Goal: Task Accomplishment & Management: Manage account settings

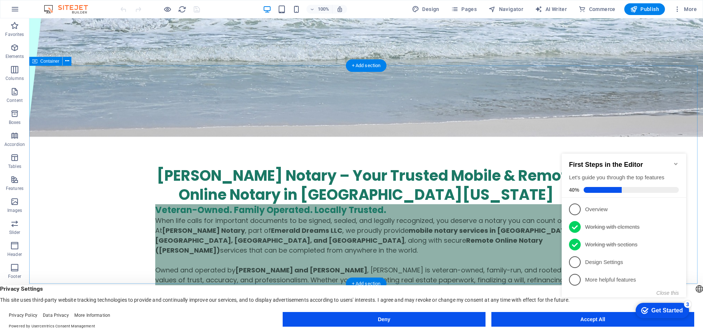
scroll to position [256, 0]
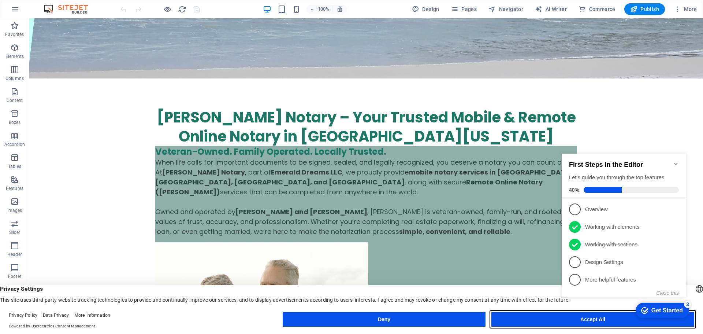
click at [543, 316] on button "Accept All" at bounding box center [593, 319] width 203 height 15
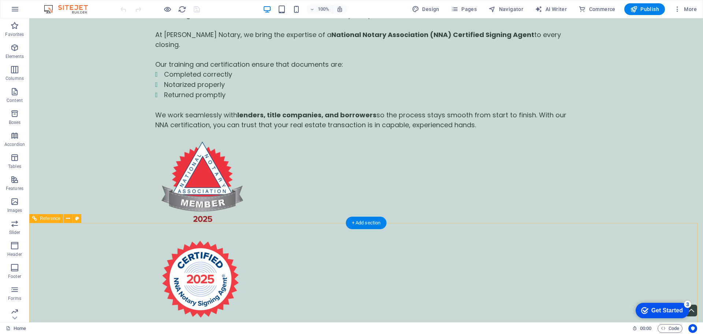
scroll to position [2083, 0]
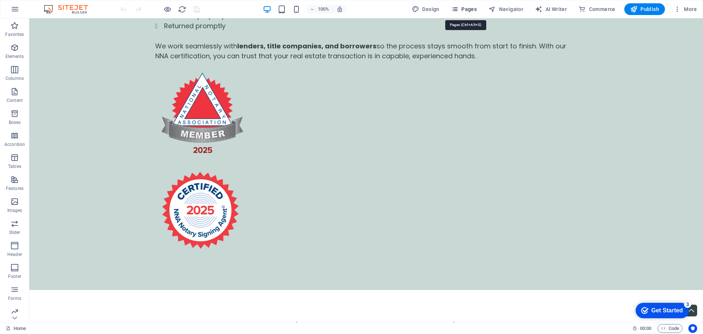
click at [475, 8] on span "Pages" at bounding box center [464, 8] width 26 height 7
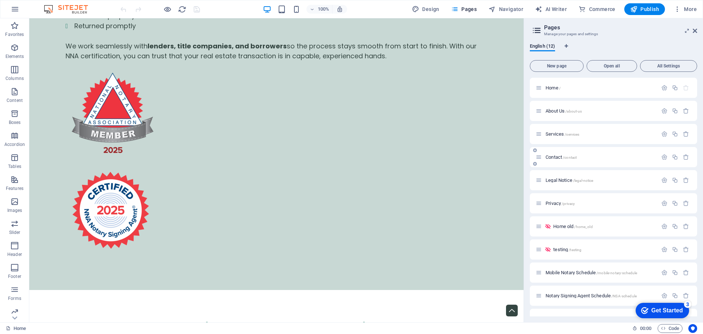
click at [570, 163] on div "Contact /contact" at bounding box center [613, 157] width 167 height 20
click at [615, 158] on p "Contact /contact" at bounding box center [601, 157] width 110 height 5
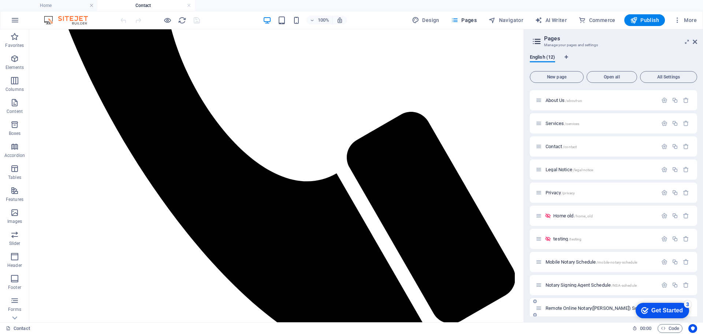
scroll to position [0, 0]
click at [466, 22] on span "Pages" at bounding box center [464, 19] width 26 height 7
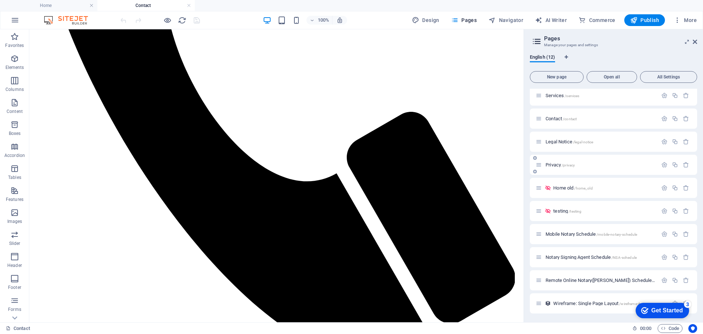
click at [607, 165] on p "Privacy /privacy" at bounding box center [601, 164] width 110 height 5
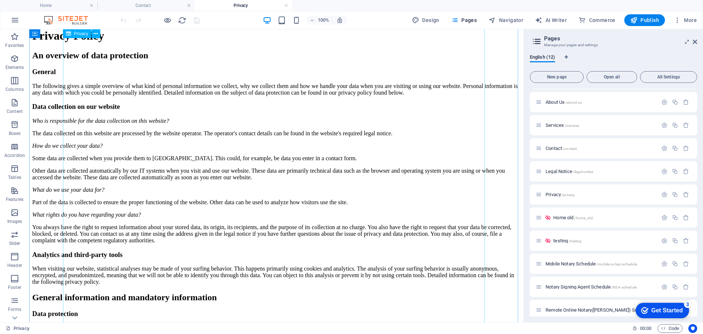
scroll to position [0, 0]
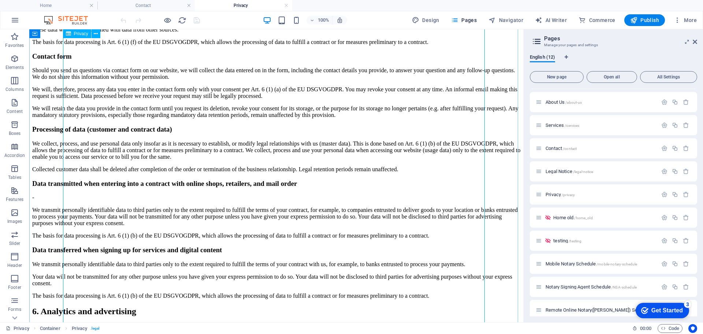
scroll to position [842, 0]
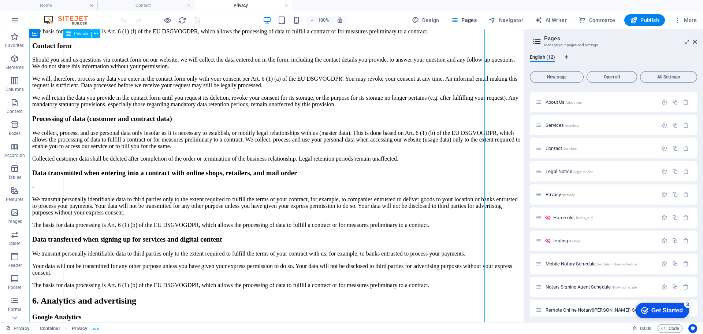
click at [172, 199] on div "Privacy Policy An overview of data protection General The following gives a sim…" at bounding box center [276, 64] width 489 height 1721
click at [364, 189] on div "Privacy Policy An overview of data protection General The following gives a sim…" at bounding box center [276, 64] width 489 height 1721
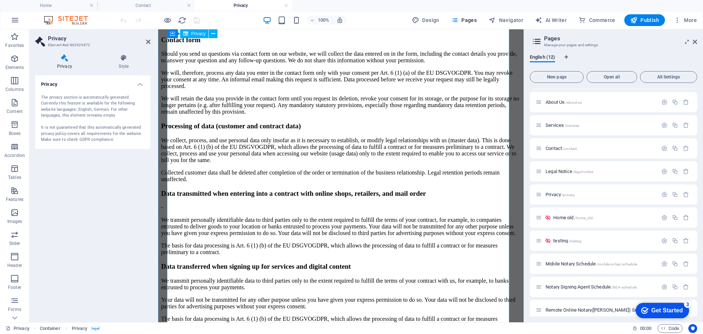
click at [314, 230] on div "Privacy Policy An overview of data protection General The following gives a sim…" at bounding box center [341, 82] width 360 height 1912
click at [295, 225] on div "Privacy Policy An overview of data protection General The following gives a sim…" at bounding box center [341, 82] width 360 height 1912
click at [212, 36] on icon at bounding box center [213, 34] width 4 height 8
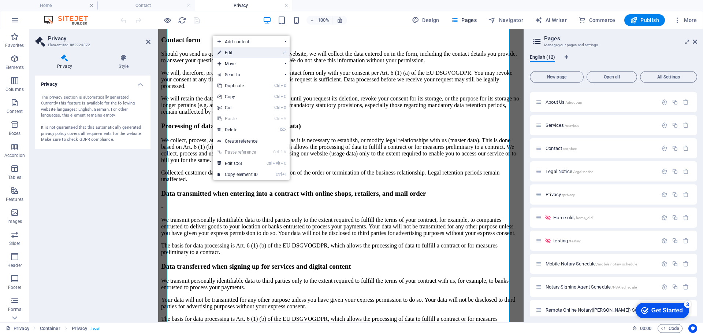
click at [226, 52] on link "⏎ Edit" at bounding box center [237, 52] width 49 height 11
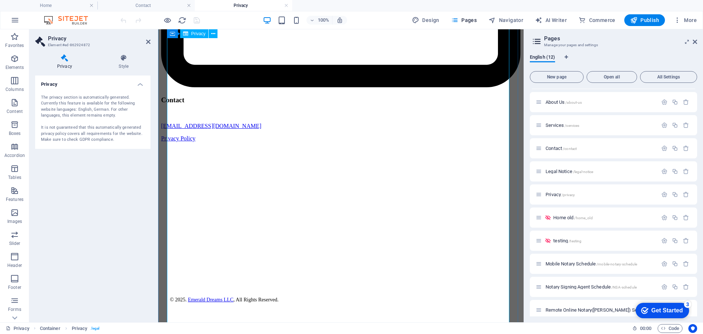
scroll to position [2825, 0]
click at [142, 84] on h4 "Privacy" at bounding box center [92, 81] width 115 height 13
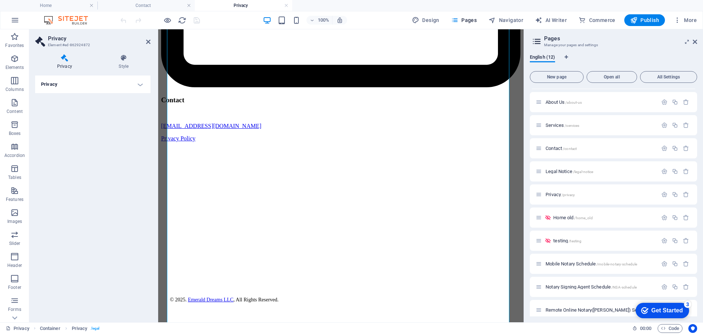
click at [142, 84] on h4 "Privacy" at bounding box center [92, 84] width 115 height 18
click at [96, 101] on div "The privacy section is automatically generated. Currently this feature is avail…" at bounding box center [93, 118] width 104 height 48
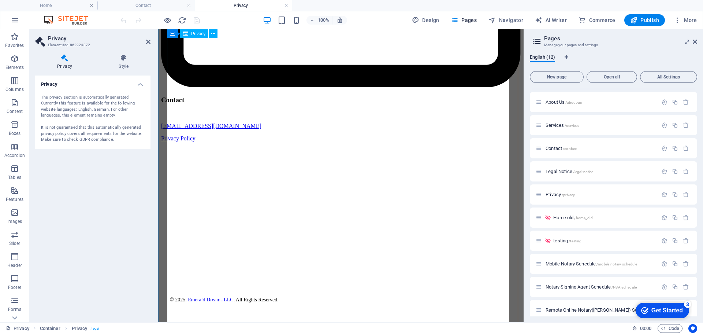
scroll to position [2642, 0]
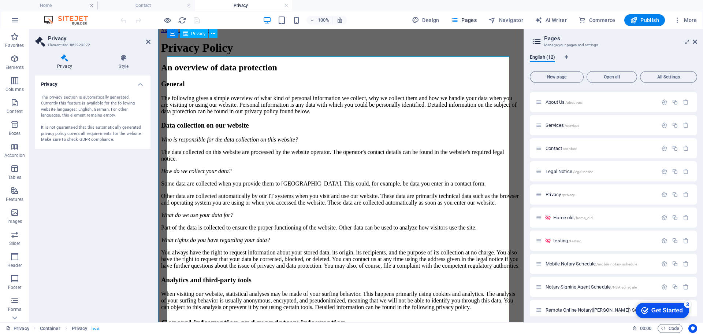
scroll to position [0, 0]
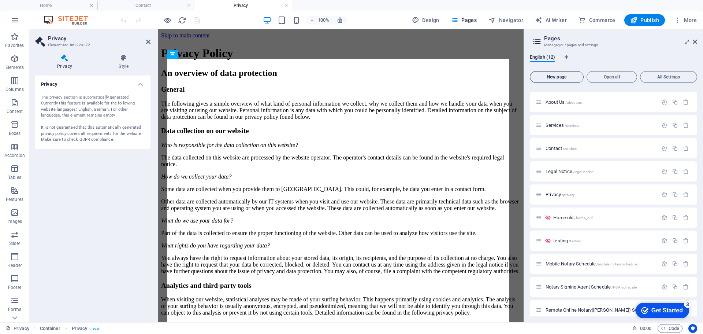
click at [559, 79] on span "New page" at bounding box center [556, 77] width 47 height 4
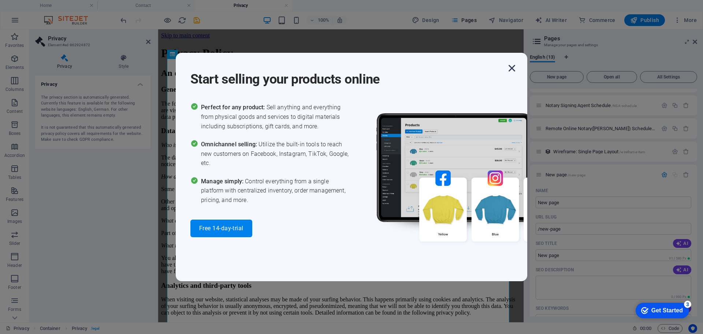
click at [512, 70] on icon "button" at bounding box center [511, 68] width 13 height 13
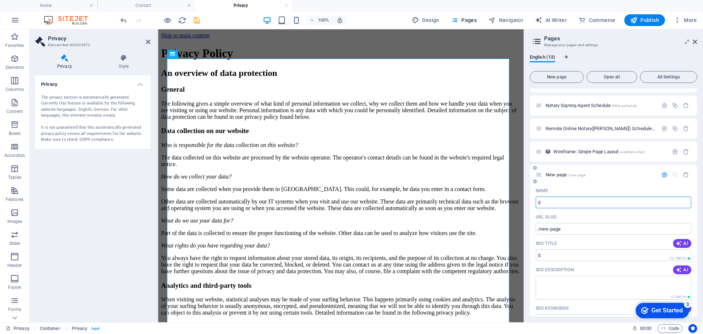
type input "S"
type input "/s"
type input "SMS"
type input "/sm"
type input "SMS Privacy P"
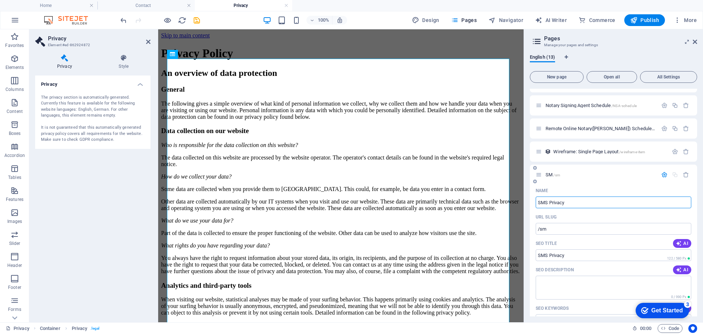
type input "/sms-privacy"
type input "SMS Privacy Policy"
type input "/sms-privacy-policy"
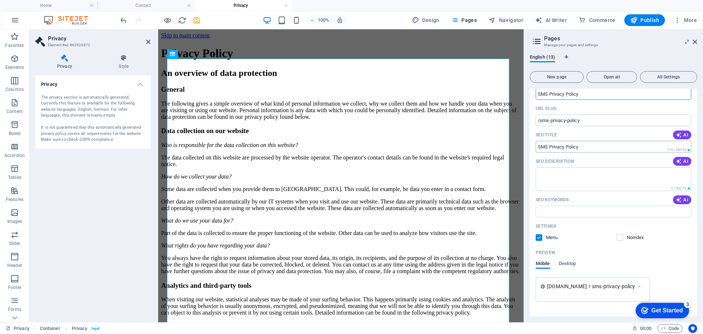
scroll to position [311, 0]
type input "SMS Privacy Policy"
click at [541, 238] on label at bounding box center [539, 236] width 7 height 7
click at [0, 0] on input "checkbox" at bounding box center [0, 0] width 0 height 0
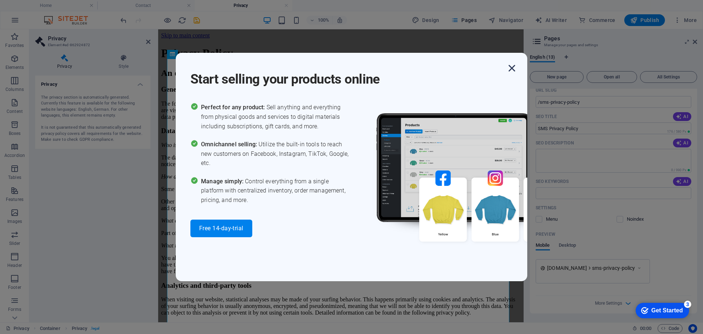
click at [514, 73] on icon "button" at bounding box center [511, 68] width 13 height 13
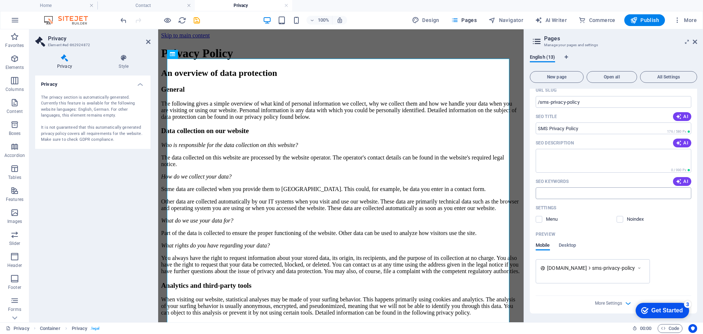
click at [581, 196] on input "SEO Keywords" at bounding box center [614, 193] width 156 height 12
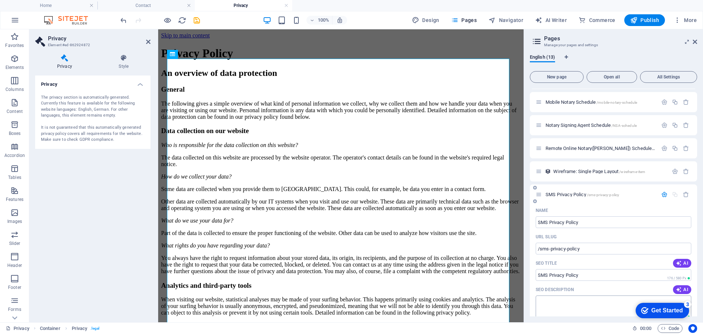
scroll to position [255, 0]
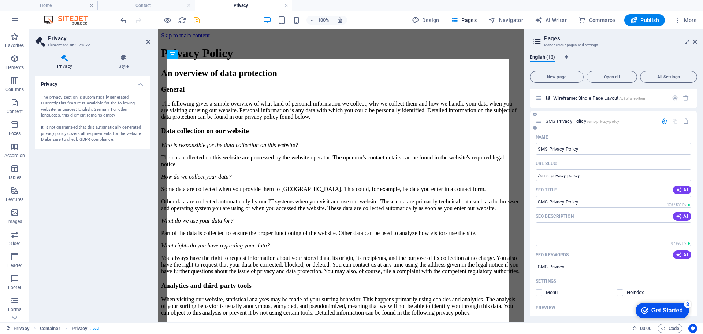
type input "SMS Privacy"
click at [593, 125] on div "SMS Privacy Policy /sms-privacy-policy" at bounding box center [597, 121] width 122 height 8
click at [556, 122] on span "SMS Privacy Policy /sms-privacy-policy" at bounding box center [583, 120] width 74 height 5
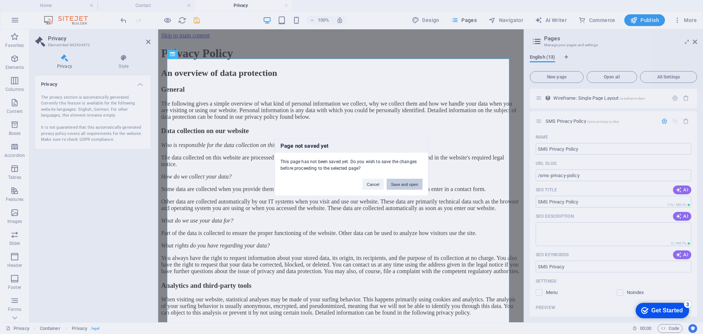
click at [399, 185] on button "Save and open" at bounding box center [405, 183] width 36 height 11
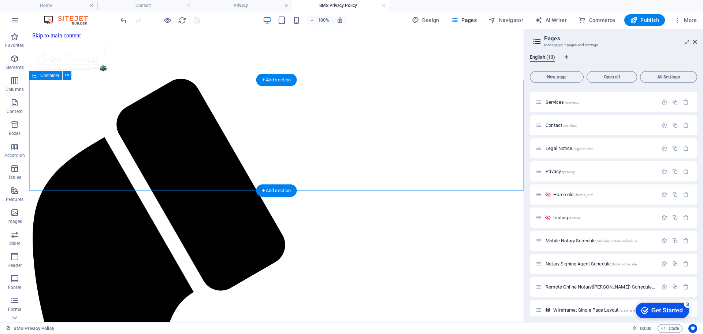
scroll to position [0, 0]
click at [11, 60] on icon "button" at bounding box center [14, 58] width 9 height 9
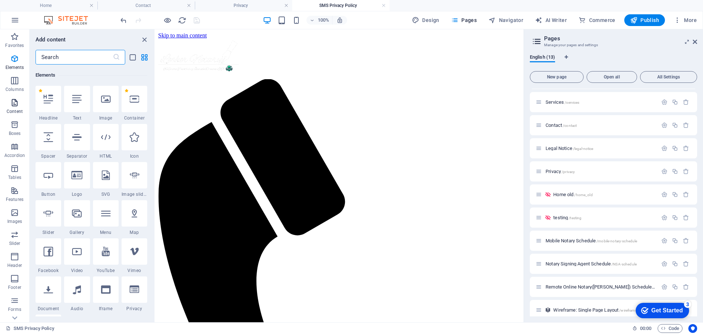
scroll to position [78, 0]
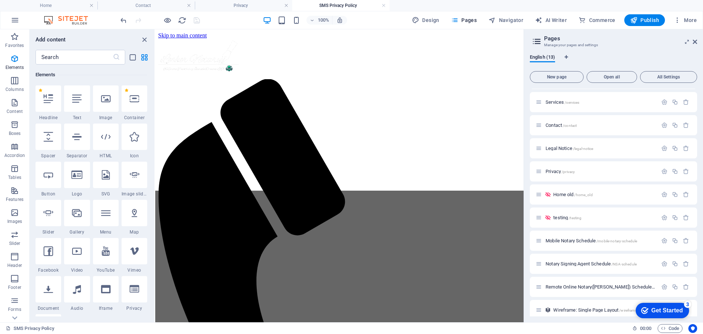
select select "%"
select select "px"
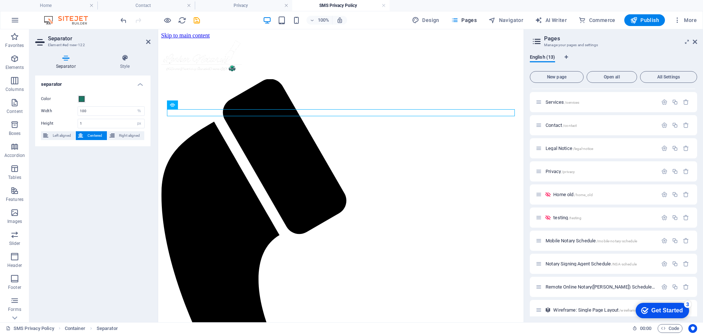
click at [145, 44] on header "Separator Element #ed-new-122" at bounding box center [92, 38] width 115 height 19
click at [149, 45] on link at bounding box center [148, 42] width 4 height 6
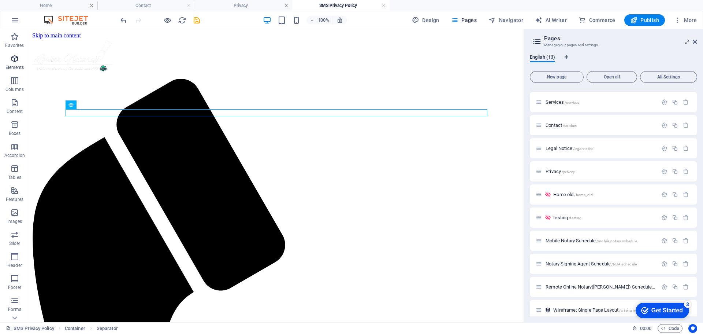
click at [15, 64] on span "Elements" at bounding box center [14, 63] width 29 height 18
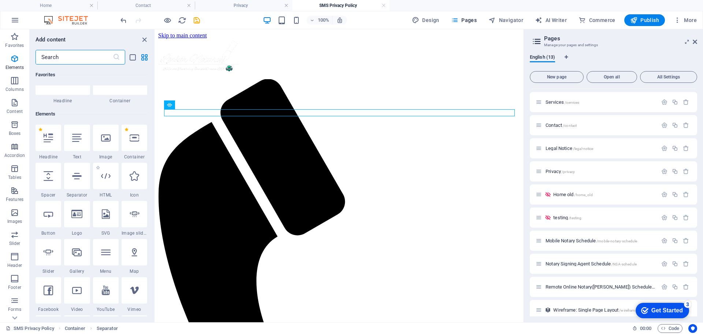
scroll to position [0, 0]
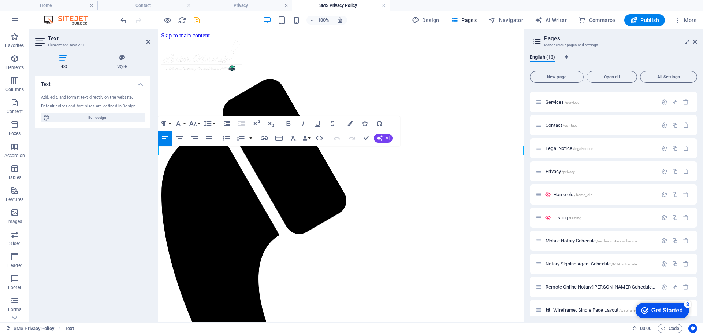
drag, startPoint x: 221, startPoint y: 151, endPoint x: 158, endPoint y: 152, distance: 63.0
click at [158, 152] on html "Skip to main content Menu Home About Us Services Contact New text element" at bounding box center [341, 322] width 366 height 586
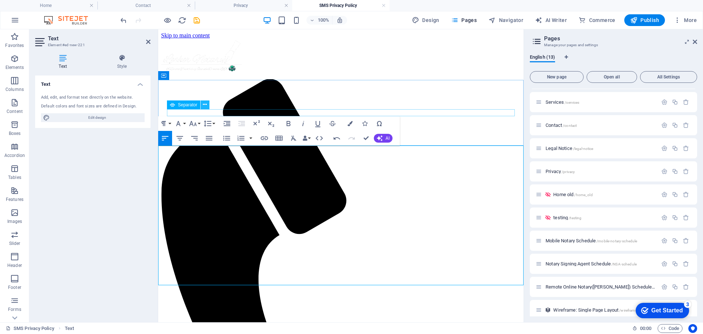
click at [204, 105] on icon at bounding box center [205, 105] width 4 height 8
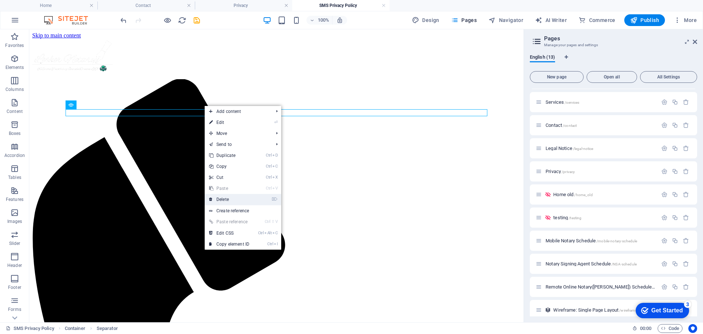
click at [235, 199] on link "⌦ Delete" at bounding box center [229, 199] width 49 height 11
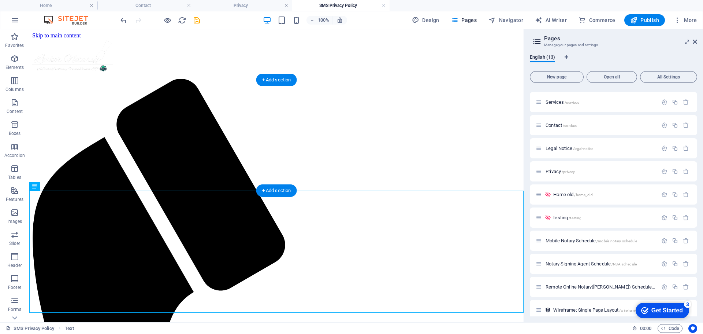
drag, startPoint x: 71, startPoint y: 217, endPoint x: 125, endPoint y: 144, distance: 89.9
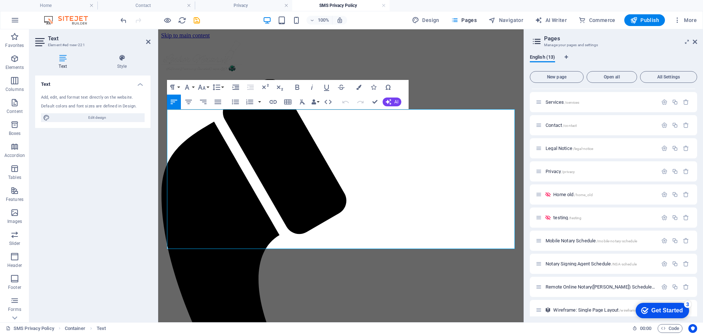
scroll to position [73, 0]
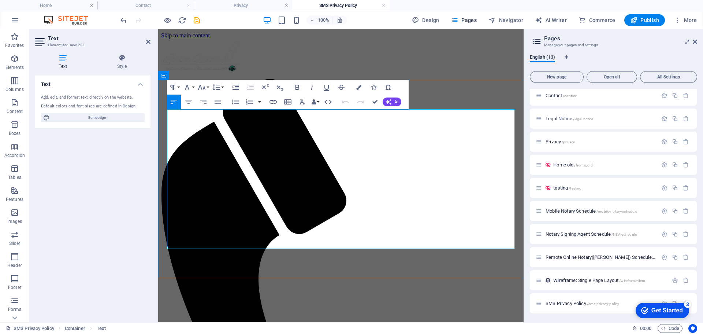
drag, startPoint x: 297, startPoint y: 161, endPoint x: 170, endPoint y: 157, distance: 127.1
click at [19, 59] on icon "button" at bounding box center [14, 58] width 9 height 9
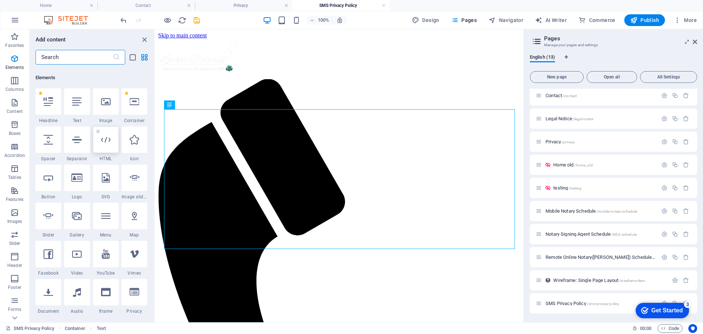
scroll to position [78, 0]
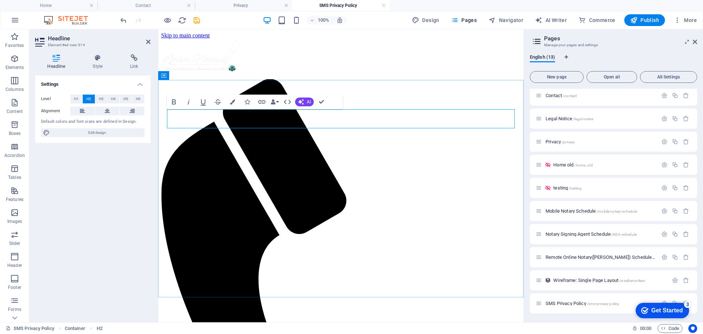
drag, startPoint x: 270, startPoint y: 123, endPoint x: 171, endPoint y: 118, distance: 99.1
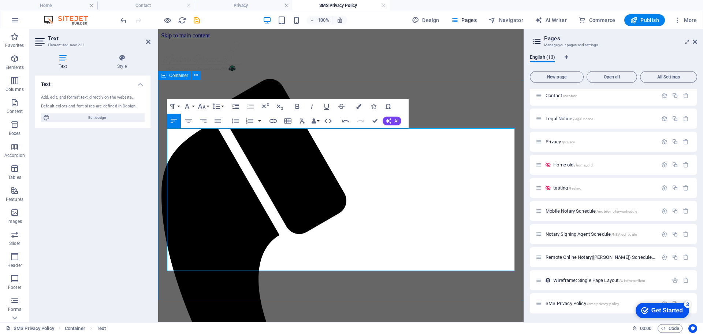
drag, startPoint x: 279, startPoint y: 210, endPoint x: 166, endPoint y: 136, distance: 136.0
drag, startPoint x: 274, startPoint y: 208, endPoint x: 165, endPoint y: 140, distance: 128.5
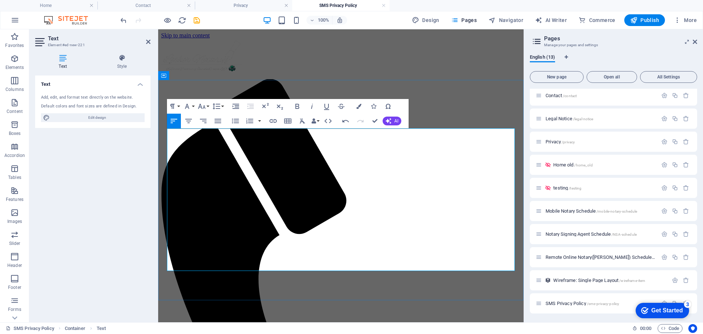
scroll to position [1858, 1]
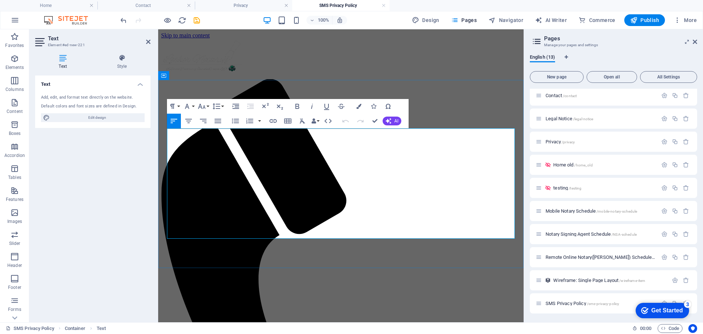
drag, startPoint x: 296, startPoint y: 161, endPoint x: 333, endPoint y: 162, distance: 36.6
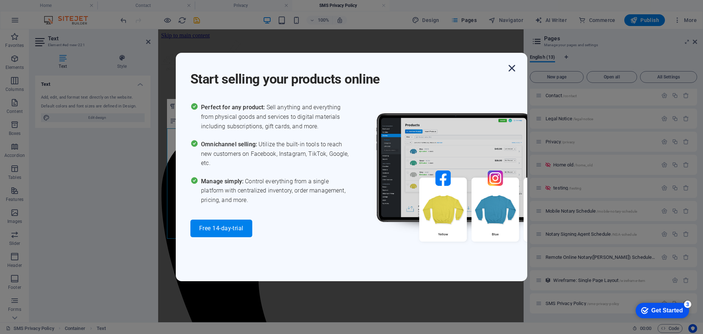
click at [515, 68] on icon "button" at bounding box center [511, 68] width 13 height 13
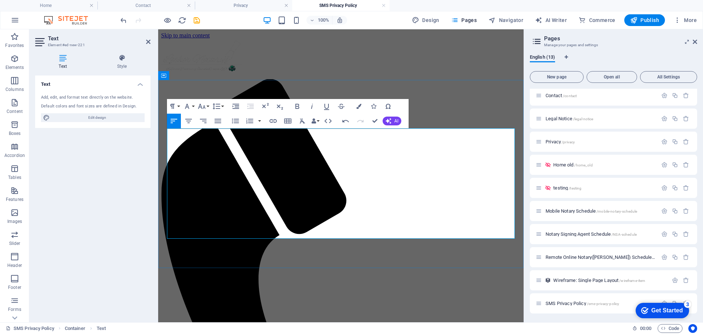
drag, startPoint x: 332, startPoint y: 163, endPoint x: 293, endPoint y: 163, distance: 38.8
copy p "[PHONE_NUMBER]"
click at [275, 122] on icon "button" at bounding box center [273, 121] width 7 height 4
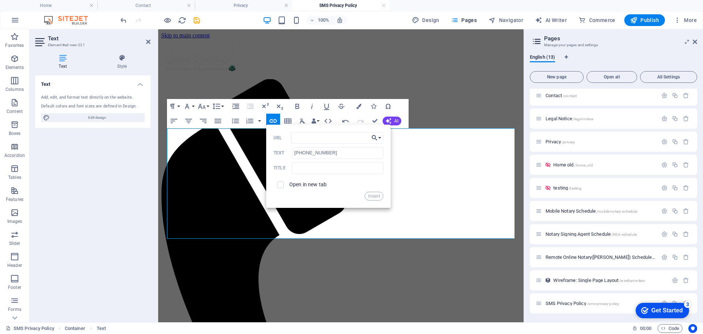
click at [381, 139] on button "Choose Link" at bounding box center [377, 138] width 14 height 12
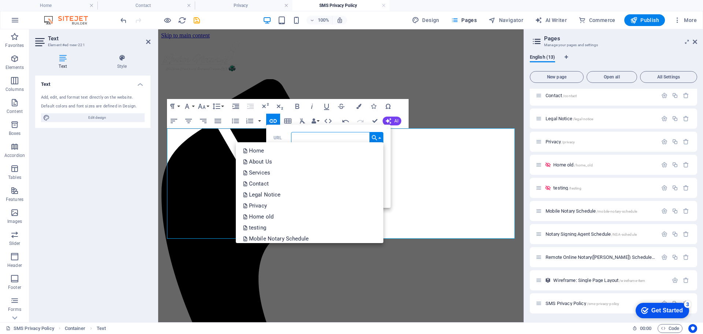
click at [337, 137] on input "URL" at bounding box center [337, 138] width 92 height 12
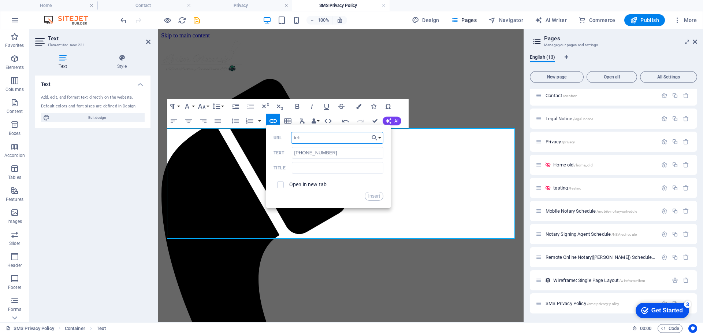
paste input "[PHONE_NUMBER]"
type input "tel:[PHONE_NUMBER]"
click at [287, 163] on div "Title" at bounding box center [329, 168] width 110 height 12
click at [297, 168] on input "text" at bounding box center [338, 168] width 92 height 12
type input "Call us"
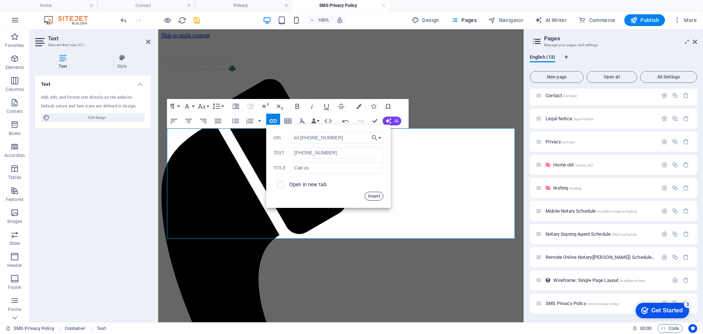
click at [373, 196] on button "Insert" at bounding box center [374, 196] width 19 height 9
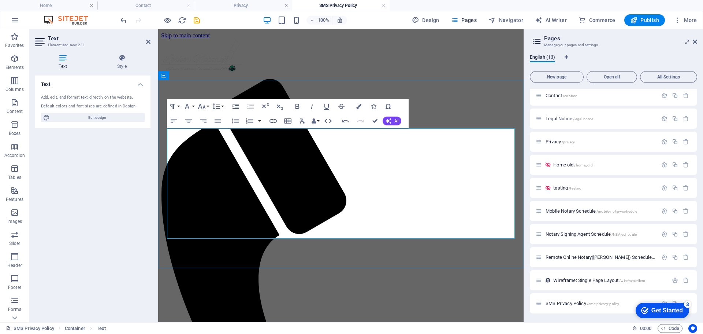
click at [123, 57] on icon at bounding box center [121, 57] width 57 height 7
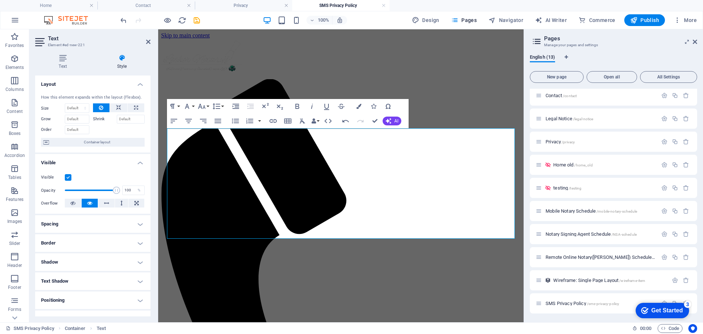
click at [138, 227] on h4 "Spacing" at bounding box center [92, 224] width 115 height 18
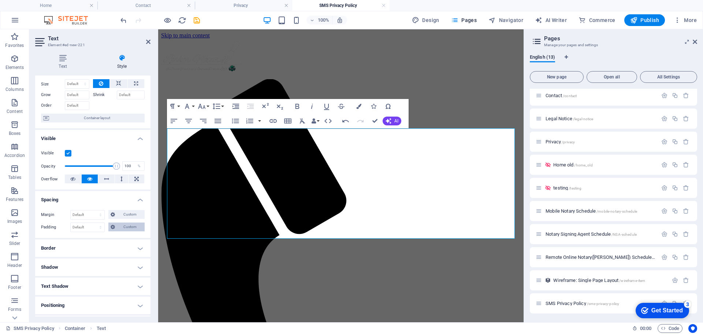
scroll to position [37, 0]
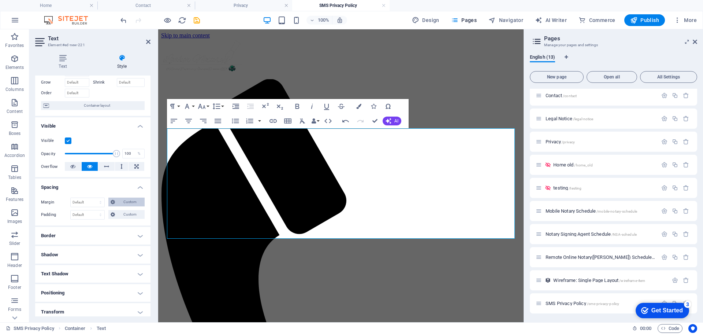
click at [113, 205] on icon at bounding box center [113, 201] width 4 height 9
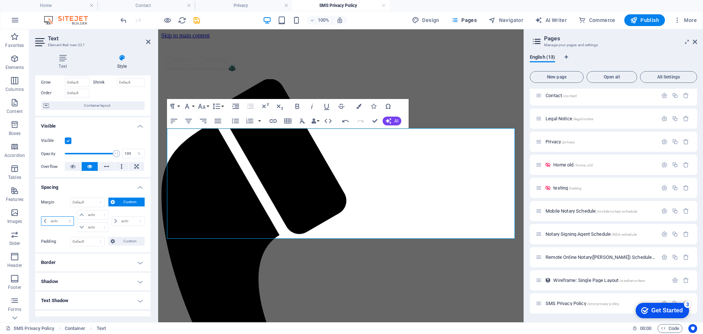
click at [66, 222] on select "auto px % rem vw vh" at bounding box center [57, 220] width 32 height 9
select select "px"
click at [63, 216] on select "auto px % rem vw vh" at bounding box center [57, 220] width 32 height 9
type input "0"
select select "px"
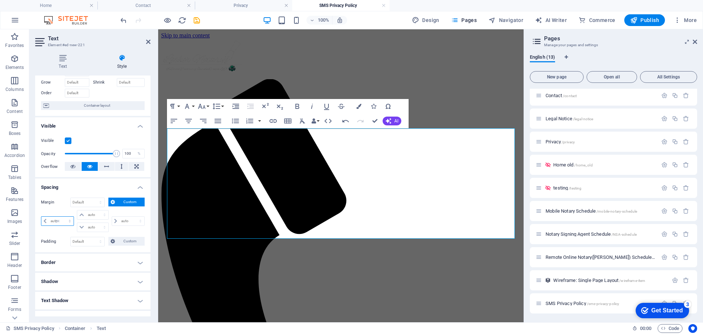
type input "0"
select select "px"
type input "0"
select select "px"
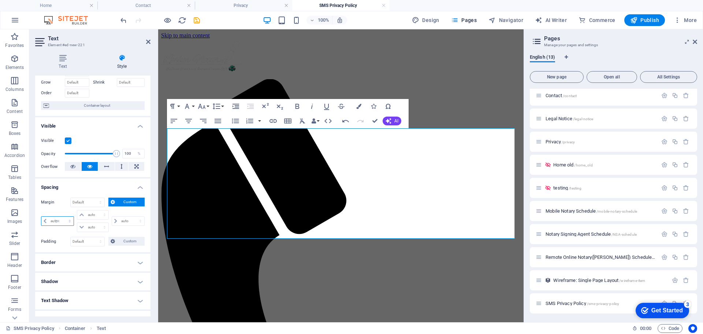
type input "0"
select select "px"
type input "15"
select select "DISABLED_OPTION_VALUE"
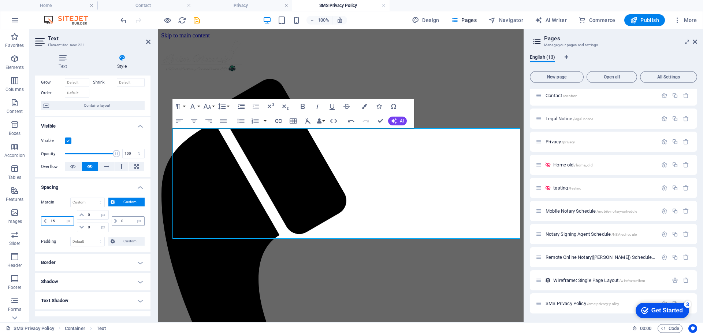
type input "15"
click at [130, 220] on input "0" at bounding box center [131, 220] width 25 height 9
type input "15"
click at [119, 231] on div "15 auto px % rem vw vh" at bounding box center [127, 221] width 34 height 22
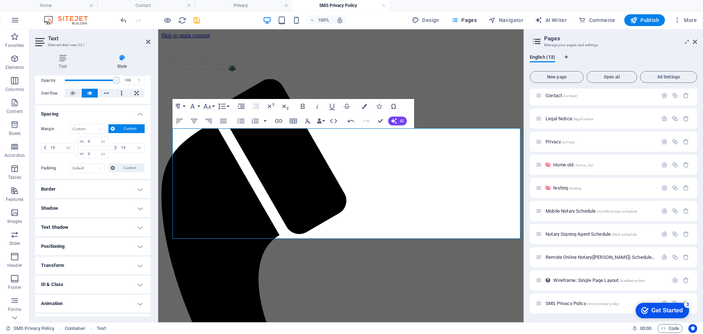
click at [133, 246] on h4 "Positioning" at bounding box center [92, 246] width 115 height 18
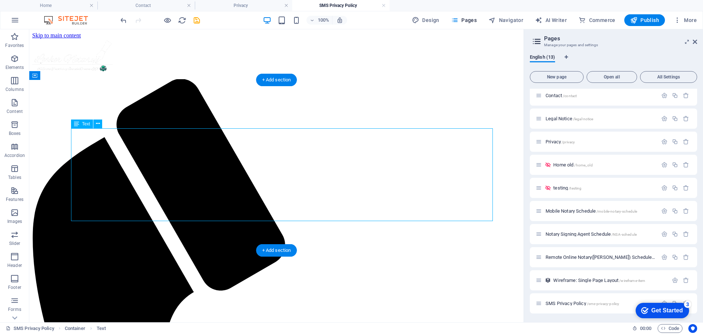
select select "px"
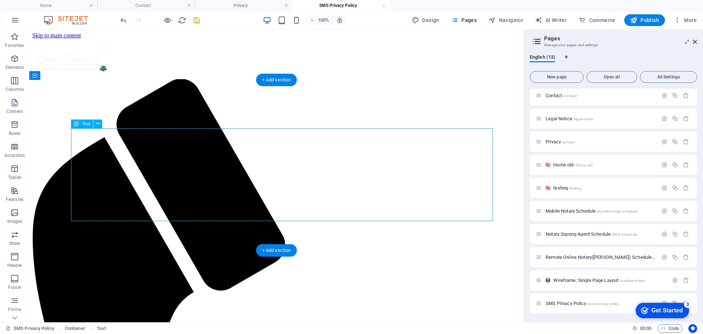
select select "px"
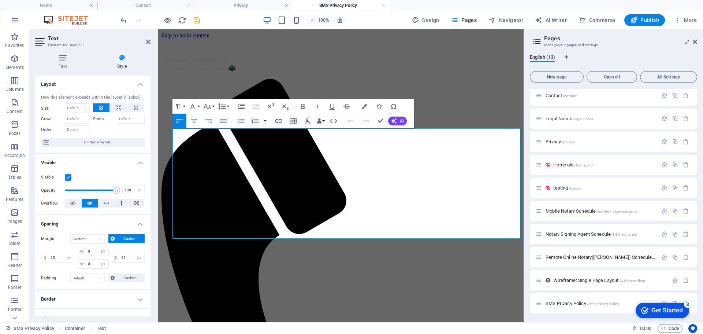
click at [103, 137] on div "How this element expands within the layout (Flexbox). Size Default auto px % 1/…" at bounding box center [92, 121] width 115 height 64
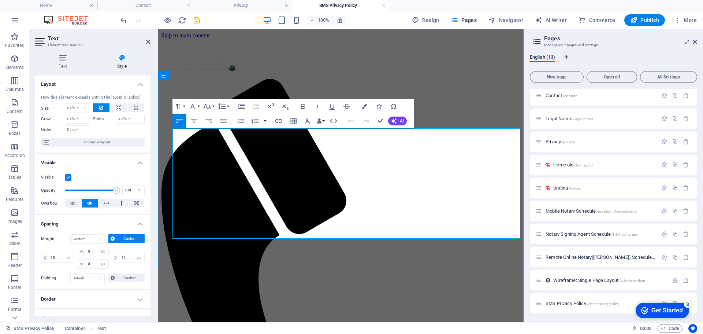
drag, startPoint x: 178, startPoint y: 148, endPoint x: 177, endPoint y: 143, distance: 5.2
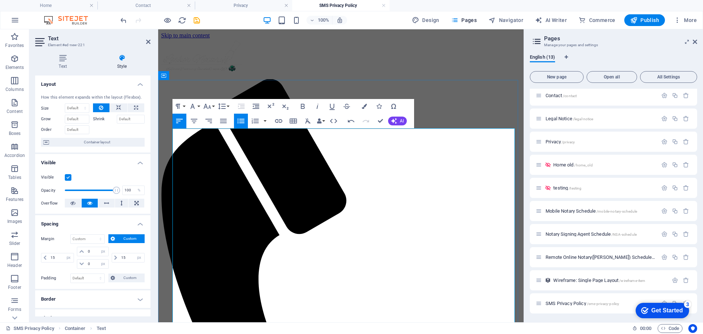
click at [242, 125] on icon "button" at bounding box center [241, 120] width 9 height 9
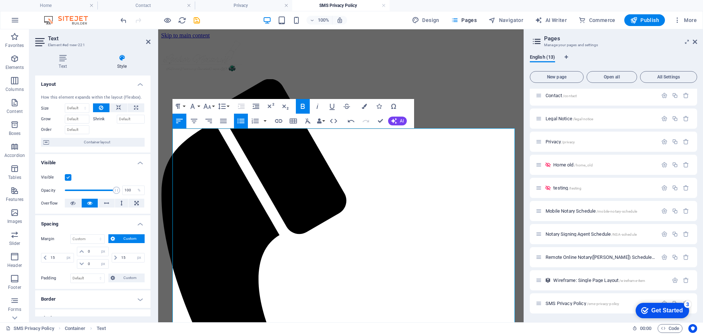
click at [241, 122] on icon "button" at bounding box center [241, 120] width 9 height 9
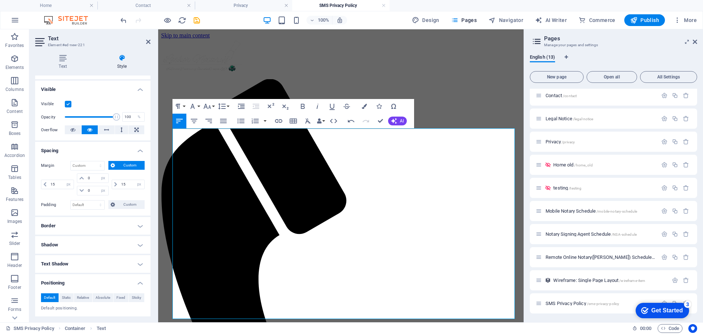
scroll to position [0, 0]
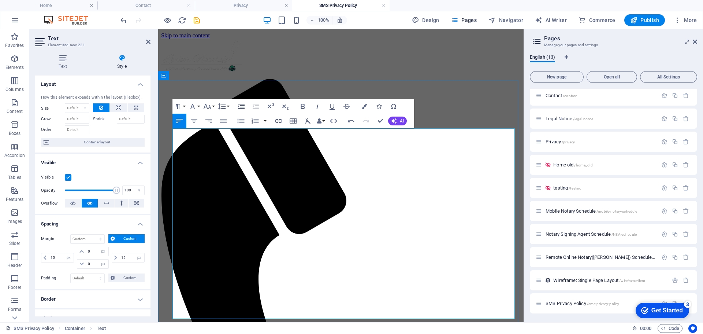
drag, startPoint x: 338, startPoint y: 229, endPoint x: 162, endPoint y: 129, distance: 203.1
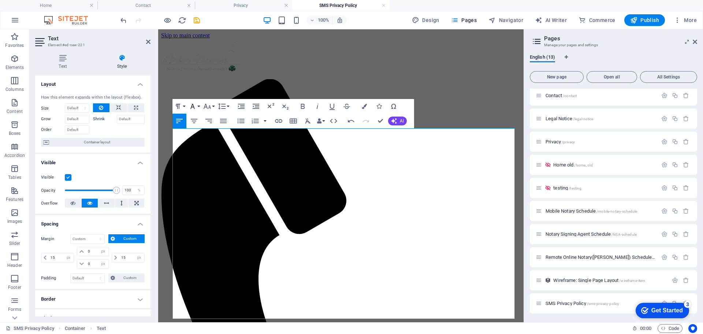
click at [199, 105] on button "Font Family" at bounding box center [194, 106] width 14 height 15
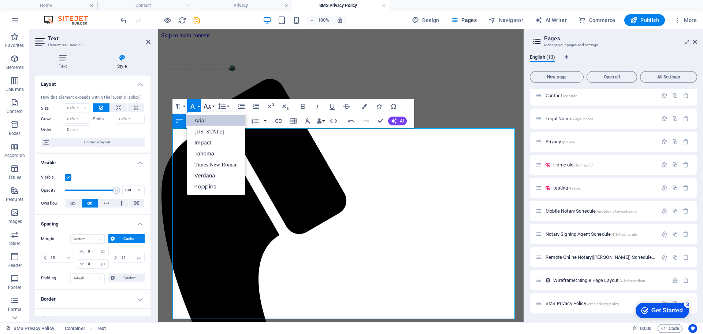
click at [213, 107] on button "Font Size" at bounding box center [209, 106] width 14 height 15
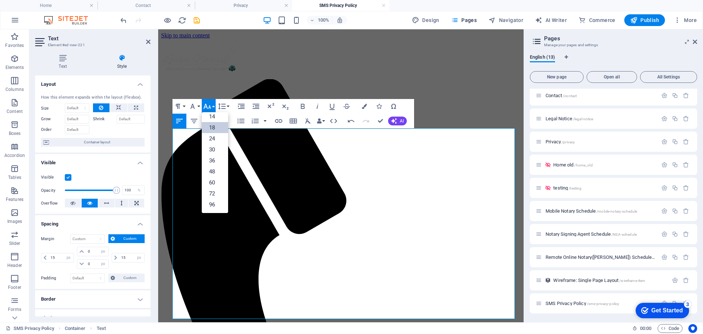
scroll to position [59, 0]
click at [214, 119] on link "14" at bounding box center [215, 116] width 26 height 11
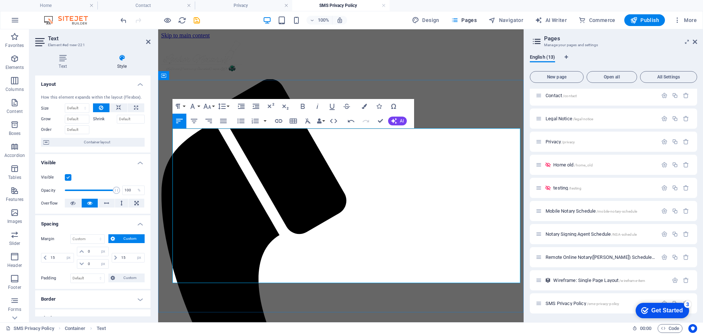
drag, startPoint x: 173, startPoint y: 205, endPoint x: 296, endPoint y: 278, distance: 142.4
click at [211, 110] on icon "button" at bounding box center [207, 106] width 9 height 9
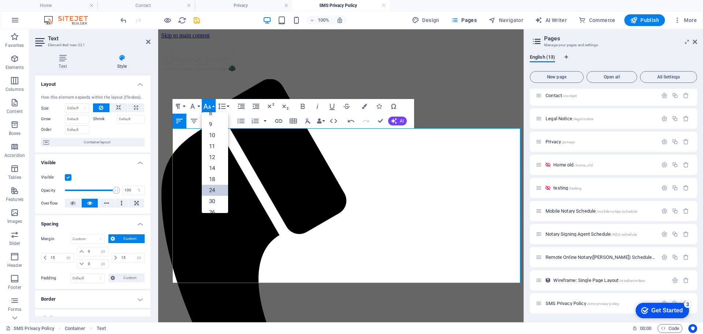
scroll to position [0, 0]
click at [216, 178] on link "14" at bounding box center [215, 175] width 26 height 11
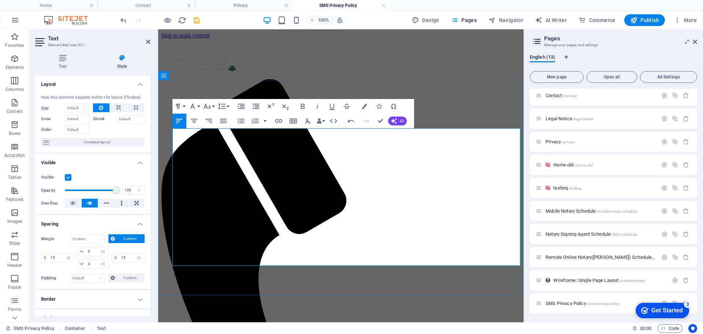
drag, startPoint x: 174, startPoint y: 134, endPoint x: 305, endPoint y: 266, distance: 187.0
click at [214, 106] on button "Font Size" at bounding box center [209, 106] width 14 height 15
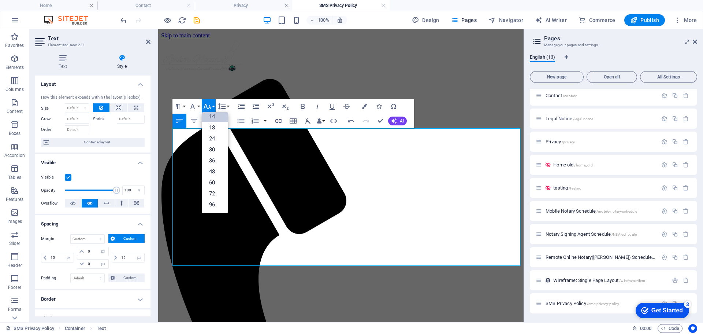
scroll to position [59, 0]
click at [213, 124] on link "18" at bounding box center [215, 127] width 26 height 11
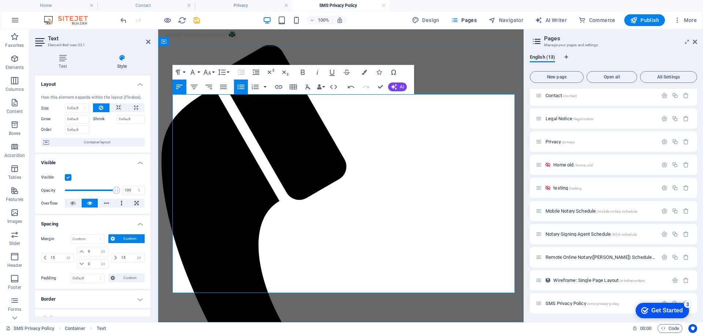
drag, startPoint x: 206, startPoint y: 209, endPoint x: 171, endPoint y: 211, distance: 35.2
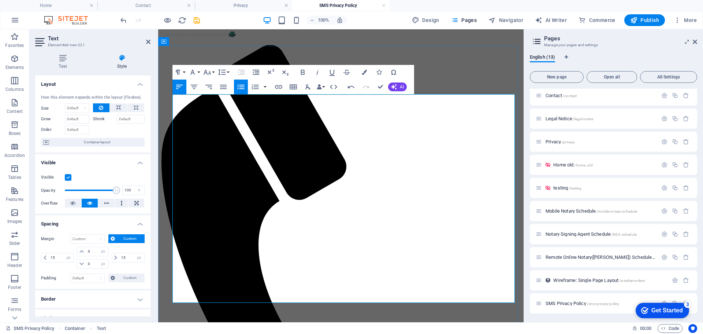
scroll to position [44, 0]
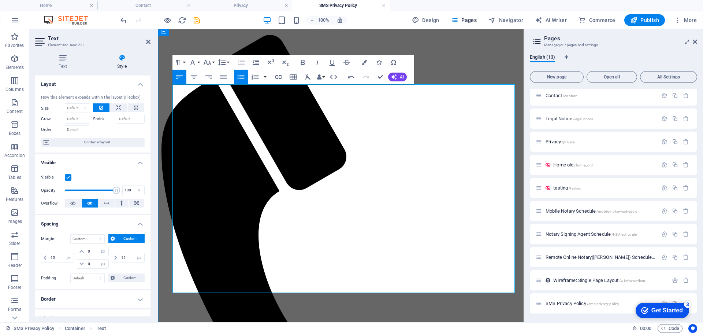
drag, startPoint x: 182, startPoint y: 238, endPoint x: 180, endPoint y: 285, distance: 47.7
click at [244, 77] on icon "button" at bounding box center [241, 77] width 9 height 9
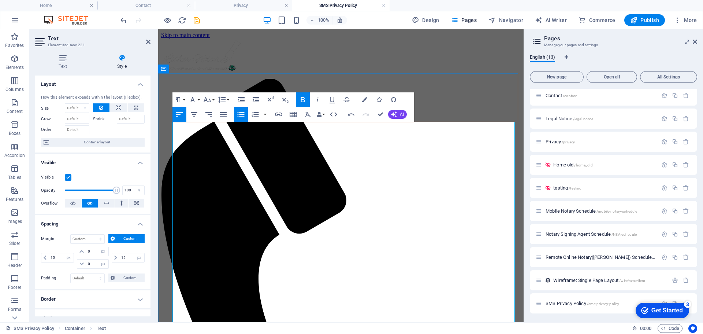
scroll to position [0, 0]
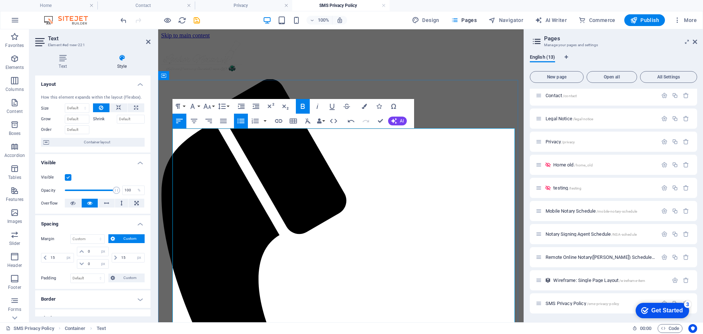
click at [240, 107] on icon "button" at bounding box center [241, 106] width 9 height 9
drag, startPoint x: 189, startPoint y: 253, endPoint x: 186, endPoint y: 270, distance: 17.0
click at [245, 106] on icon "button" at bounding box center [241, 106] width 9 height 9
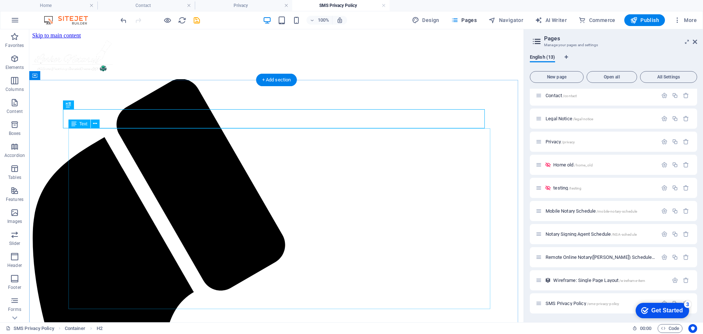
scroll to position [16, 0]
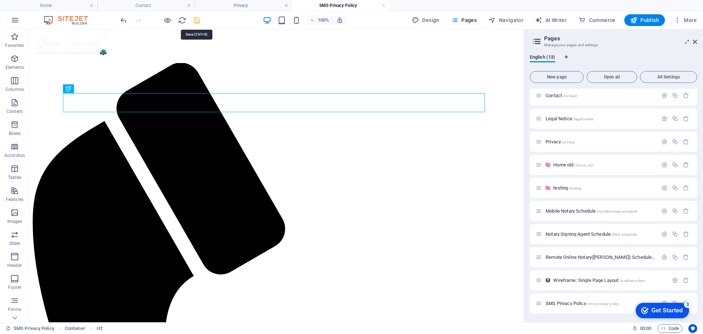
click at [199, 21] on icon "save" at bounding box center [197, 20] width 8 height 8
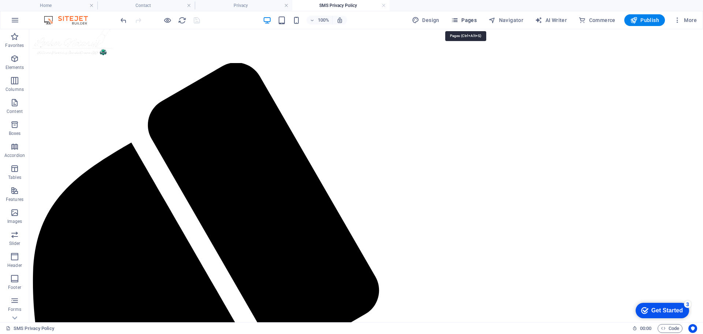
click at [463, 22] on span "Pages" at bounding box center [464, 19] width 26 height 7
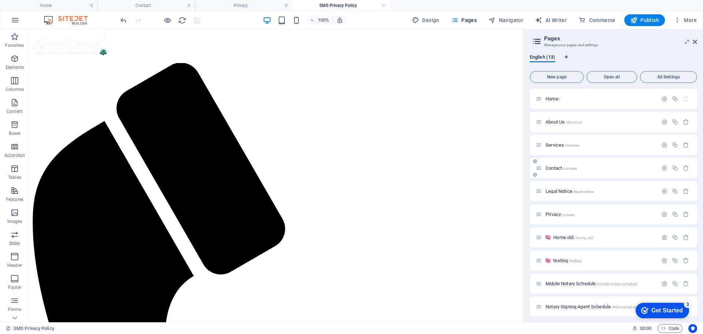
click at [582, 164] on div "Contact /contact" at bounding box center [597, 168] width 122 height 8
click at [563, 170] on span "Contact /contact" at bounding box center [561, 167] width 31 height 5
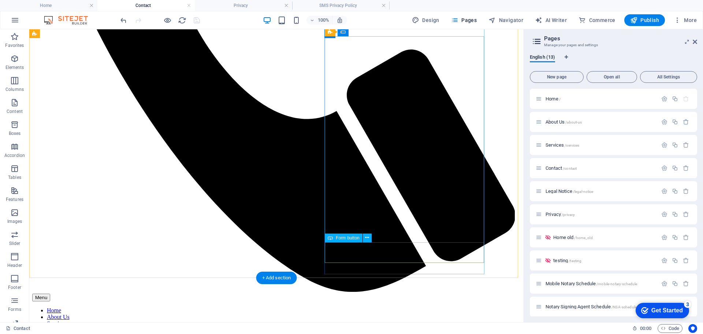
scroll to position [439, 0]
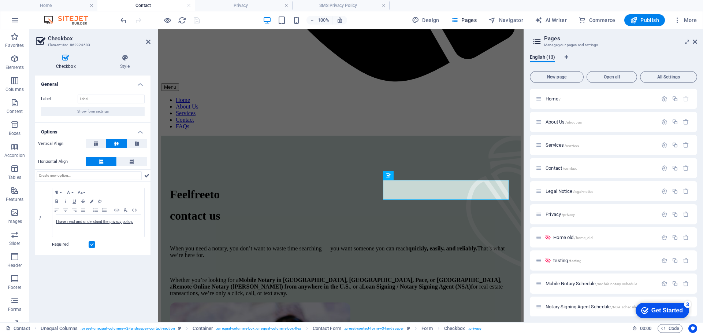
click at [71, 259] on div "General Label Show form settings Options Vertical Align Horizontal Align 1 Para…" at bounding box center [92, 195] width 115 height 241
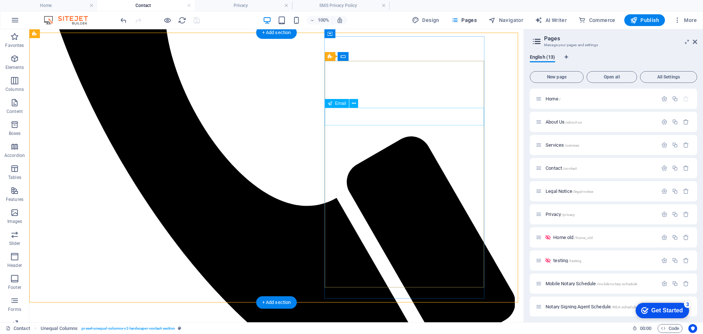
scroll to position [329, 0]
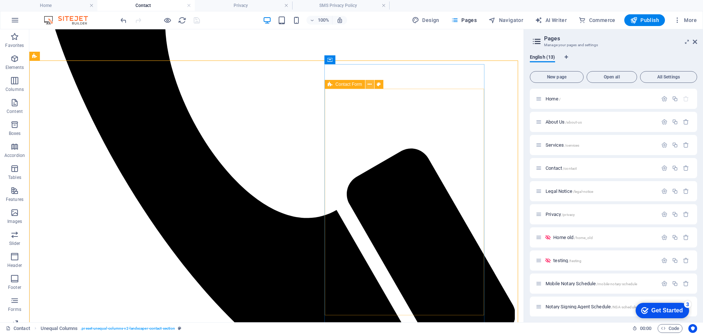
click at [371, 85] on icon at bounding box center [370, 85] width 4 height 8
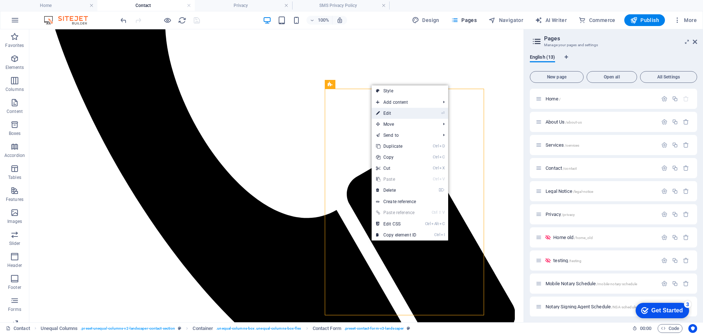
click at [397, 111] on link "⏎ Edit" at bounding box center [396, 113] width 49 height 11
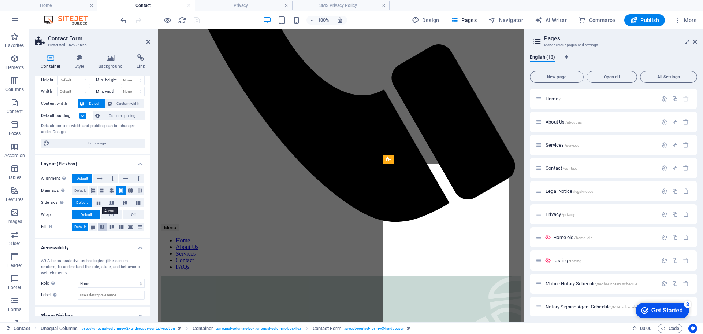
scroll to position [0, 0]
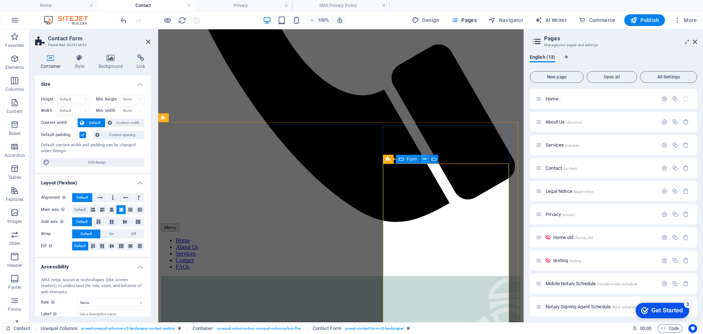
click at [423, 159] on icon at bounding box center [425, 159] width 4 height 8
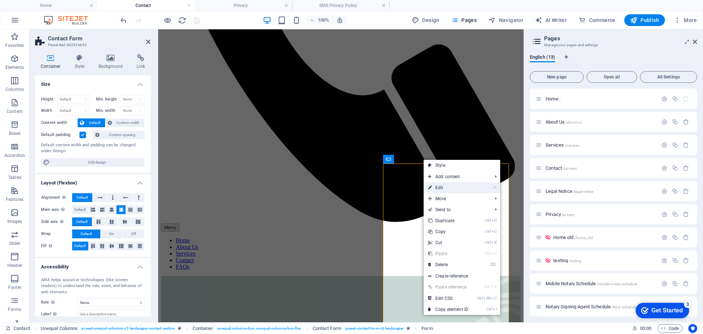
click at [446, 185] on link "⏎ Edit" at bounding box center [448, 187] width 49 height 11
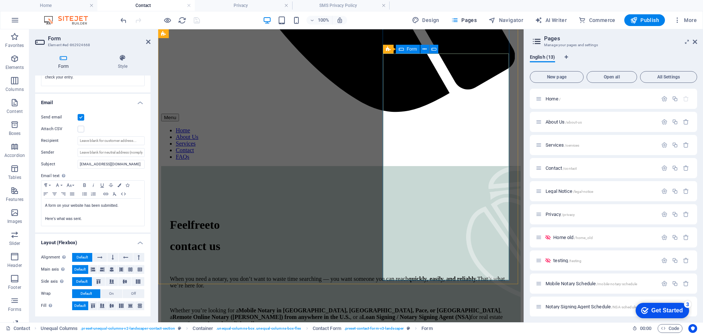
scroll to position [473, 0]
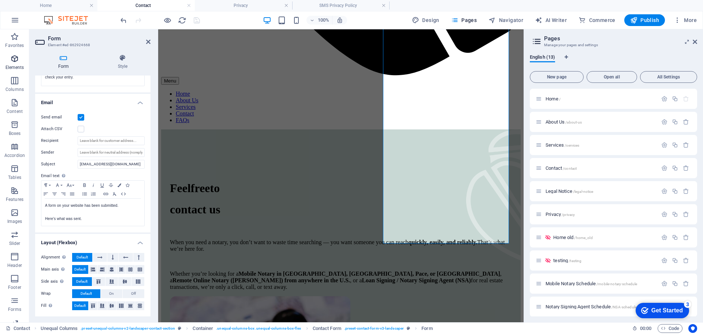
click at [12, 63] on icon "button" at bounding box center [14, 58] width 9 height 9
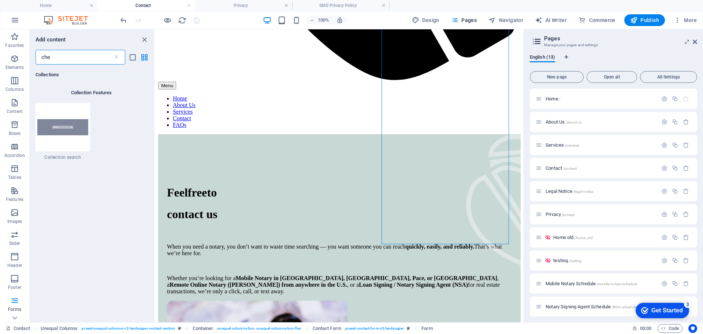
scroll to position [0, 0]
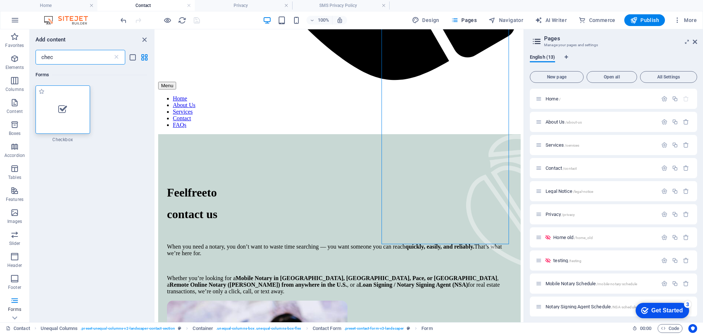
type input "chec"
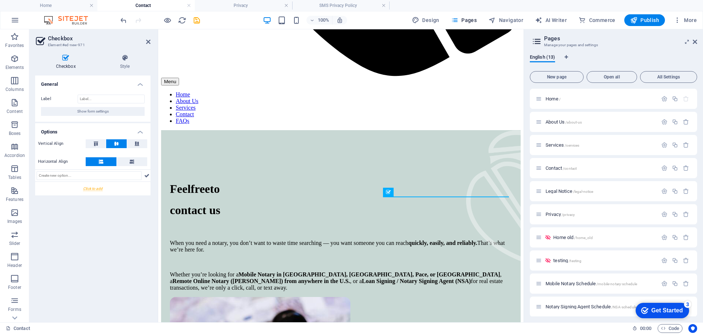
scroll to position [476, 0]
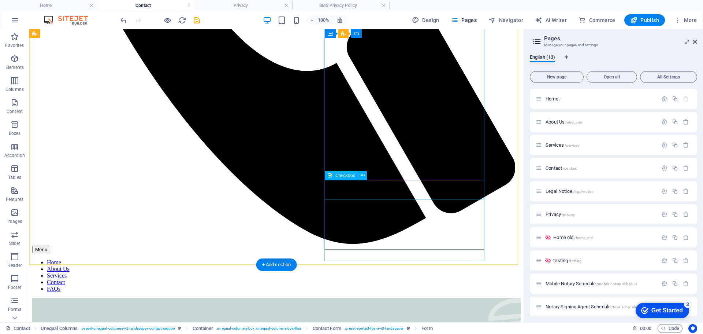
scroll to position [445, 0]
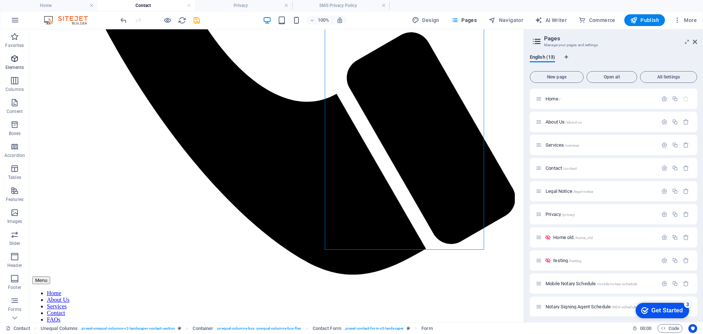
click at [16, 60] on icon "button" at bounding box center [14, 58] width 9 height 9
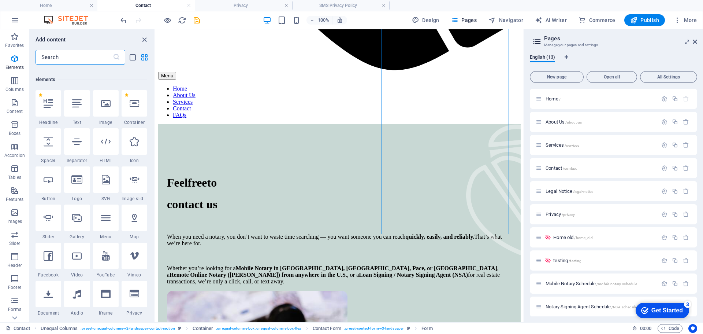
scroll to position [78, 0]
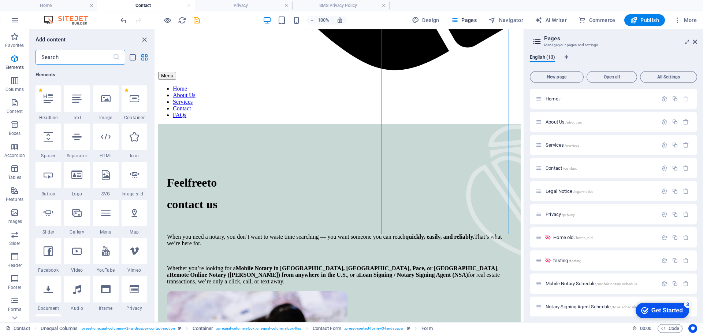
click at [76, 58] on input "text" at bounding box center [74, 57] width 77 height 15
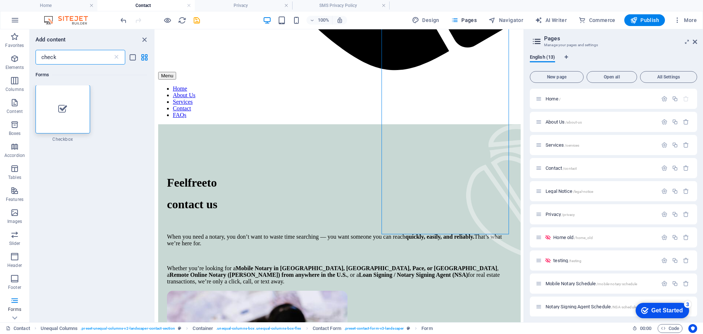
scroll to position [0, 0]
type input "check"
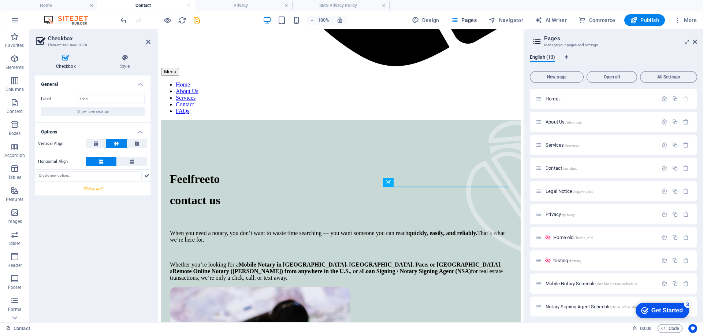
scroll to position [486, 0]
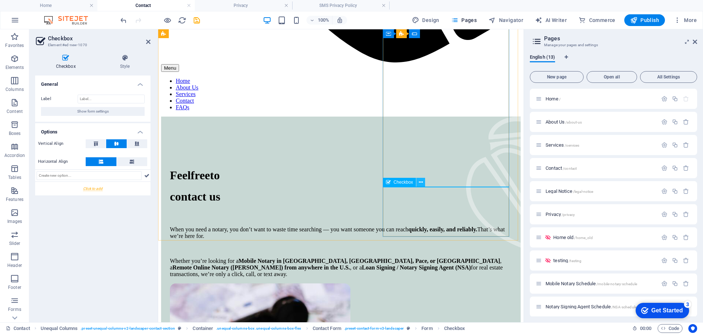
click at [423, 185] on icon at bounding box center [421, 182] width 4 height 8
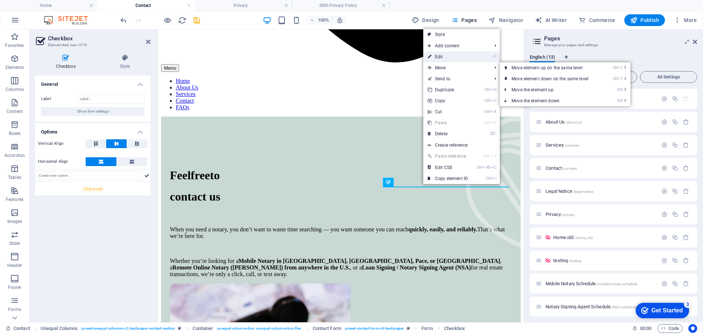
click at [456, 58] on link "⏎ Edit" at bounding box center [447, 56] width 49 height 11
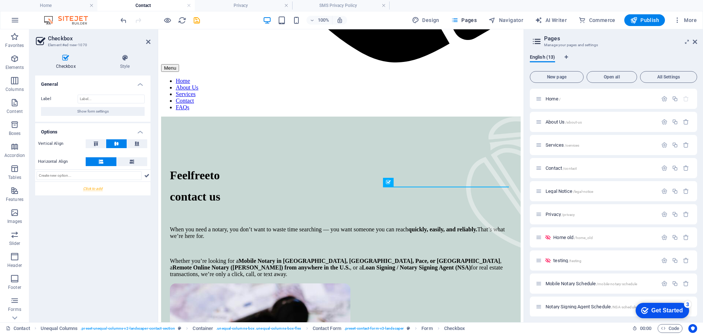
click at [97, 104] on div "Label Show form settings" at bounding box center [92, 105] width 115 height 33
click at [98, 100] on input "Label" at bounding box center [111, 98] width 67 height 9
click at [135, 177] on input "text" at bounding box center [89, 175] width 105 height 9
click at [148, 177] on icon at bounding box center [146, 175] width 5 height 9
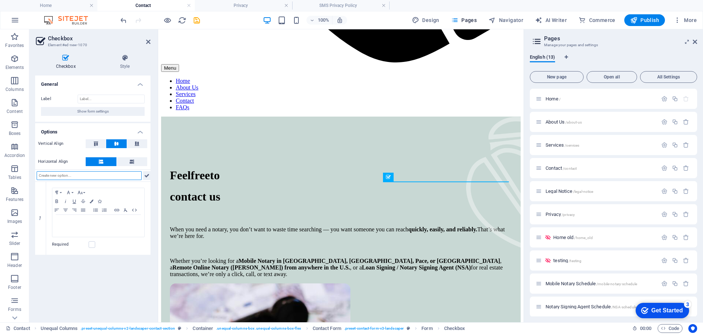
scroll to position [491, 0]
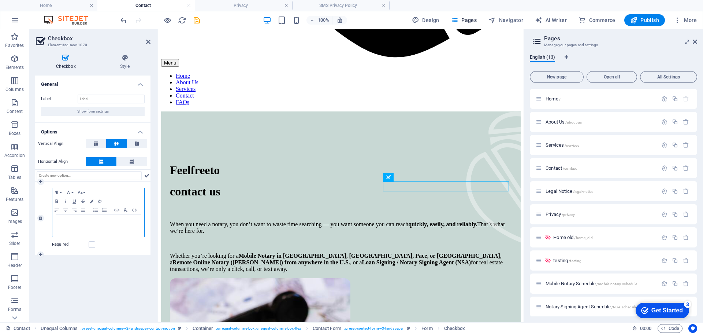
click at [123, 220] on p at bounding box center [98, 221] width 85 height 7
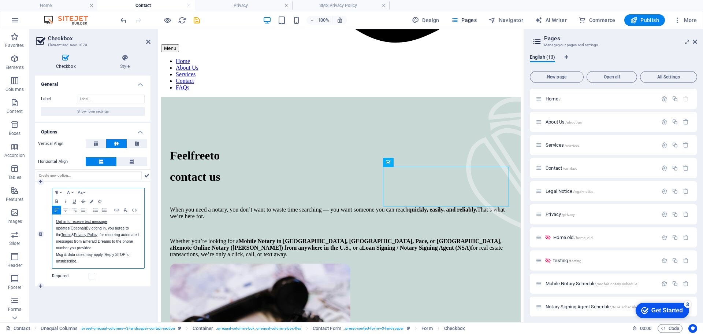
click at [68, 236] on link "Terms" at bounding box center [66, 235] width 10 height 4
click at [67, 246] on icon "button" at bounding box center [67, 247] width 5 height 5
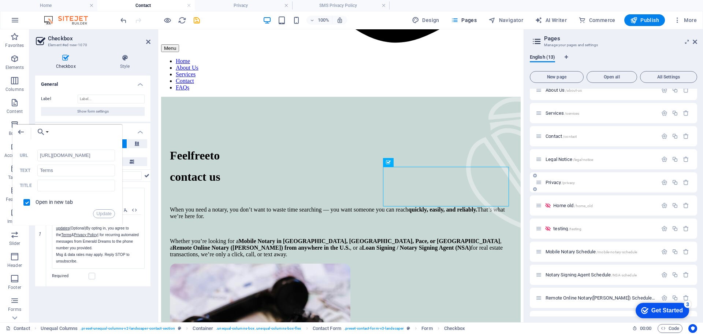
scroll to position [73, 0]
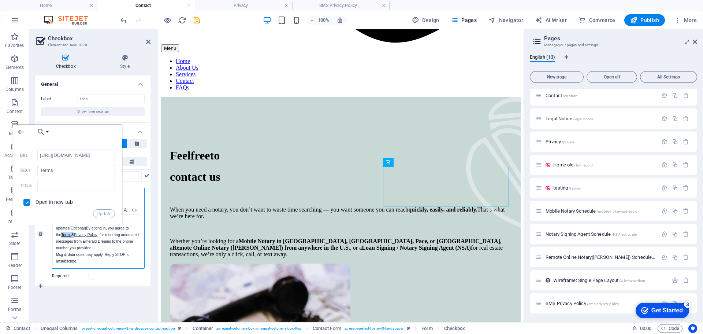
drag, startPoint x: 74, startPoint y: 235, endPoint x: 62, endPoint y: 234, distance: 11.4
click at [62, 234] on span "By opting in, you agree to the Ter ms & Privacy Policy | for recurring automate…" at bounding box center [97, 244] width 83 height 37
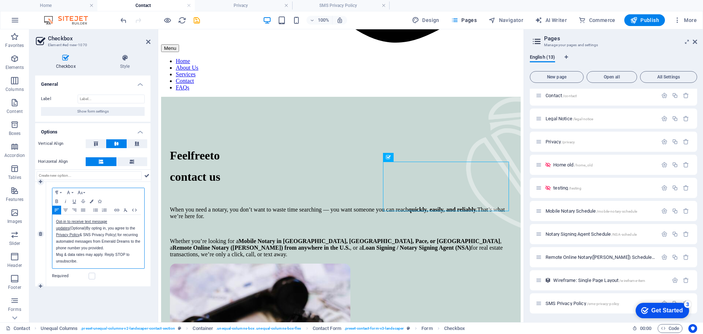
scroll to position [511, 0]
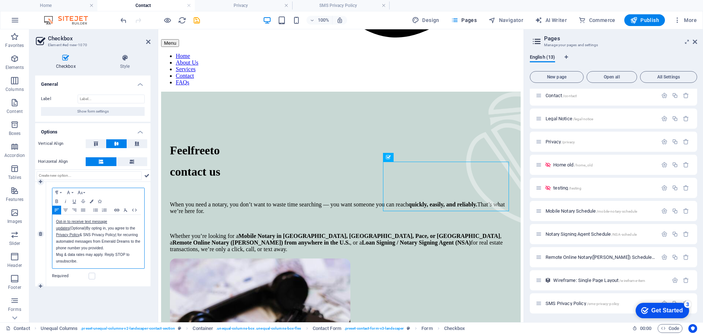
type input "SNS Privacy Policy"
checkbox input "false"
click at [118, 209] on icon "button" at bounding box center [116, 210] width 9 height 6
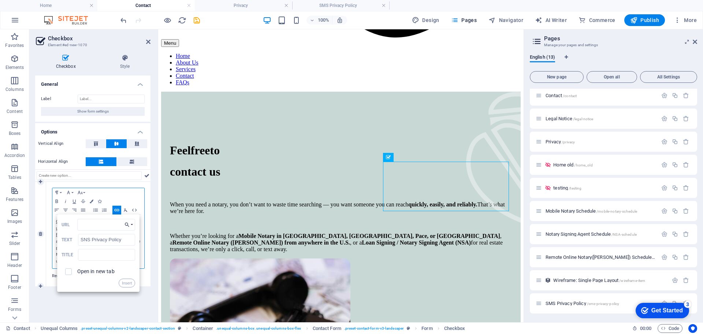
click at [132, 224] on button "Choose Link" at bounding box center [128, 225] width 13 height 12
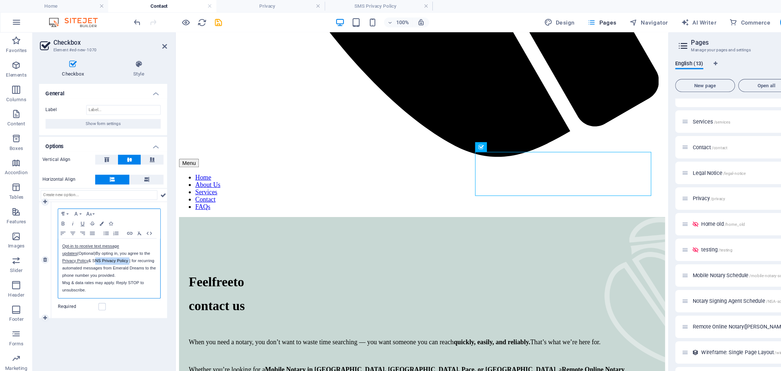
scroll to position [35, 0]
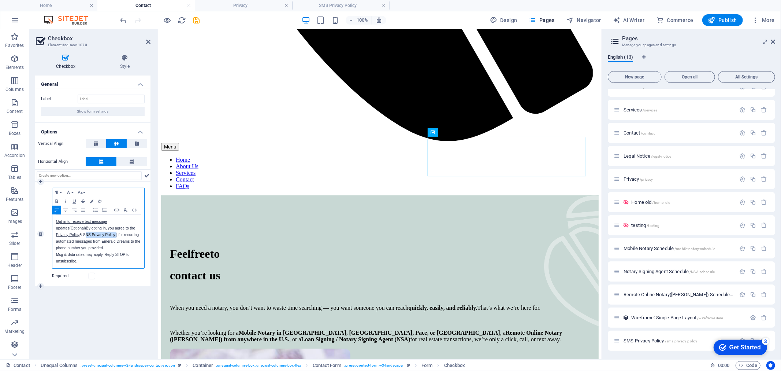
click at [116, 209] on icon "button" at bounding box center [116, 210] width 9 height 6
type input "SNS Privacy Policy"
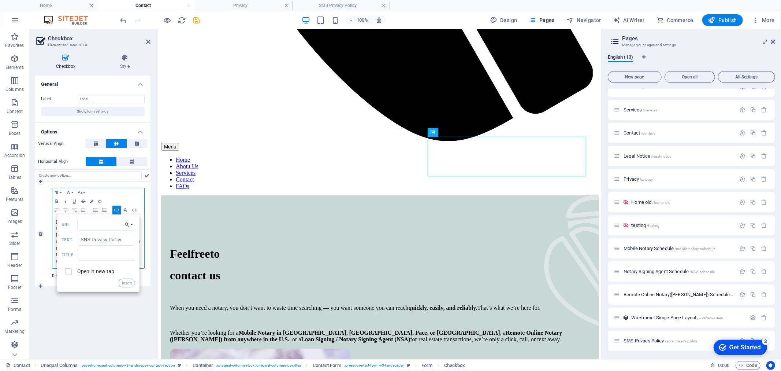
click at [129, 226] on icon "button" at bounding box center [126, 225] width 7 height 6
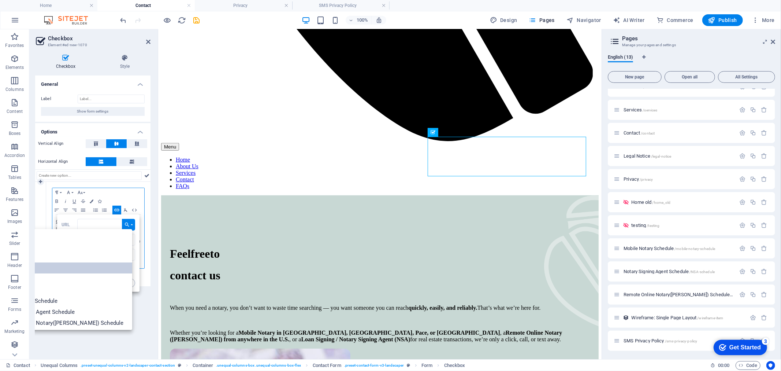
scroll to position [48, 0]
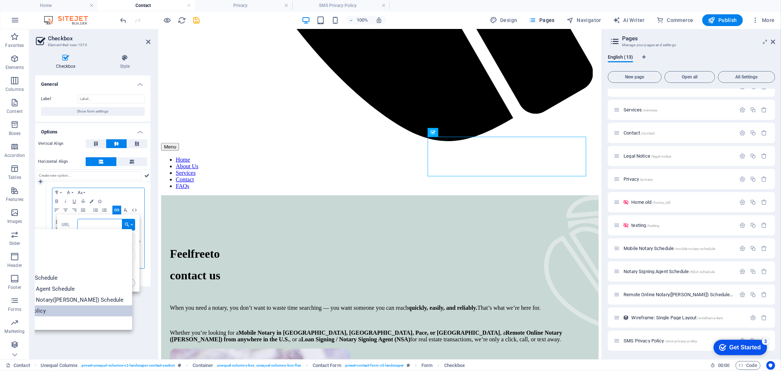
click at [106, 307] on link "SMS Privacy Policy" at bounding box center [59, 310] width 148 height 11
type input "/sms-privacy-policy"
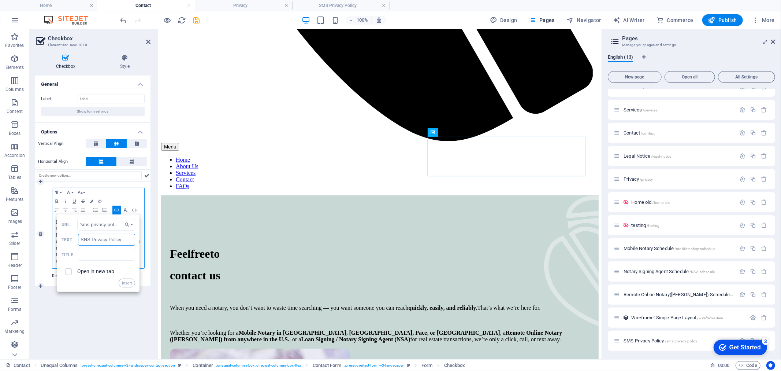
scroll to position [0, 0]
click at [84, 239] on input "SNS Privacy Policy" at bounding box center [106, 240] width 57 height 12
type input "SMS Privacy Policy"
click at [102, 257] on input "text" at bounding box center [106, 255] width 57 height 12
click at [68, 272] on input "checkbox" at bounding box center [67, 270] width 7 height 7
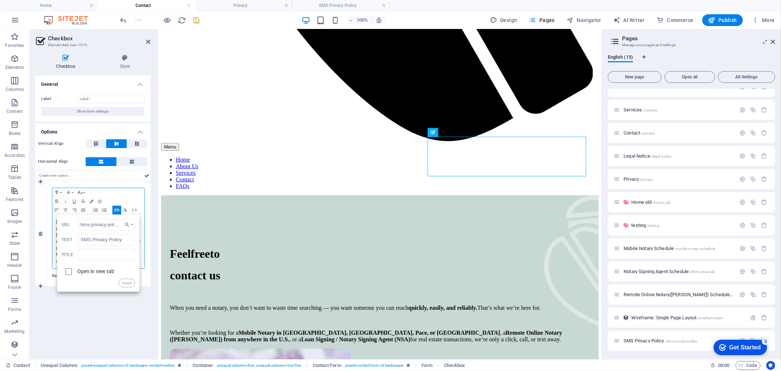
checkbox input "true"
click at [114, 256] on input "text" at bounding box center [106, 255] width 57 height 12
type input "SMS Privacy Policy"
click at [129, 284] on button "Insert" at bounding box center [127, 282] width 17 height 9
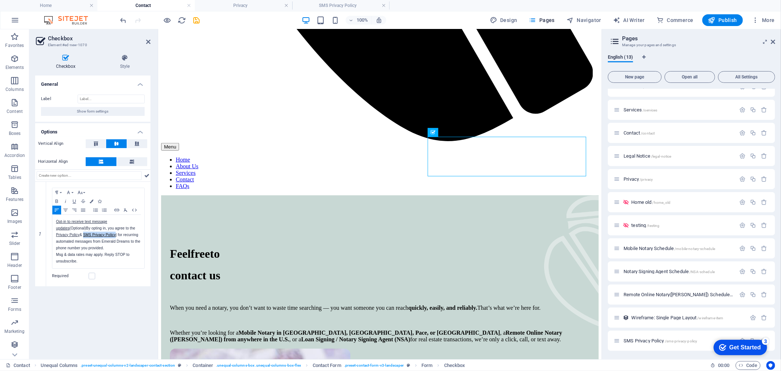
click at [123, 295] on div "General Label Show form settings Options Vertical Align Horizontal Align 1 Para…" at bounding box center [92, 214] width 115 height 278
click at [96, 144] on icon at bounding box center [96, 143] width 9 height 4
click at [114, 144] on icon at bounding box center [116, 143] width 9 height 4
click at [79, 301] on div "General Label Show form settings Options Vertical Align Horizontal Align 1 Para…" at bounding box center [92, 214] width 115 height 278
click at [14, 65] on p "Elements" at bounding box center [14, 67] width 19 height 6
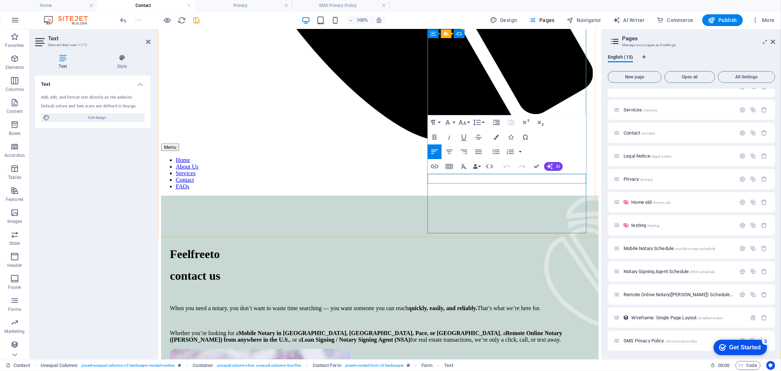
scroll to position [519, 0]
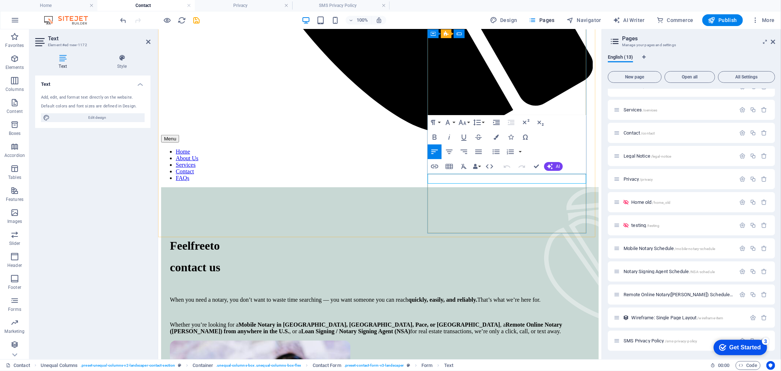
drag, startPoint x: 491, startPoint y: 178, endPoint x: 429, endPoint y: 178, distance: 61.9
drag, startPoint x: 499, startPoint y: 177, endPoint x: 428, endPoint y: 183, distance: 71.4
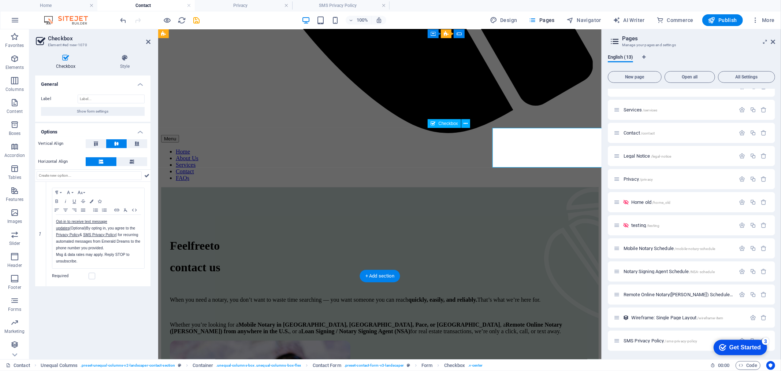
scroll to position [519, 0]
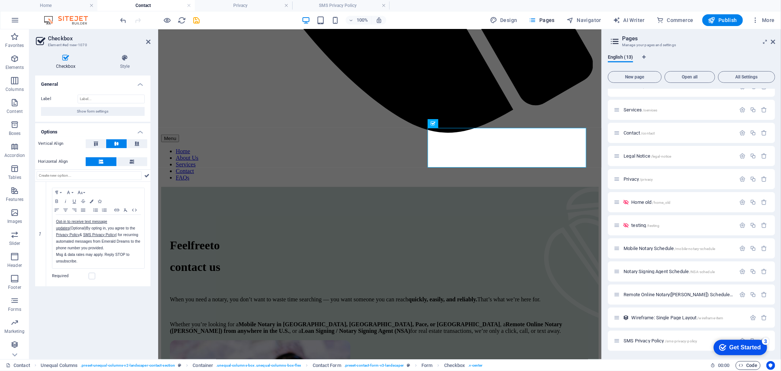
click at [703, 333] on icon "button" at bounding box center [741, 365] width 5 height 5
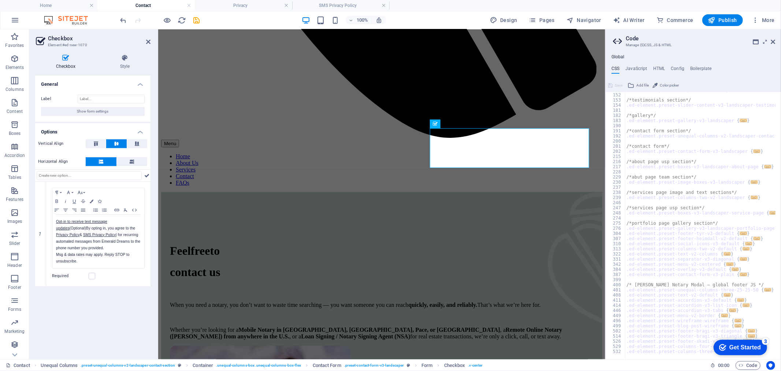
scroll to position [225, 0]
click at [676, 333] on div at bounding box center [708, 355] width 166 height 7
click at [664, 333] on div at bounding box center [708, 355] width 166 height 7
type textarea ".ed-element.preset-columns-three-v2-default {"
click at [664, 333] on div at bounding box center [708, 355] width 166 height 7
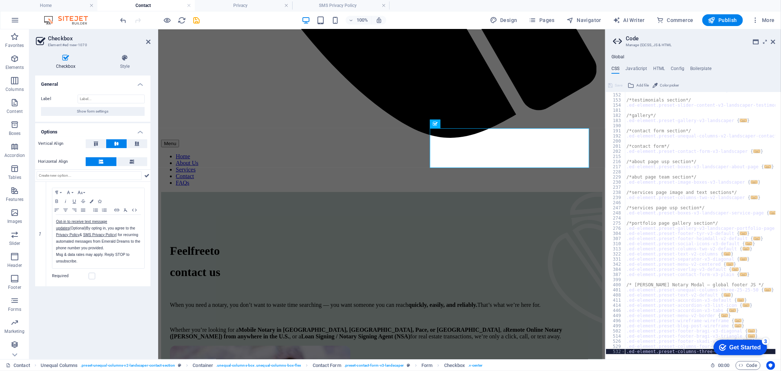
click at [671, 333] on div ".ed-element.preset-marquee-v2-landscaper { ... } /*testimonials section*/ .ed-e…" at bounding box center [708, 223] width 166 height 272
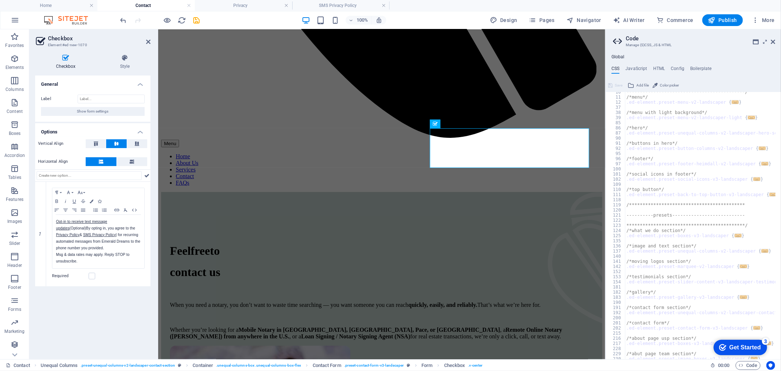
scroll to position [73, 0]
click at [631, 70] on h4 "JavaScript" at bounding box center [637, 70] width 22 height 8
type textarea "/* JS for preset "Menu V2" */"
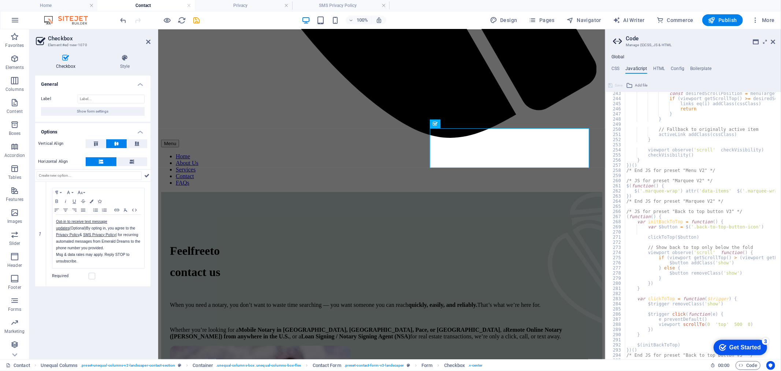
scroll to position [1266, 0]
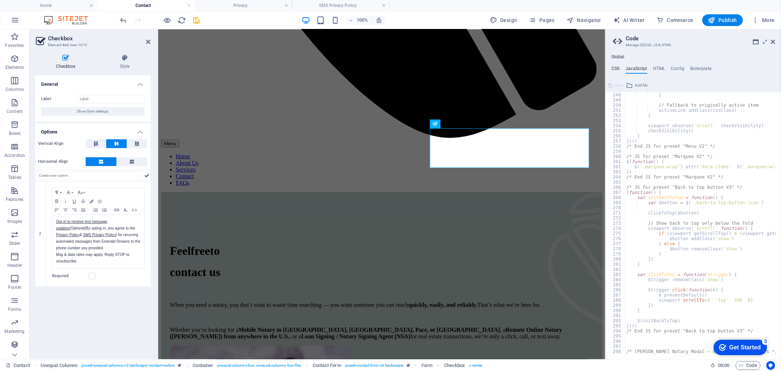
click at [616, 69] on h4 "CSS" at bounding box center [616, 70] width 8 height 8
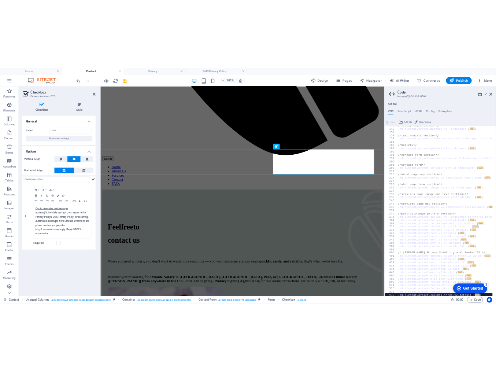
scroll to position [225, 0]
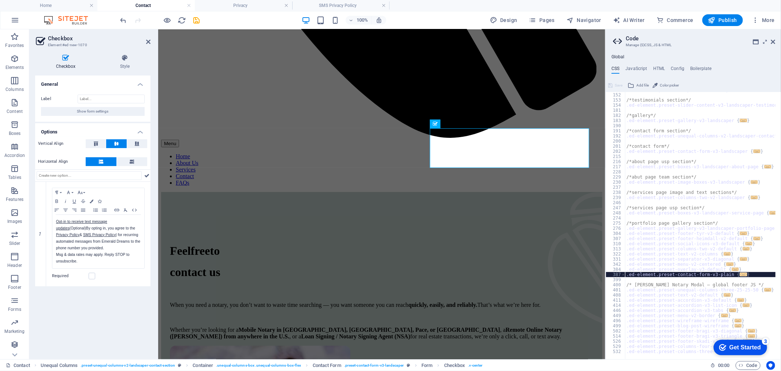
click at [686, 277] on div ".ed-element.preset-marquee-v2-landscaper { ... } /*testimonials section*/ .ed-e…" at bounding box center [708, 223] width 166 height 272
type textarea ".ed-element.preset-contact-form-v3-plain {"
click at [701, 278] on div ".ed-element.preset-marquee-v2-landscaper { ... } /*testimonials section*/ .ed-e…" at bounding box center [708, 223] width 166 height 272
click at [703, 284] on div ".ed-element.preset-marquee-v2-landscaper { ... } /*testimonials section*/ .ed-e…" at bounding box center [708, 223] width 166 height 272
click at [703, 333] on div "3" at bounding box center [765, 340] width 7 height 7
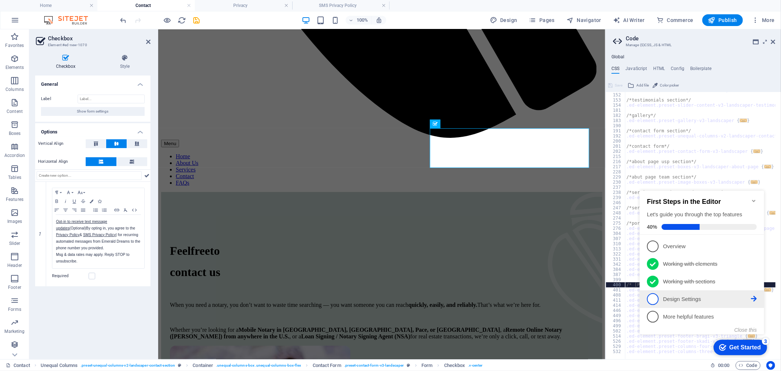
click at [677, 300] on p "Design Settings - incomplete" at bounding box center [707, 299] width 88 height 8
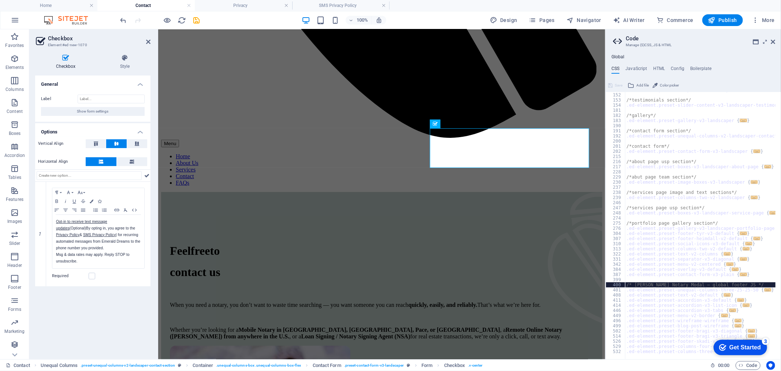
click at [703, 333] on div "3" at bounding box center [765, 340] width 7 height 7
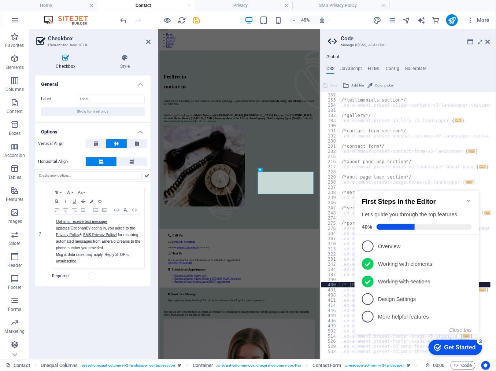
scroll to position [323, 0]
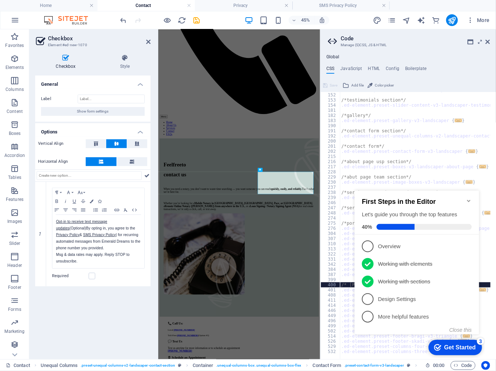
click at [466, 333] on body "checkmark Get Started 3 First Steps in the Editor Let's guide you through the t…" at bounding box center [417, 268] width 133 height 178
click at [462, 333] on body "checkmark Get Started 3 First Steps in the Editor Let's guide you through the t…" at bounding box center [417, 268] width 133 height 178
click at [482, 130] on div ".ed-element.preset-marquee-v2-landscaper { ... } /*testimonials section*/ .ed-e…" at bounding box center [423, 223] width 166 height 272
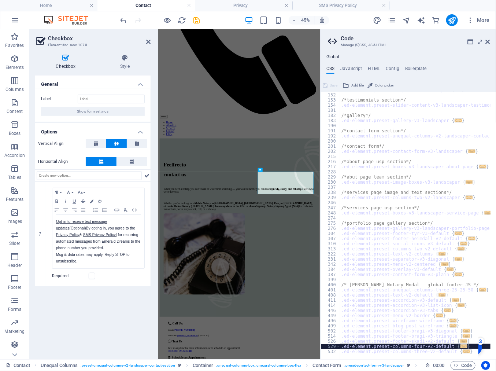
click at [477, 333] on div ".ed-element.preset-marquee-v2-landscaper { ... } /*testimonials section*/ .ed-e…" at bounding box center [423, 223] width 166 height 272
click at [477, 333] on div ".ed-element.preset-marquee-v2-landscaper { ... } /*testimonials section*/ .ed-e…" at bounding box center [415, 225] width 151 height 267
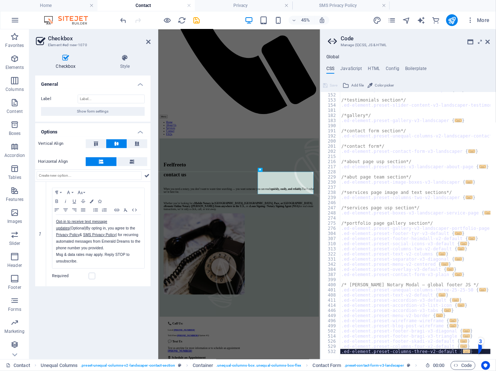
click at [477, 333] on div ".ed-element.preset-marquee-v2-landscaper { ... } /*testimonials section*/ .ed-e…" at bounding box center [423, 223] width 166 height 272
click at [467, 333] on div ".ed-element.preset-marquee-v2-landscaper { ... } /*testimonials section*/ .ed-e…" at bounding box center [423, 223] width 166 height 272
click at [467, 333] on div ".ed-element.preset-marquee-v2-landscaper { ... } /*testimonials section*/ .ed-e…" at bounding box center [415, 225] width 151 height 267
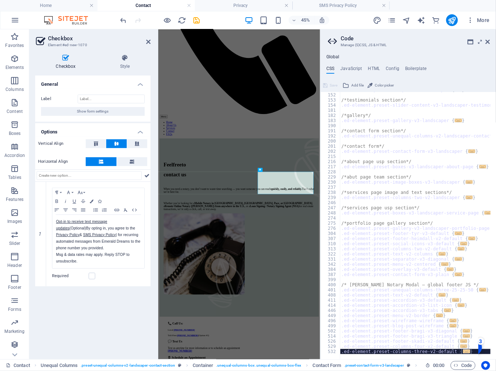
click at [467, 333] on div ".ed-element.preset-marquee-v2-landscaper { ... } /*testimonials section*/ .ed-e…" at bounding box center [423, 223] width 166 height 272
type textarea "@include columns-three-v2($columns: (3, null, 1)); }"
click at [467, 333] on div ".ed-element.preset-marquee-v2-landscaper { ... } /*testimonials section*/ .ed-e…" at bounding box center [423, 223] width 166 height 272
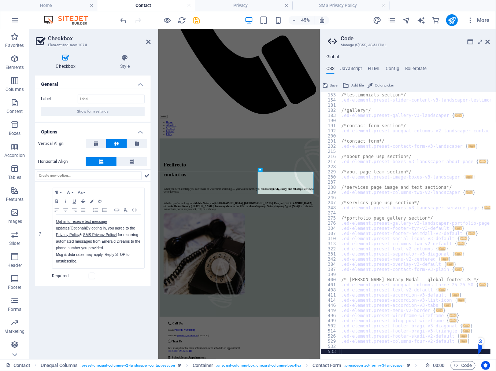
scroll to position [225, 0]
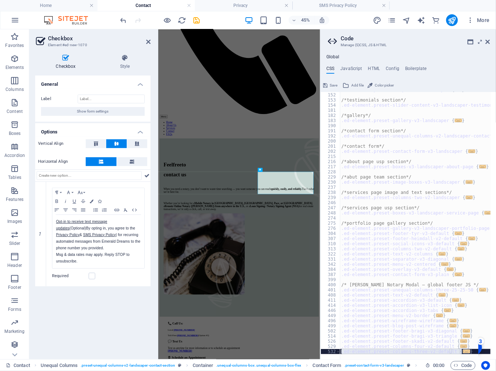
click at [467, 333] on div ".ed-element.preset-marquee-v2-landscaper { ... } /*testimonials section*/ .ed-e…" at bounding box center [415, 225] width 151 height 267
type textarea "}"
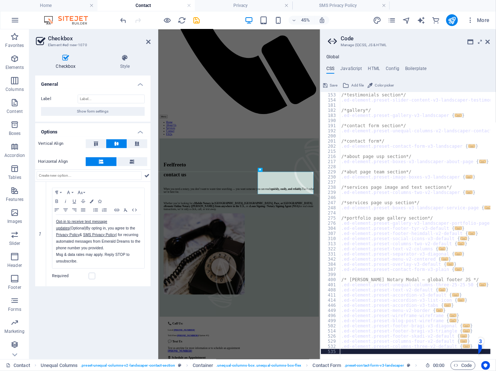
type textarea "}"
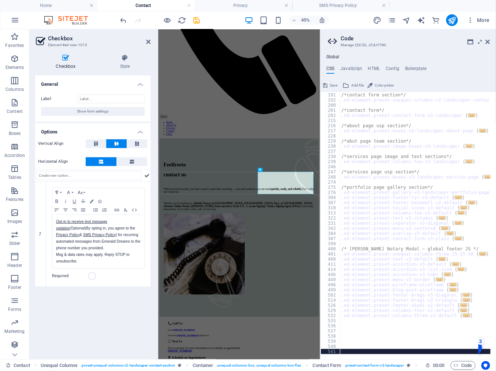
scroll to position [261, 0]
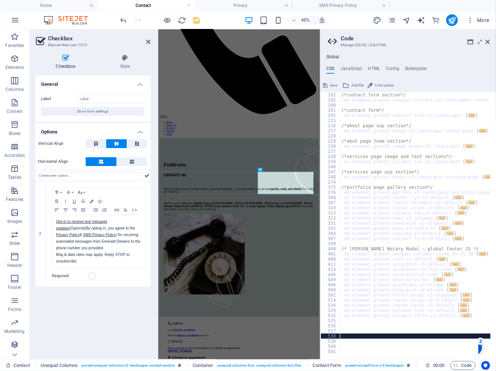
click at [357, 333] on div "/*contact form section*/ .ed-element.preset-unequal-columns-v2-landscaper-conta…" at bounding box center [423, 223] width 166 height 272
paste textarea "}"
type textarea "}"
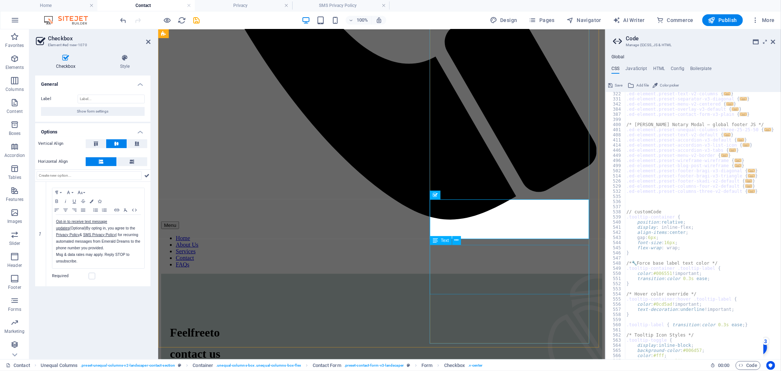
scroll to position [448, 0]
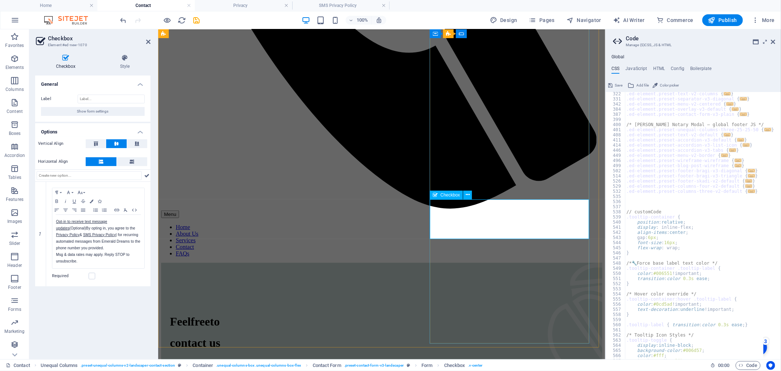
click at [86, 229] on span "(Optional)" at bounding box center [78, 228] width 16 height 4
click at [94, 222] on link "Opt-in to receive text message updates" at bounding box center [81, 224] width 51 height 11
type input "[URL][DOMAIN_NAME]"
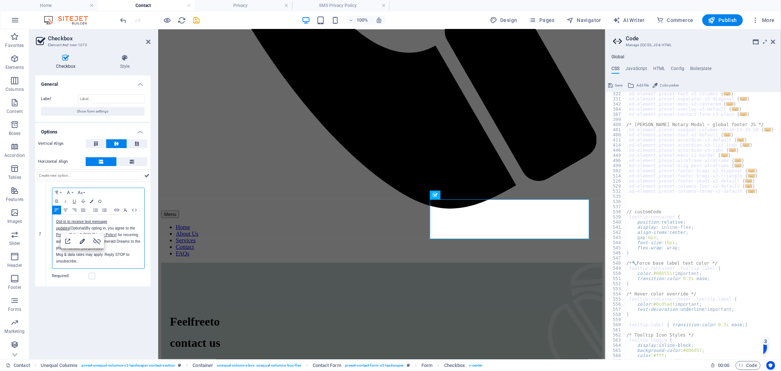
type input "Opt-in to receive text message updates"
checkbox input "false"
click at [85, 237] on icon "button" at bounding box center [82, 241] width 9 height 9
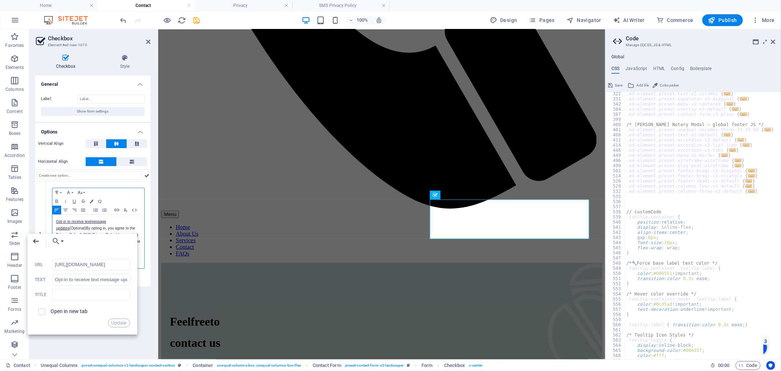
click at [32, 243] on icon "button" at bounding box center [35, 241] width 9 height 9
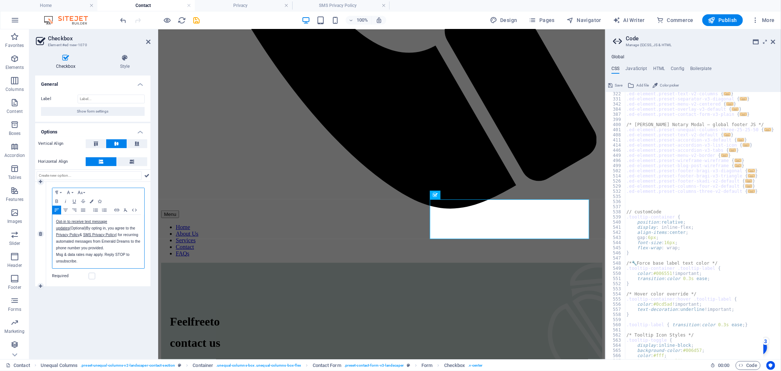
drag, startPoint x: 86, startPoint y: 229, endPoint x: 72, endPoint y: 230, distance: 14.3
click at [72, 230] on p "Opt-in to receive text message updates (Optional) By opting in, you agree to th…" at bounding box center [98, 241] width 85 height 46
click at [72, 229] on span "(Optional)" at bounding box center [78, 228] width 16 height 4
click at [134, 210] on icon "button" at bounding box center [134, 210] width 9 height 6
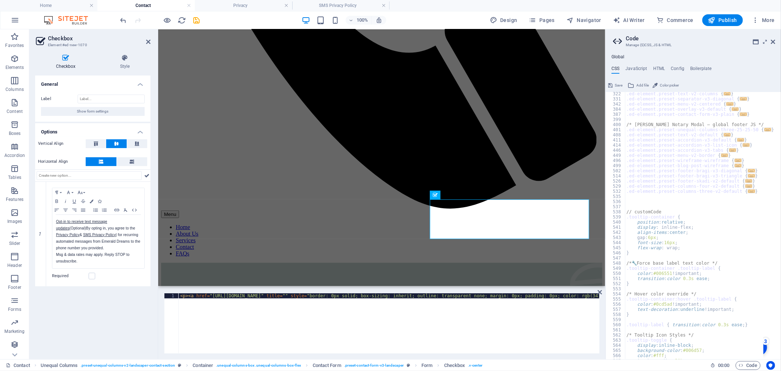
type textarea "<p><a href="[URL][DOMAIN_NAME]" title="" style="border: 0px solid; box-sizing: …"
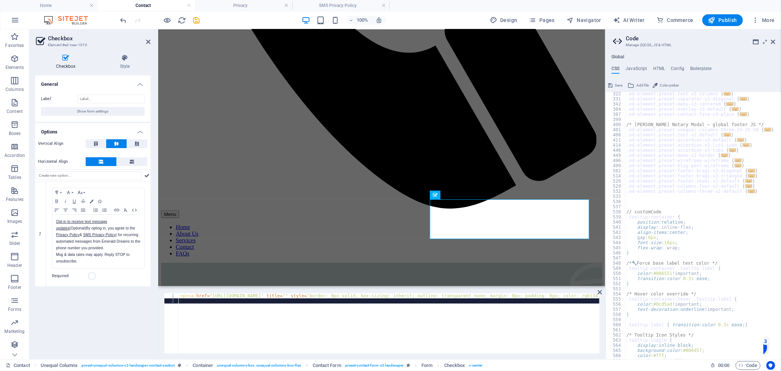
scroll to position [0, 0]
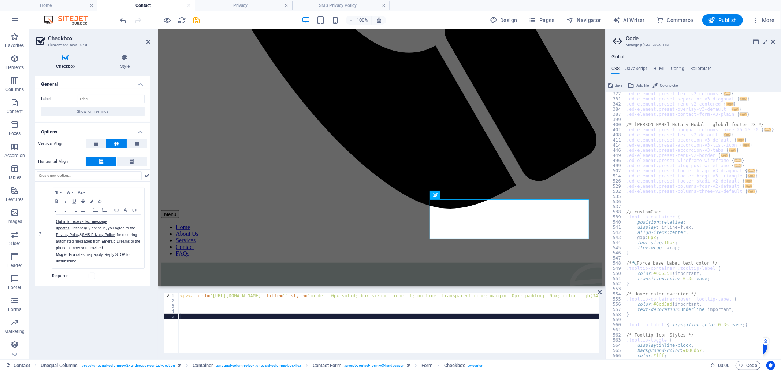
paste textarea "</div>"
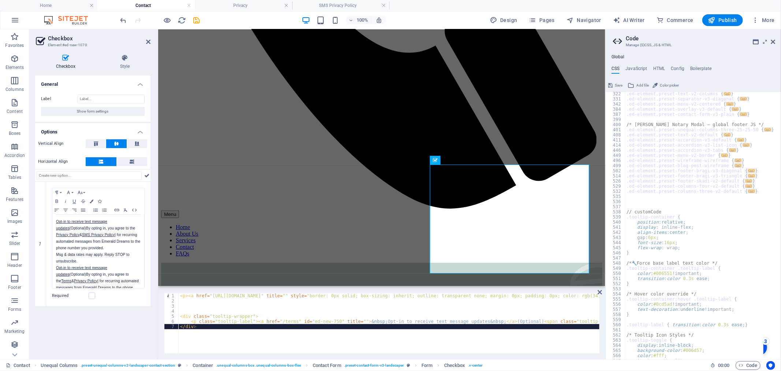
scroll to position [483, 0]
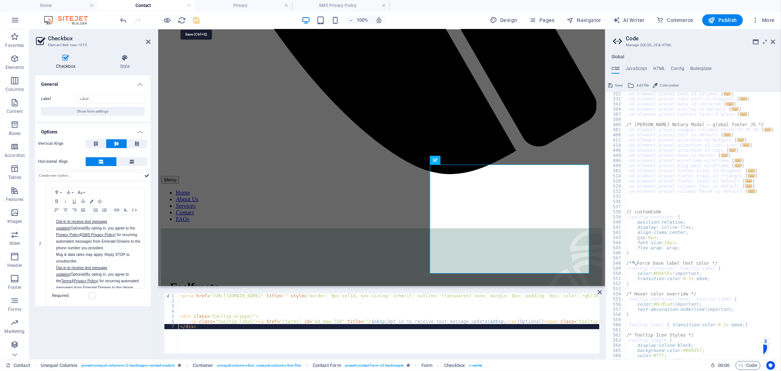
type textarea "</div>"
click at [196, 21] on icon "save" at bounding box center [197, 20] width 8 height 8
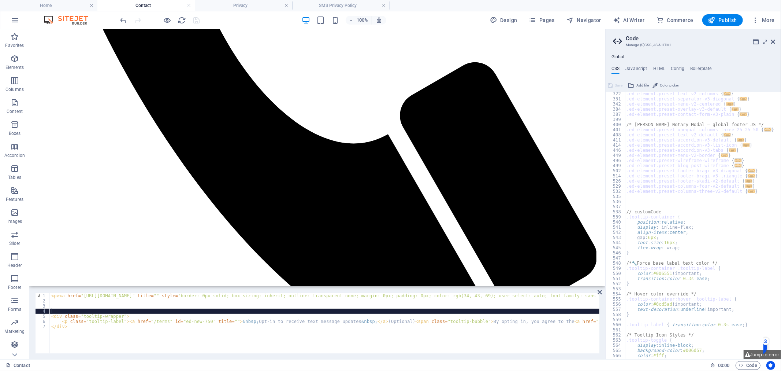
drag, startPoint x: 132, startPoint y: 314, endPoint x: 115, endPoint y: 314, distance: 17.2
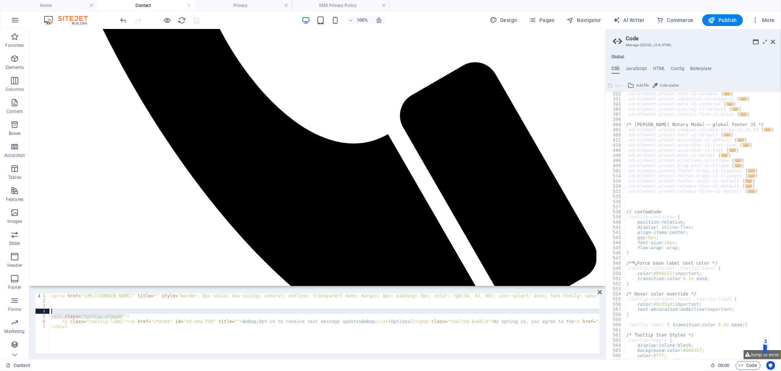
drag, startPoint x: 126, startPoint y: 316, endPoint x: 51, endPoint y: 314, distance: 75.9
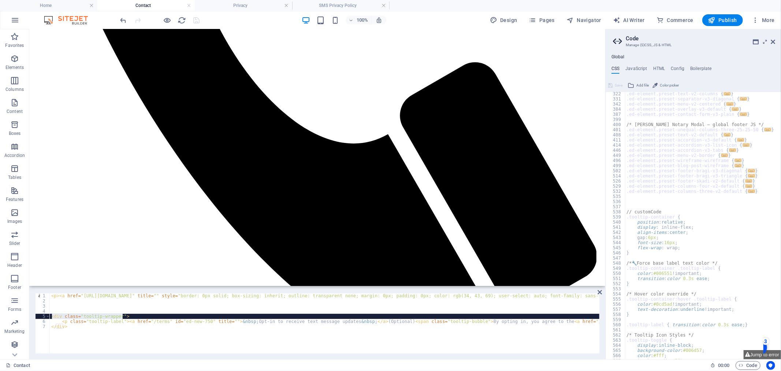
drag, startPoint x: 122, startPoint y: 316, endPoint x: 52, endPoint y: 315, distance: 69.6
type textarea "<div class="tooltip-wrapper">"
type textarea "<p><a href="[URL][DOMAIN_NAME]" title="" style="border: 0px solid; box-sizing: …"
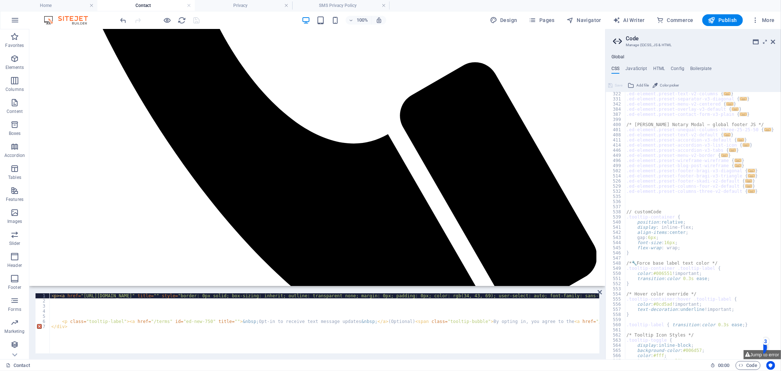
type textarea "<p><a href="[URL][DOMAIN_NAME]" title="" style="border: 0px solid; box-sizing: …"
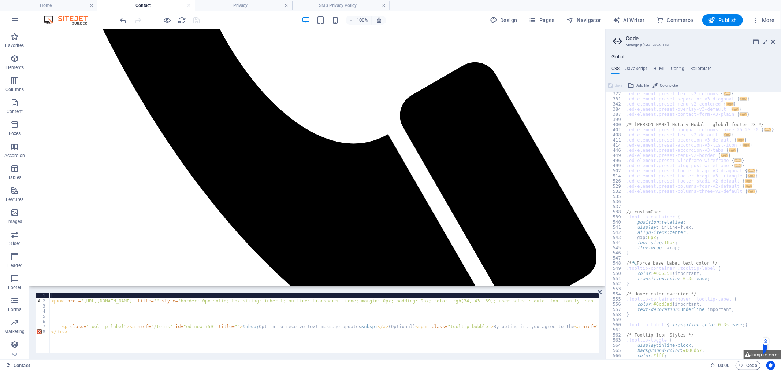
paste textarea "<div class="tooltip-wrapper">"
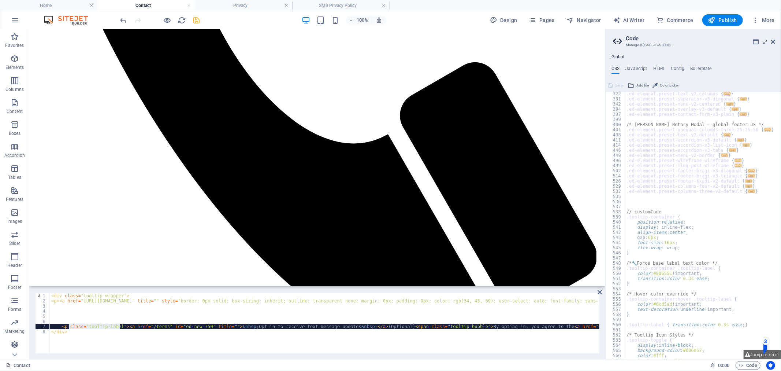
drag, startPoint x: 120, startPoint y: 325, endPoint x: 70, endPoint y: 327, distance: 50.2
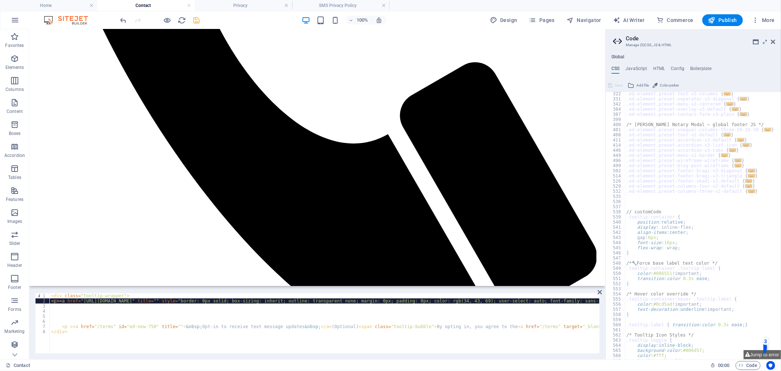
paste textarea "class="tooltip-label"><a href="[URL][DOMAIN_NAME]" title="" style="border: 0px …"
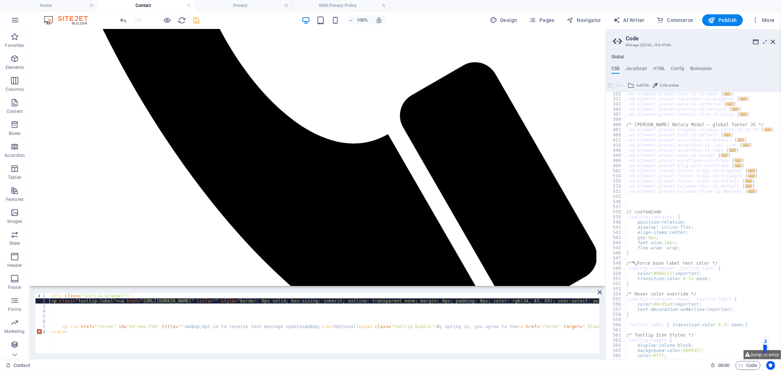
scroll to position [0, 0]
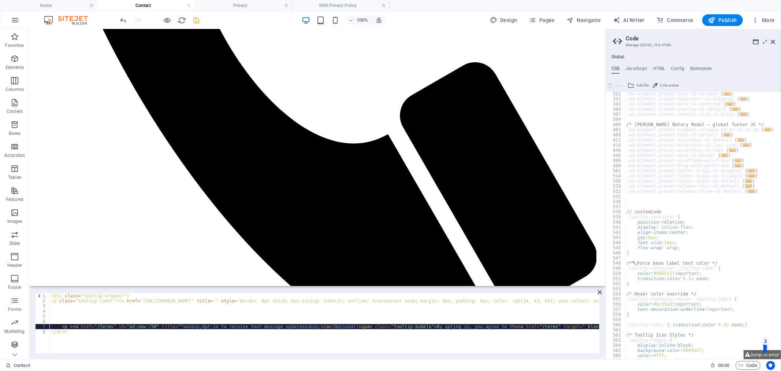
drag, startPoint x: 151, startPoint y: 326, endPoint x: 114, endPoint y: 327, distance: 37.4
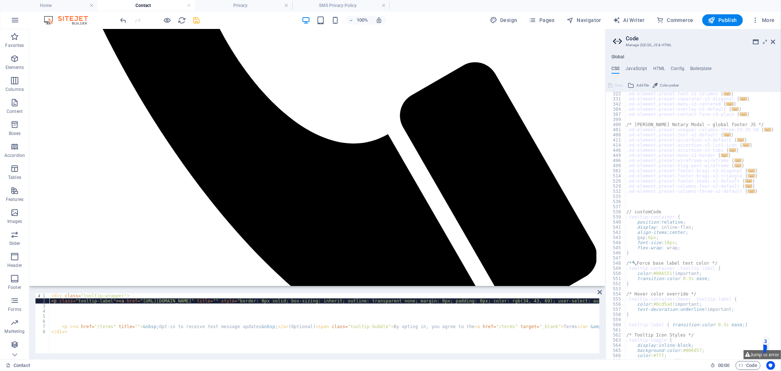
paste textarea "id="ed-new-750" ><a href="[URL][DOMAIN_NAME]" title="" style="border: 0px solid…"
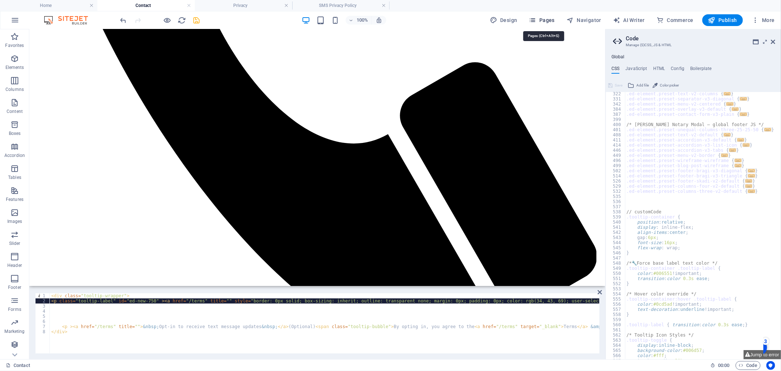
click at [555, 19] on span "Pages" at bounding box center [542, 19] width 26 height 7
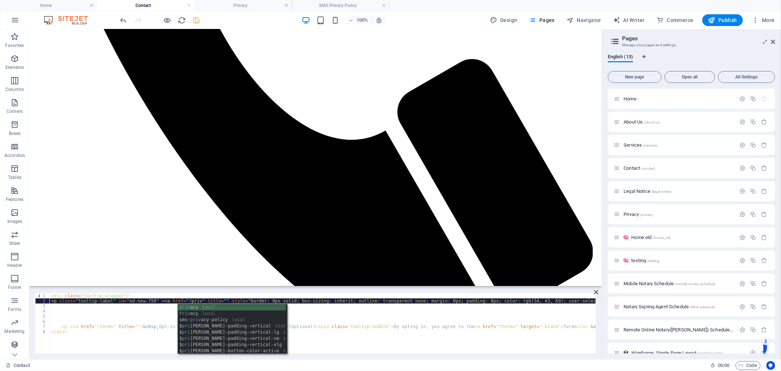
scroll to position [0, 12]
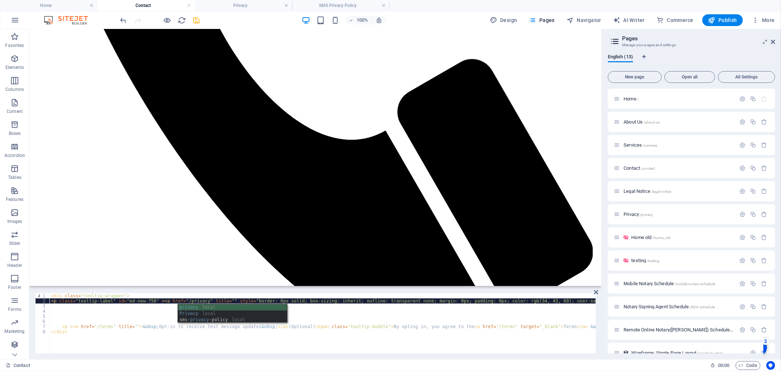
type textarea "<p class="tooltip-label" id="ed-new-750" ><a href="/privacy" title="" style="bo…"
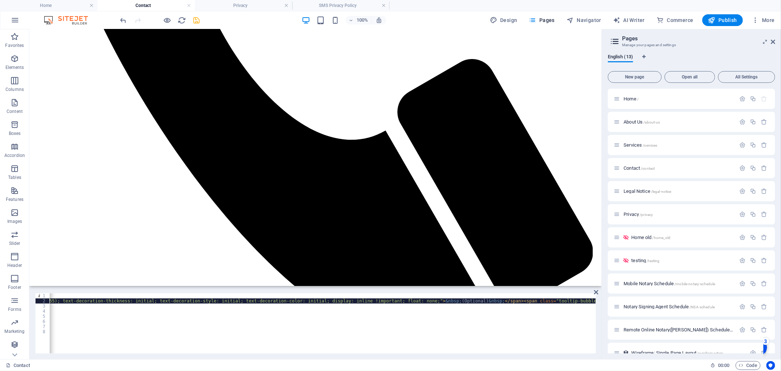
scroll to position [0, 2754]
click at [233, 302] on div "< div class = "tooltip-wrapper" > < p class = "tooltip-label" id = "ed-new-750"…" at bounding box center [533, 327] width 6474 height 69
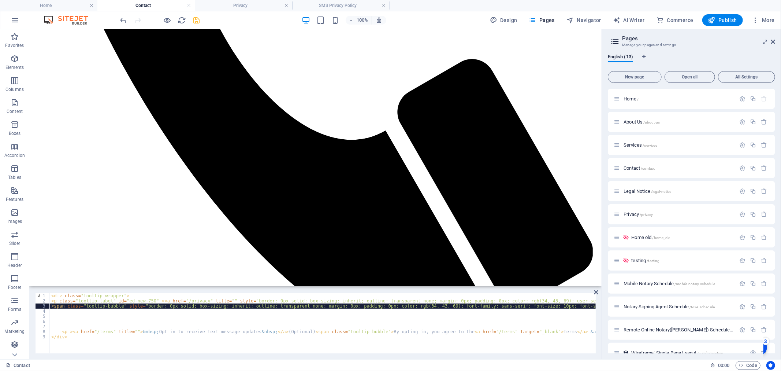
scroll to position [0, 0]
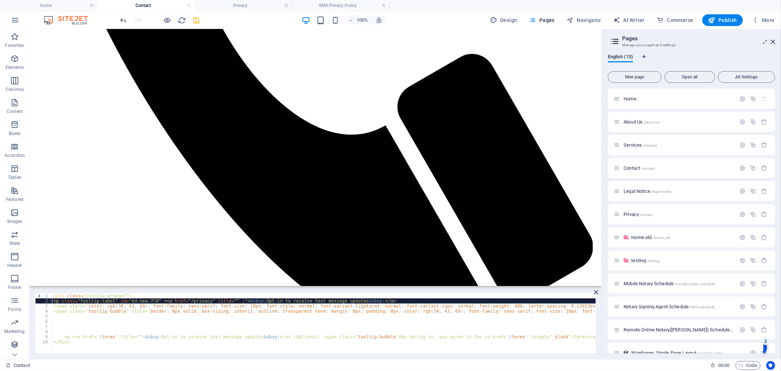
click at [154, 301] on div "< div class = "tooltip-wrapper" > < p class = "tooltip-label" id = "ed-new-750"…" at bounding box center [324, 323] width 544 height 60
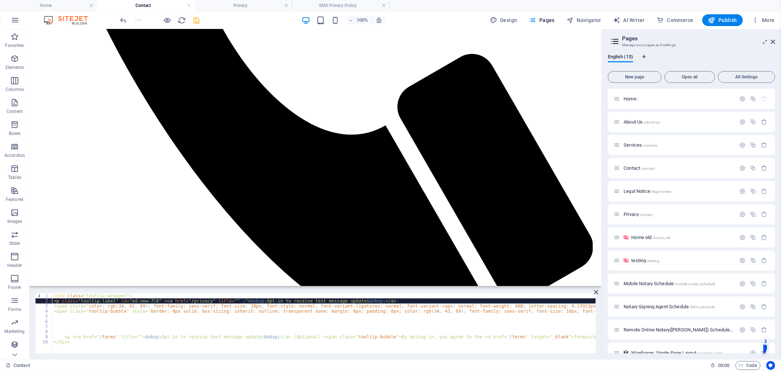
type textarea "<p class="tooltip-label" id="ed-new-750"><a href="/privacy" title="" ;">&nbsp;O…"
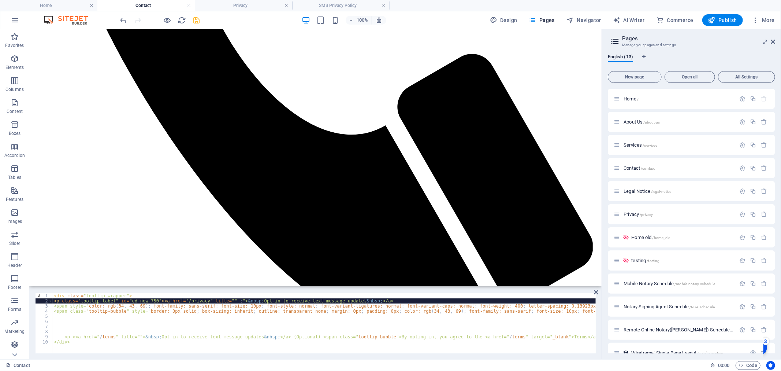
click at [370, 301] on div "< div class = "tooltip-wrapper" > < p class = "tooltip-label" id = "ed-new-750"…" at bounding box center [324, 323] width 544 height 60
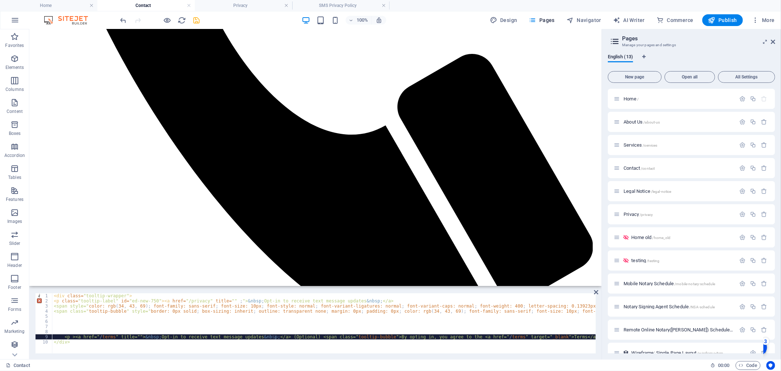
drag, startPoint x: 272, startPoint y: 335, endPoint x: 297, endPoint y: 338, distance: 25.0
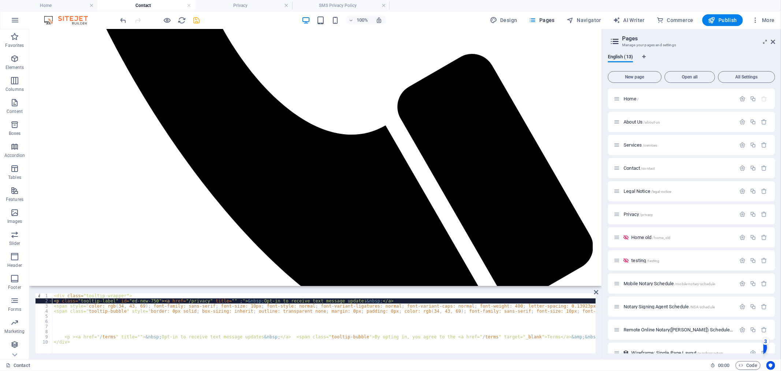
click at [371, 301] on div "< div class = "tooltip-wrapper" > < p class = "tooltip-label" id = "ed-new-750"…" at bounding box center [324, 323] width 544 height 60
paste textarea "(Optional)"
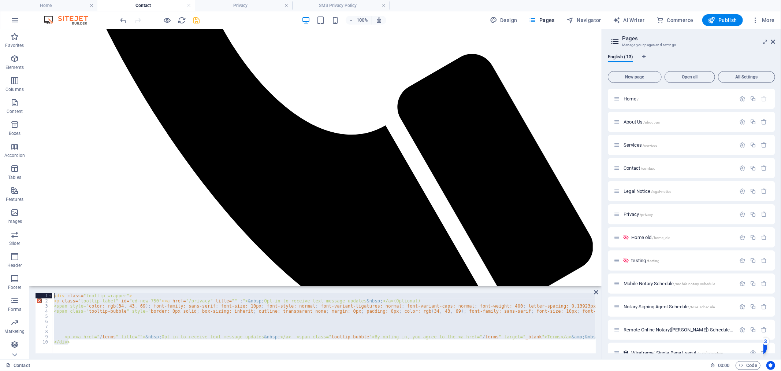
drag, startPoint x: 85, startPoint y: 341, endPoint x: 54, endPoint y: 297, distance: 54.2
type textarea "<div class="tooltip-wrapper"> <p class="tooltip-label" id="ed-new-750"><a href=…"
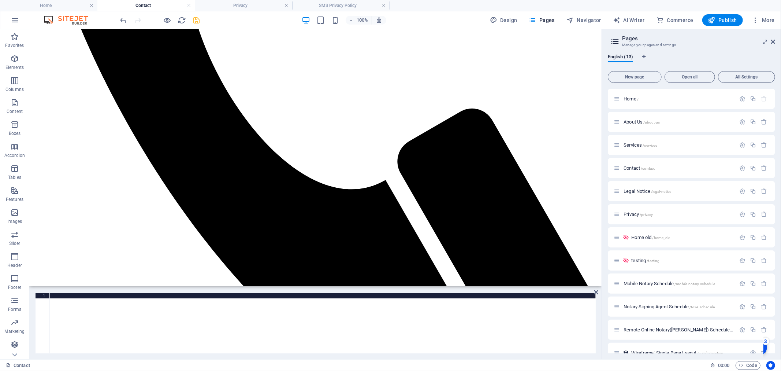
click at [141, 320] on div at bounding box center [323, 328] width 546 height 70
paste textarea "</div>"
type textarea "</div>"
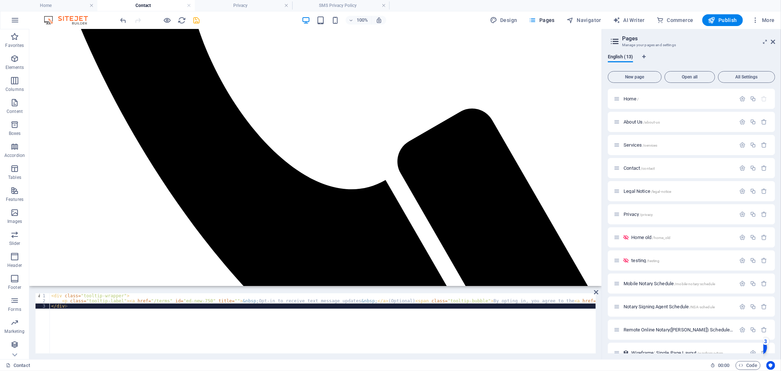
scroll to position [463, 0]
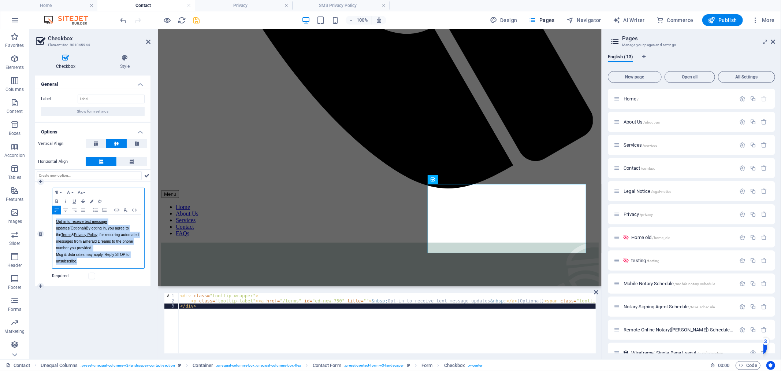
drag, startPoint x: 87, startPoint y: 259, endPoint x: 51, endPoint y: 220, distance: 53.4
click at [51, 220] on div "Paragraph Format Normal Heading 1 Heading 2 Heading 3 Heading 4 Heading 5 Headi…" at bounding box center [98, 234] width 104 height 104
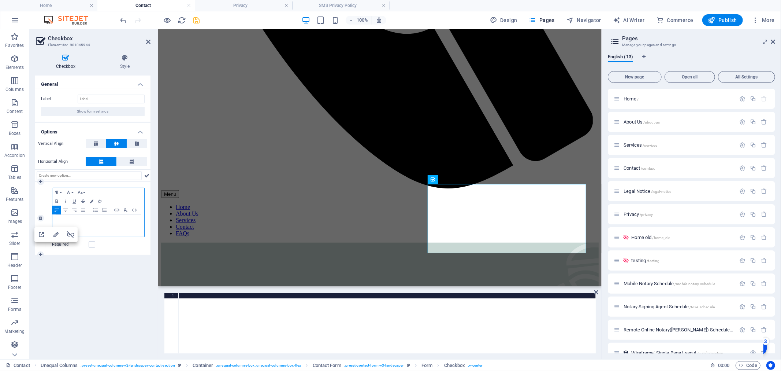
scroll to position [434, 0]
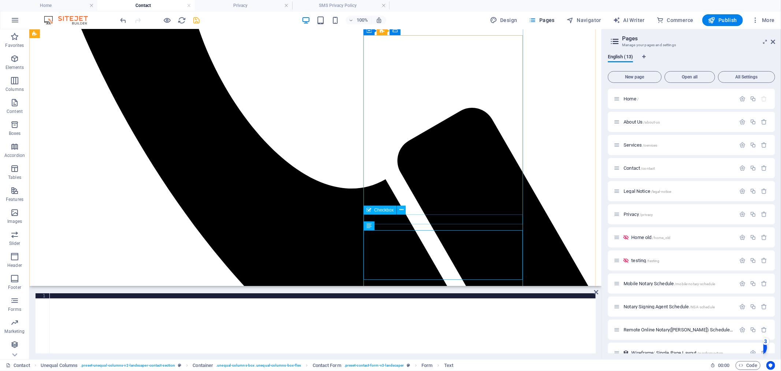
scroll to position [433, 0]
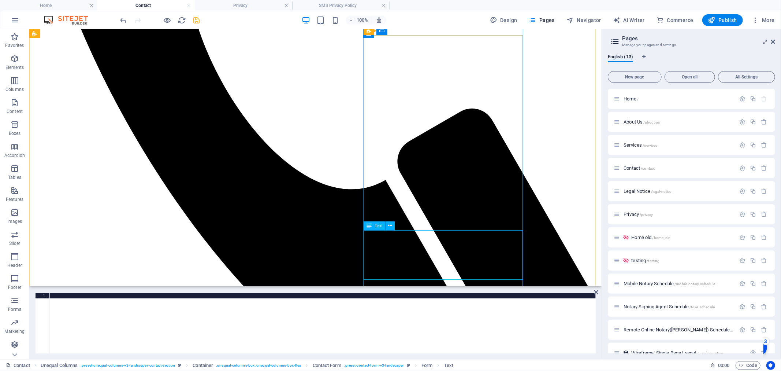
click at [389, 226] on icon at bounding box center [391, 226] width 4 height 8
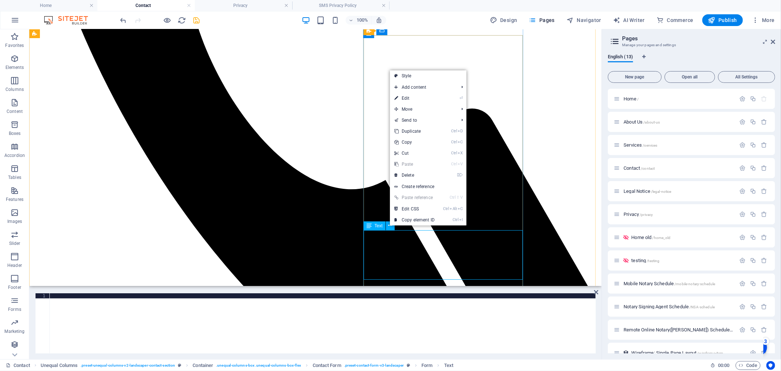
click at [379, 227] on span "Text" at bounding box center [379, 225] width 8 height 4
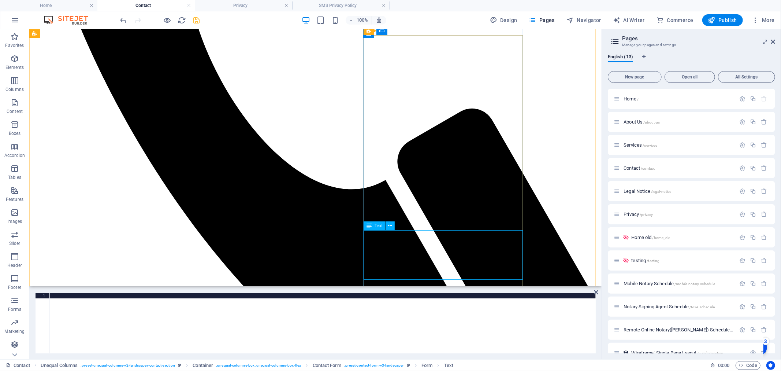
click at [379, 227] on span "Text" at bounding box center [379, 225] width 8 height 4
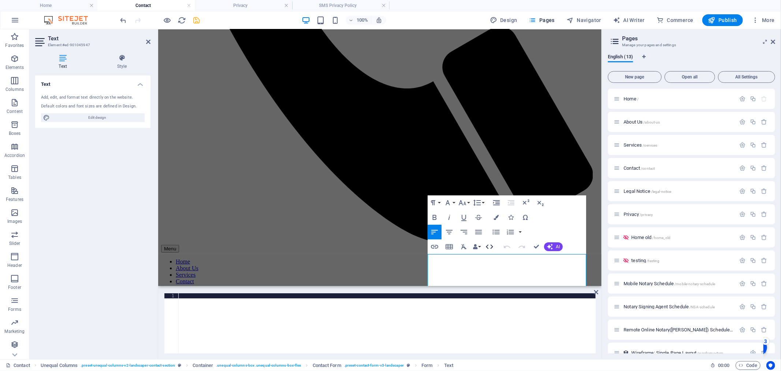
click at [490, 249] on icon "button" at bounding box center [489, 246] width 9 height 9
click at [416, 333] on div "< p > &lt; p &gt; By &amp; nbsp;providing your cell phone number and checking t…" at bounding box center [250, 327] width 691 height 69
click at [98, 113] on span "Edit design" at bounding box center [97, 117] width 90 height 9
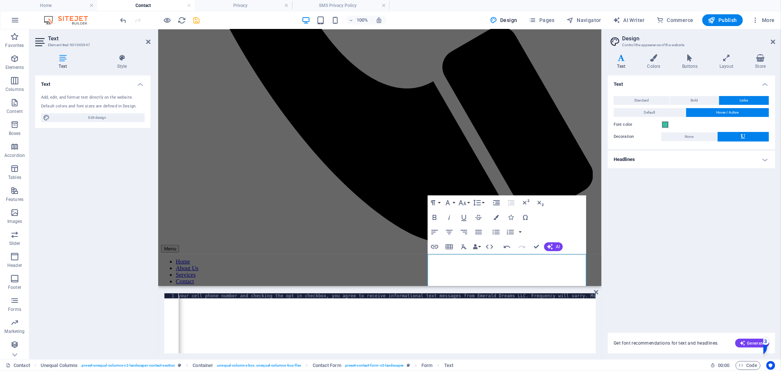
scroll to position [0, 93]
drag, startPoint x: 439, startPoint y: 257, endPoint x: 434, endPoint y: 256, distance: 5.6
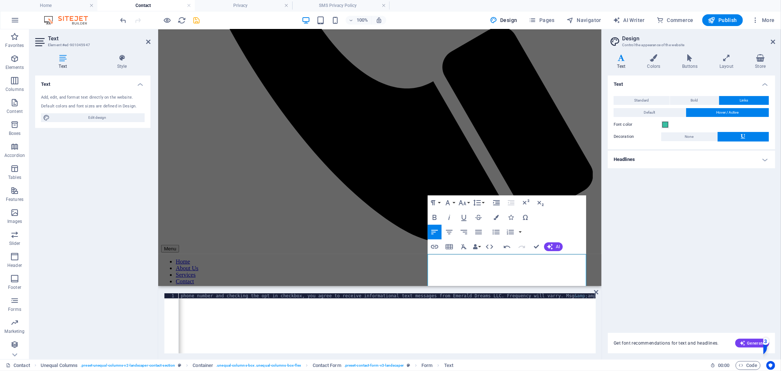
scroll to position [0, 251]
click at [442, 312] on div "< p > By &amp; nbsp;providing your cell phone number and checking the opt in ch…" at bounding box center [419, 327] width 668 height 69
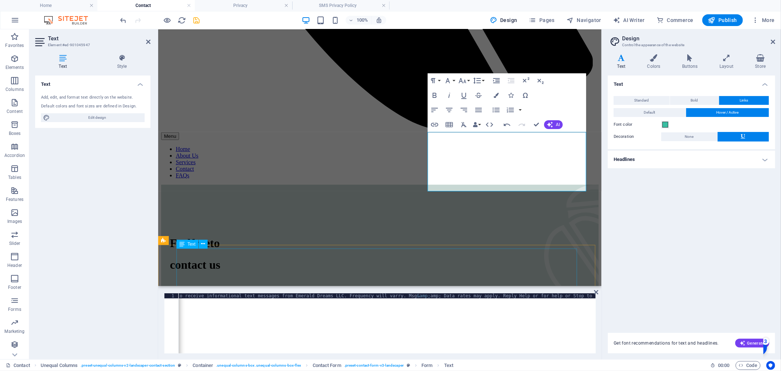
scroll to position [531, 0]
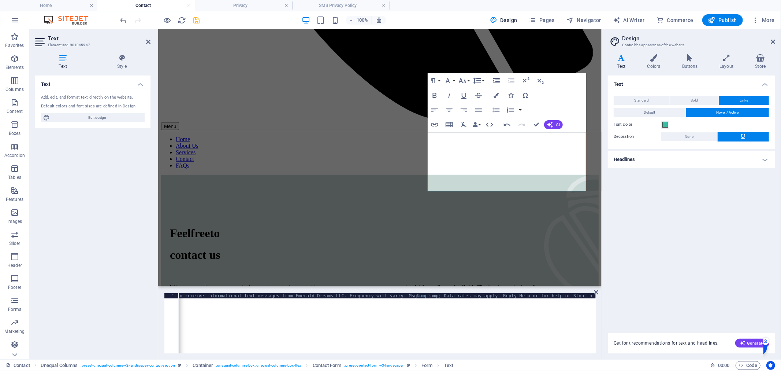
click at [524, 295] on div "< p > By &amp; nbsp;providing your cell phone number and checking the opt in ch…" at bounding box center [261, 327] width 668 height 69
click at [584, 297] on div "< p > By &amp; nbsp;providing your cell phone number and checking the opt in ch…" at bounding box center [261, 327] width 668 height 69
click at [530, 321] on div "< p > By &amp; nbsp;providing your cell phone number and checking the opt in ch…" at bounding box center [261, 327] width 668 height 69
click at [585, 298] on div "< p > By &amp; nbsp;providing your cell phone number and checking the opt in ch…" at bounding box center [261, 327] width 668 height 69
click at [586, 297] on div "< p > By &amp; nbsp;providing your cell phone number and checking the opt in ch…" at bounding box center [261, 327] width 668 height 69
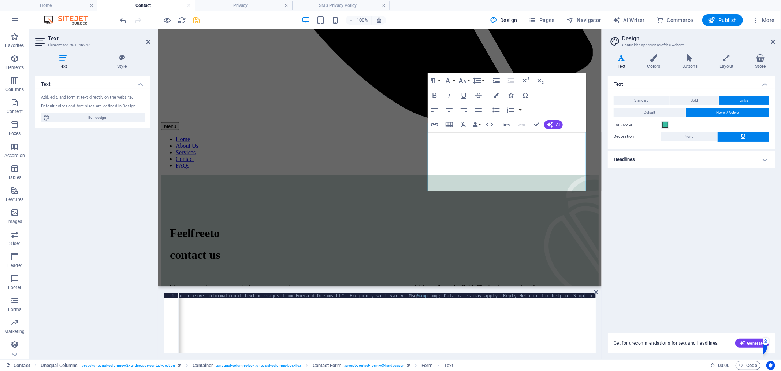
click at [585, 296] on div "< p > By &amp; nbsp;providing your cell phone number and checking the opt in ch…" at bounding box center [261, 327] width 668 height 69
click at [585, 296] on div "< p > By &amp; nbsp;providing your cell phone number and checking the opt in ch…" at bounding box center [387, 323] width 417 height 60
click at [594, 295] on div "< p > By &amp; nbsp;providing your cell phone number and checking the opt in ch…" at bounding box center [261, 327] width 668 height 69
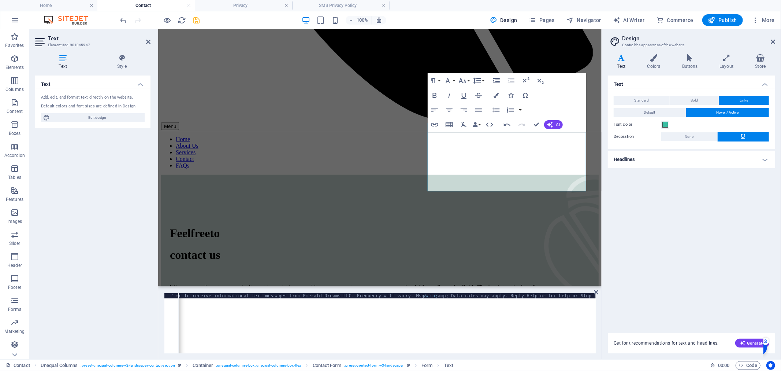
type textarea "<p>By &amp;nbsp;providing your cell phone number and checking the opt in checkb…"
click at [552, 319] on div "< p > By &amp; nbsp;providing your cell phone number and checking the opt in ch…" at bounding box center [266, 327] width 659 height 69
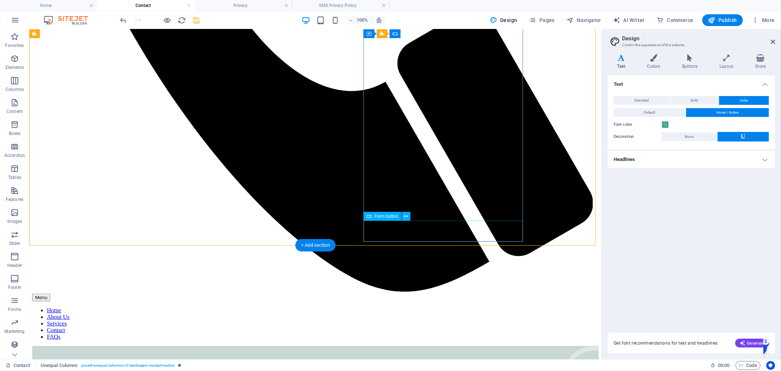
scroll to position [530, 0]
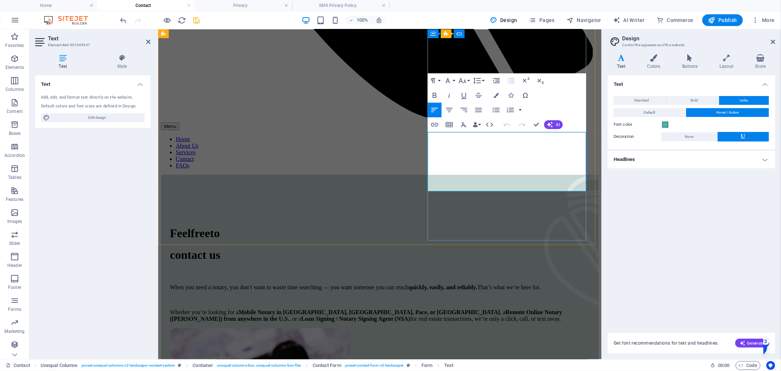
drag, startPoint x: 518, startPoint y: 186, endPoint x: 501, endPoint y: 184, distance: 16.3
drag, startPoint x: 528, startPoint y: 184, endPoint x: 426, endPoint y: 136, distance: 113.1
click at [460, 81] on icon "button" at bounding box center [462, 80] width 9 height 9
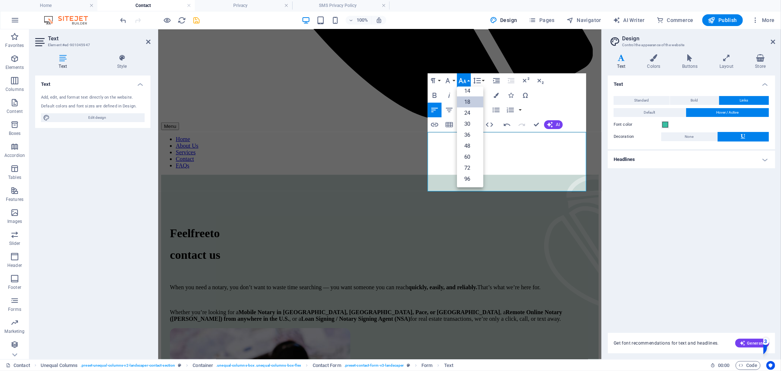
scroll to position [59, 0]
click at [469, 94] on link "14" at bounding box center [470, 91] width 26 height 11
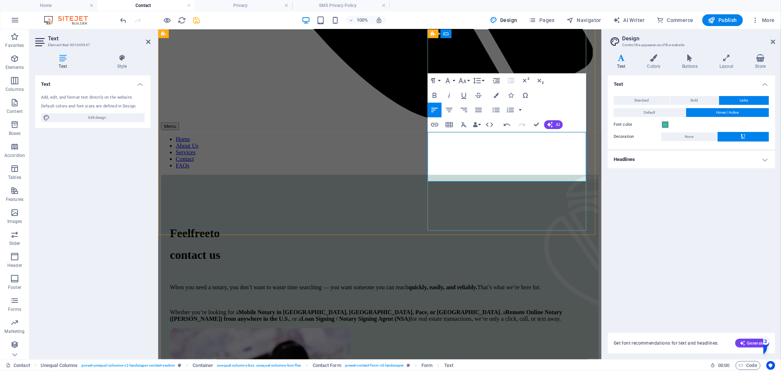
drag, startPoint x: 452, startPoint y: 137, endPoint x: 437, endPoint y: 134, distance: 15.4
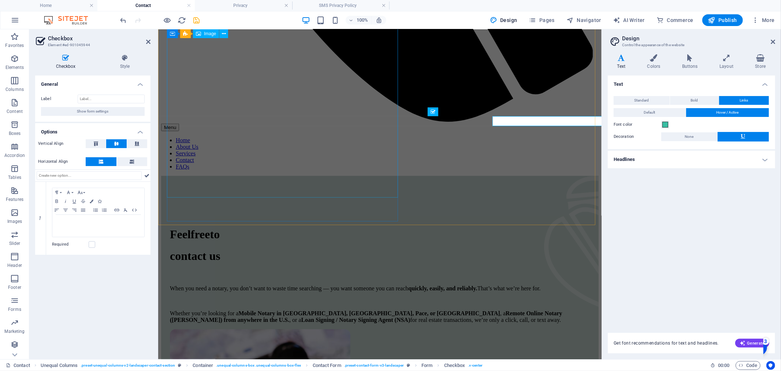
scroll to position [531, 0]
click at [133, 211] on icon "button" at bounding box center [134, 210] width 9 height 6
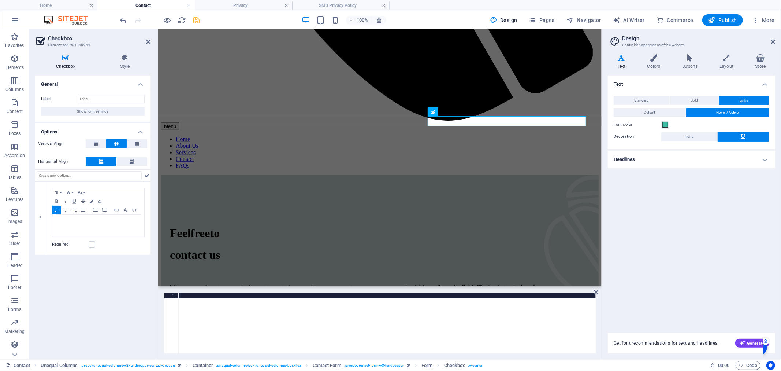
click at [225, 309] on div at bounding box center [387, 328] width 417 height 70
paste textarea "</div>"
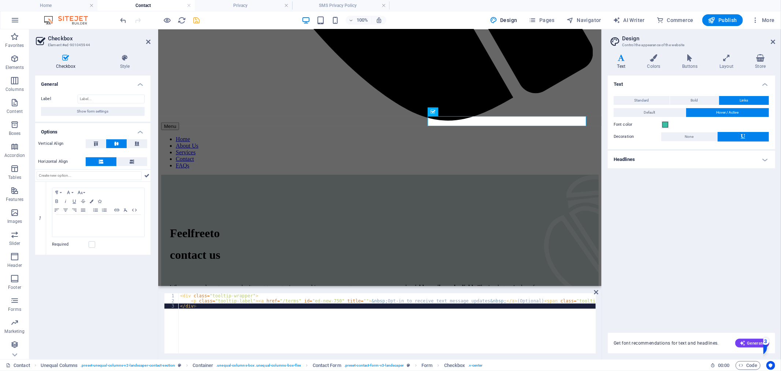
scroll to position [561, 0]
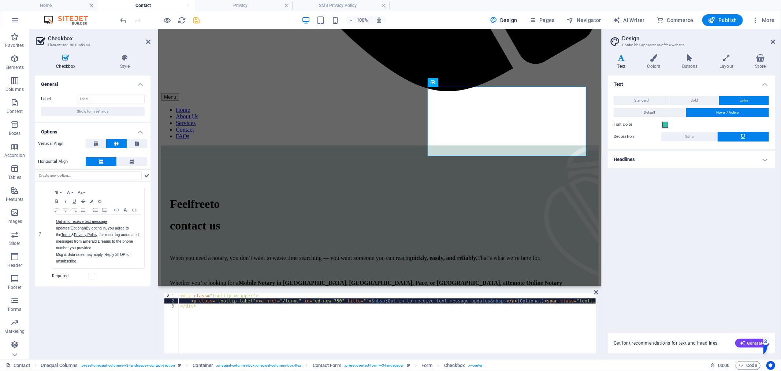
click at [278, 301] on div "< div class = "tooltip-wrapper" > < p class = "tooltip-label" > < a href = "/te…" at bounding box center [755, 328] width 1152 height 70
type textarea "<p class="tooltip-label"><a href="/terms" id="ed-new-750" title="">&nbsp;Opt-in…"
click at [280, 301] on div "< div class = "tooltip-wrapper" > < p class = "tooltip-label" > < a href = "/te…" at bounding box center [755, 328] width 1152 height 70
click at [199, 23] on icon "save" at bounding box center [197, 20] width 8 height 8
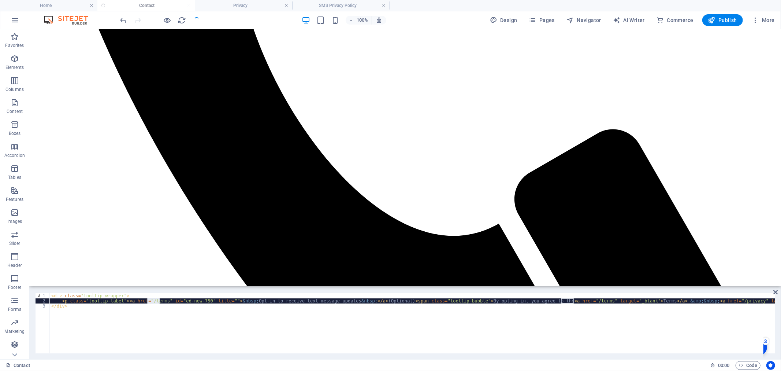
scroll to position [560, 0]
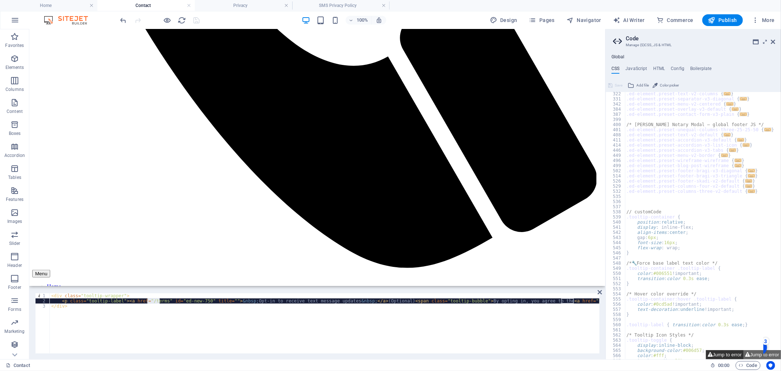
click at [703, 333] on button "Jump to error" at bounding box center [724, 354] width 37 height 9
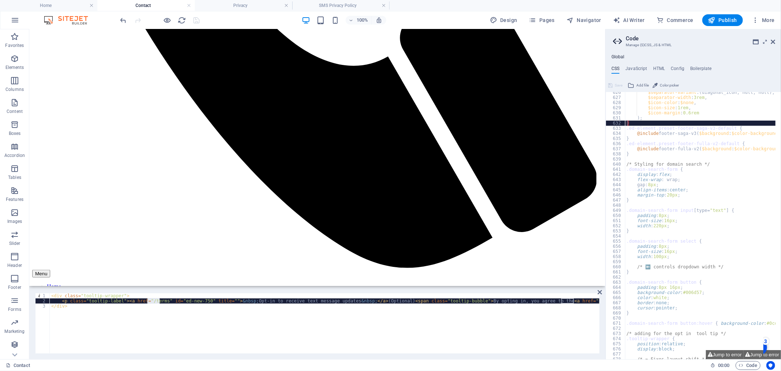
scroll to position [932, 0]
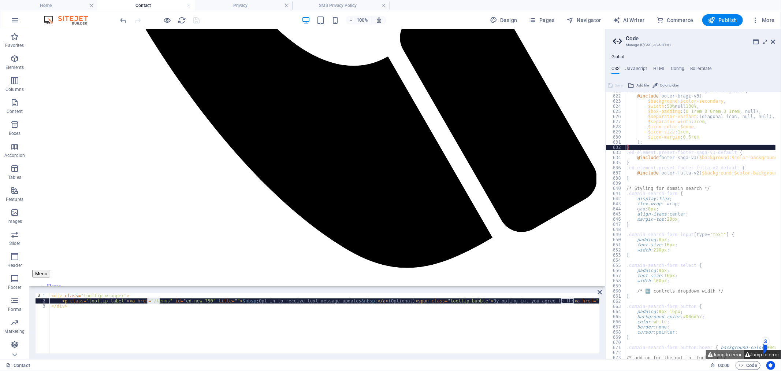
click at [703, 333] on button "Jump to error" at bounding box center [762, 354] width 37 height 9
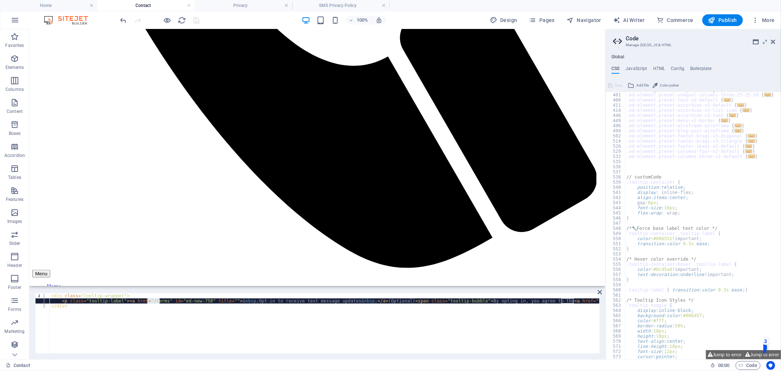
scroll to position [396, 0]
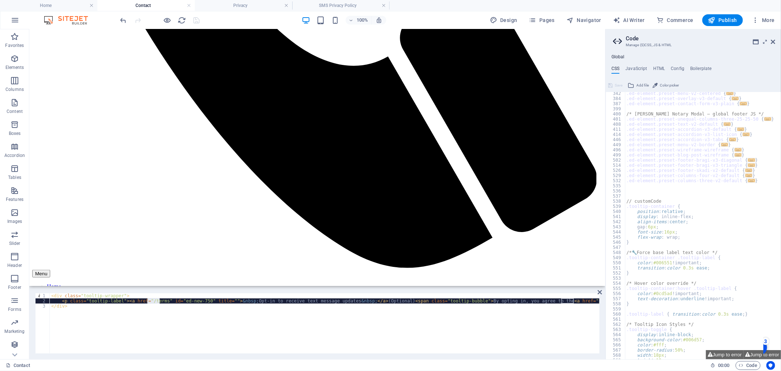
click at [632, 192] on div ".ed-element.preset-menu-v2-centered { ... } .ed-element.preset-overlay-v3-defau…" at bounding box center [711, 227] width 173 height 272
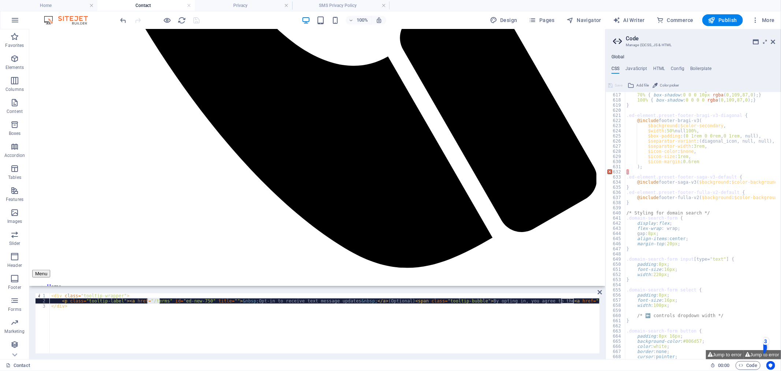
scroll to position [907, 0]
click at [632, 171] on div "0% { box-shadow : 0 0 0 0 rgba ( 0 , 109 , 87 , 0.5 ) ; } 70% { box-shadow : 0 …" at bounding box center [711, 223] width 173 height 272
type textarea "}.ed-element.preset-footer-saga-v3-default {"
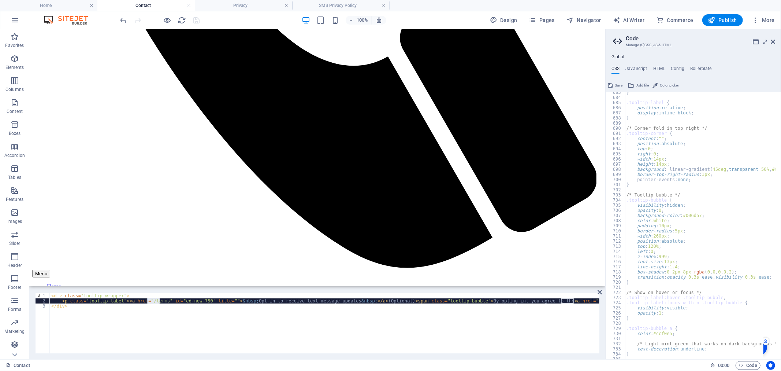
scroll to position [1297, 0]
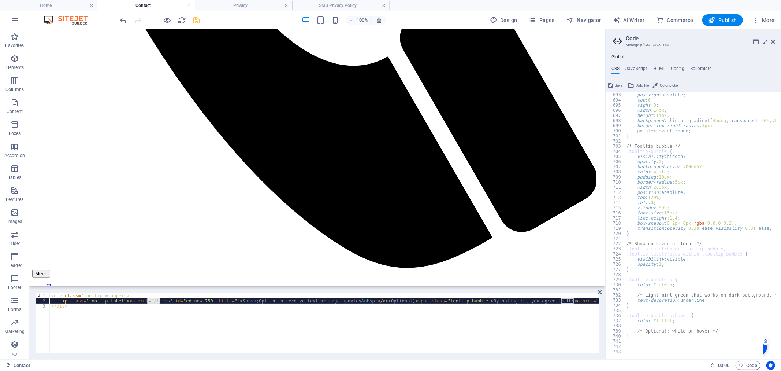
click at [216, 15] on div "100% Design Pages Navigator AI Writer Commerce Publish More" at bounding box center [448, 20] width 659 height 12
click at [197, 19] on icon "save" at bounding box center [197, 20] width 8 height 8
type textarea "</div>"
click at [400, 333] on div "< div class = "tooltip-wrapper" > < p class = "tooltip-label" > < a href = "/te…" at bounding box center [626, 328] width 1152 height 70
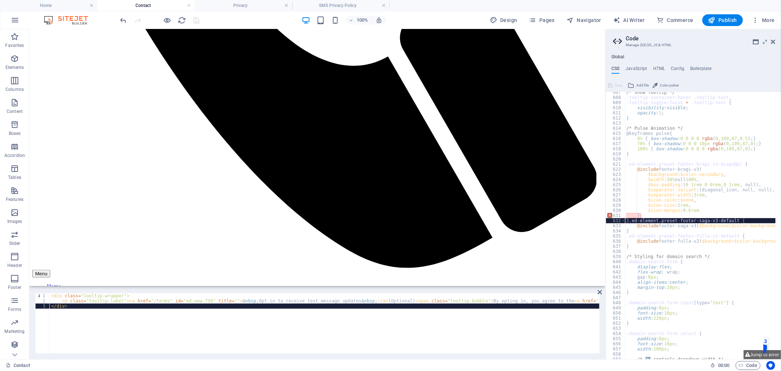
scroll to position [834, 0]
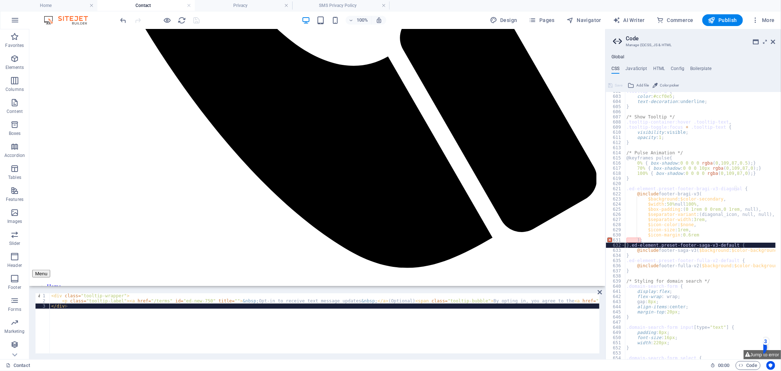
type textarea ");"
click at [643, 240] on div ".tooltip-text a { color : #ccf0e5 ; text-decoration : underline ; } /* Show Too…" at bounding box center [711, 225] width 173 height 272
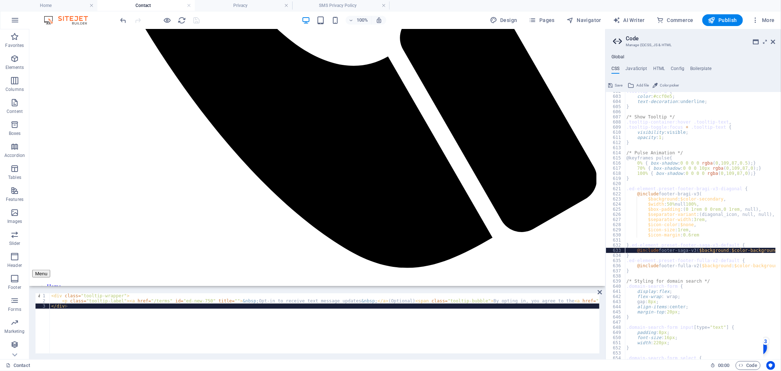
click at [647, 248] on div ".tooltip-text a { color : #ccf0e5 ; text-decoration : underline ; } /* Show Too…" at bounding box center [711, 225] width 173 height 272
type textarea "@include footer-saga-v3($background: $color-background);"
click at [574, 331] on div "< div class = "tooltip-wrapper" > < p class = "tooltip-label" > < a href = "/te…" at bounding box center [626, 328] width 1152 height 70
click at [197, 19] on icon "save" at bounding box center [197, 20] width 8 height 8
click at [643, 333] on div ".tooltip-text a { color : #ccf0e5 ; text-decoration : underline ; } /* Show Too…" at bounding box center [711, 225] width 173 height 272
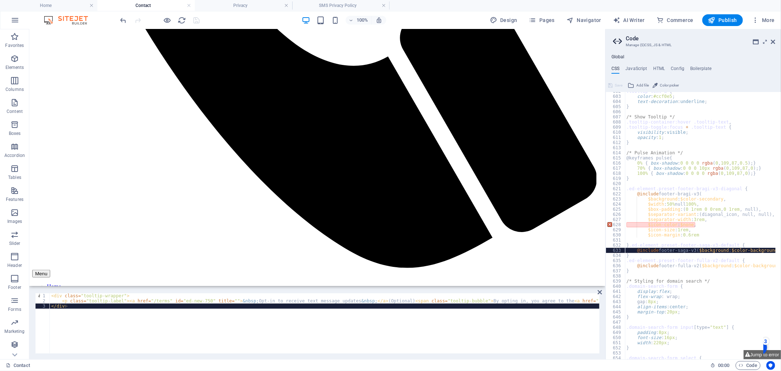
type textarea "}"
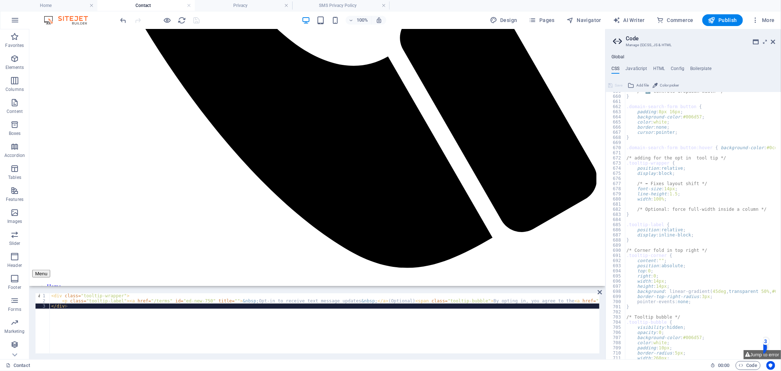
scroll to position [1126, 0]
click at [124, 20] on icon "undo" at bounding box center [123, 20] width 8 height 8
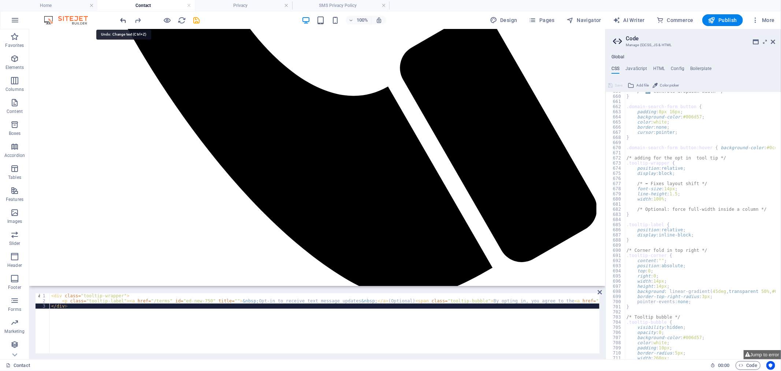
click at [123, 20] on icon "undo" at bounding box center [123, 20] width 8 height 8
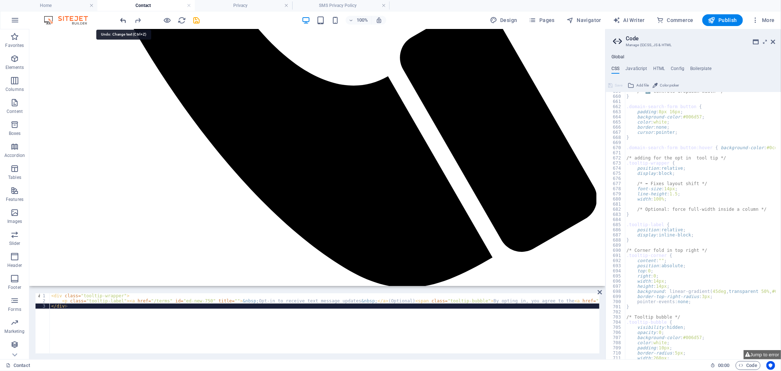
click at [123, 20] on icon "undo" at bounding box center [123, 20] width 8 height 8
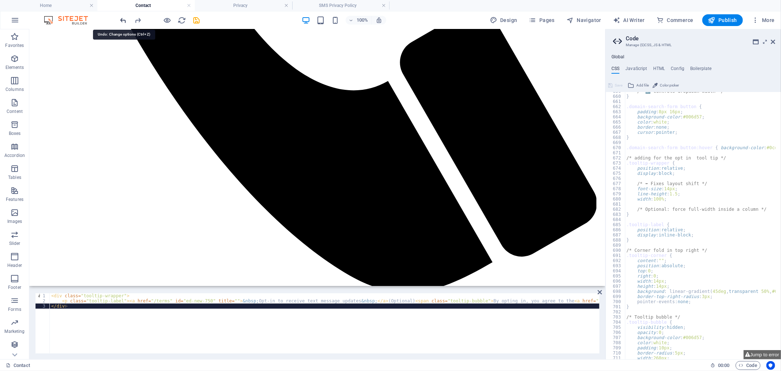
click at [123, 20] on icon "undo" at bounding box center [123, 20] width 8 height 8
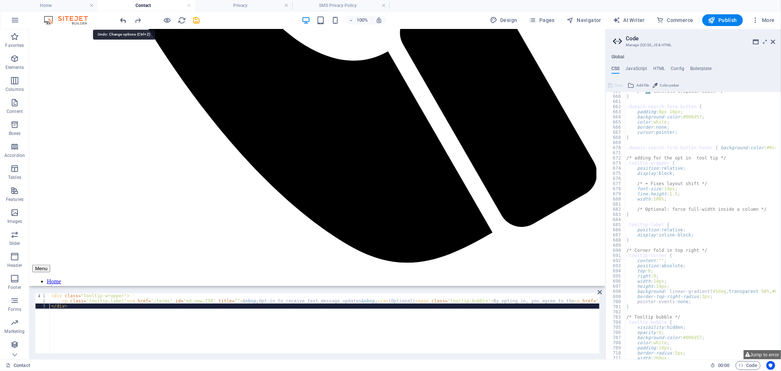
click at [123, 20] on icon "undo" at bounding box center [123, 20] width 8 height 8
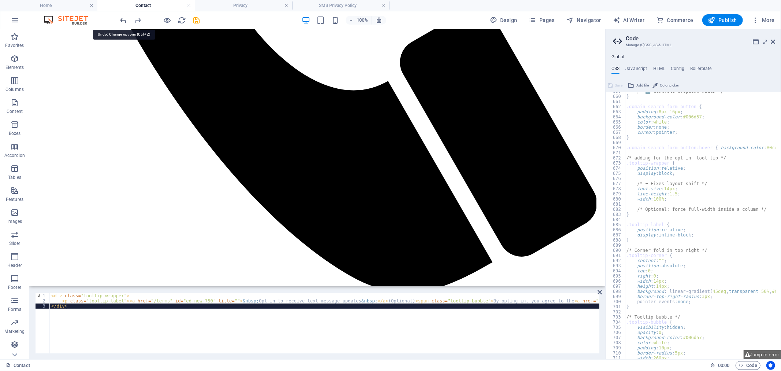
click at [123, 20] on icon "undo" at bounding box center [123, 20] width 8 height 8
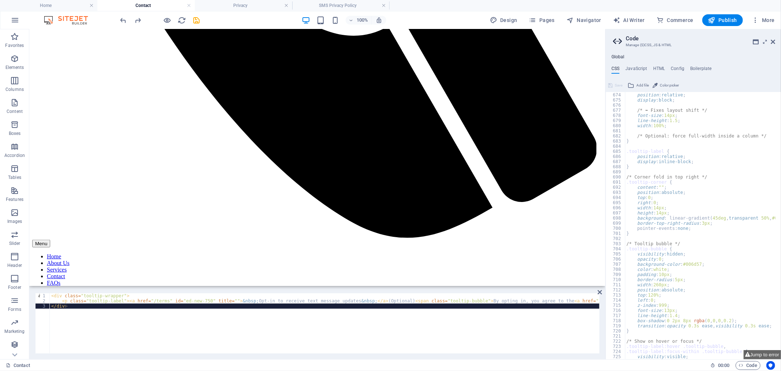
scroll to position [1297, 0]
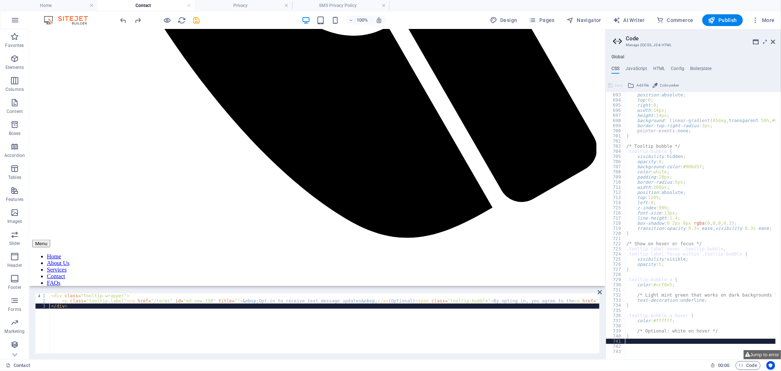
click at [639, 341] on div "content : "" ; position : absolute ; top : 0 ; right : 0 ; width : 14px ; heigh…" at bounding box center [711, 223] width 173 height 272
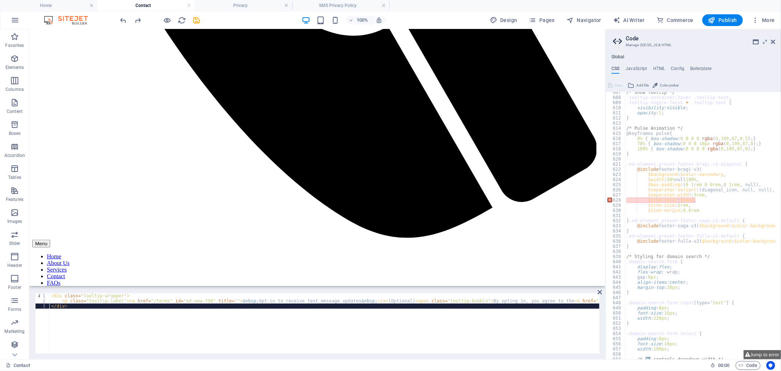
scroll to position [834, 0]
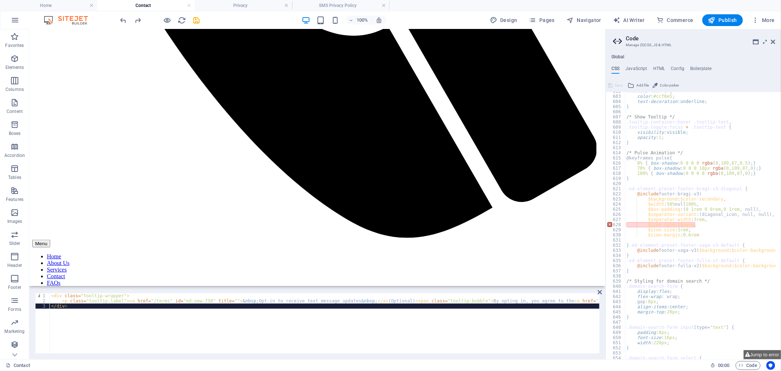
click at [627, 282] on div ".tooltip-text a { color : #ccf0e5 ; text-decoration : underline ; } /* Show Too…" at bounding box center [711, 225] width 173 height 272
type textarea "/* Styling for domain search */ .domain-search-form {"
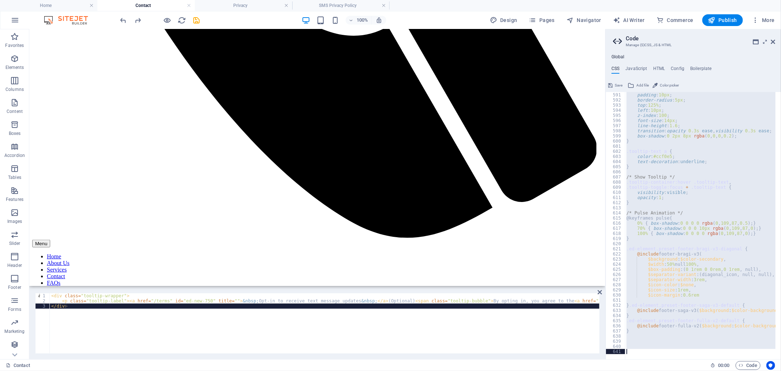
scroll to position [774, 0]
drag, startPoint x: 640, startPoint y: 176, endPoint x: 667, endPoint y: 388, distance: 213.1
click at [667, 370] on html "Lesher Notary Home Contact Privacy SMS Privacy Policy Favorites Elements Column…" at bounding box center [390, 185] width 781 height 371
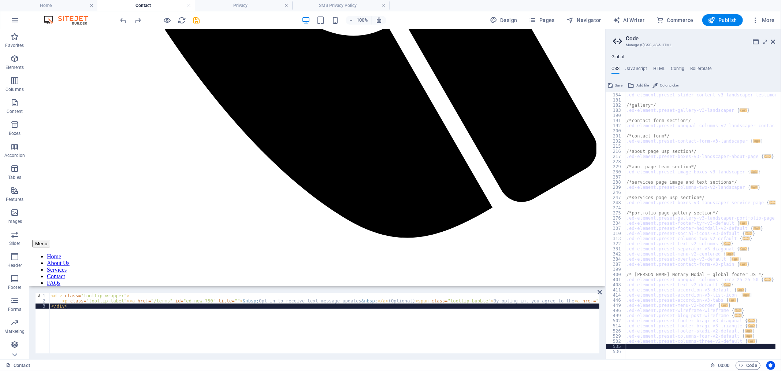
click at [746, 345] on div "/*testimonials section*/ .ed-element.preset-slider-content-v3-landscaper-testim…" at bounding box center [708, 223] width 166 height 272
paste textarea "}"
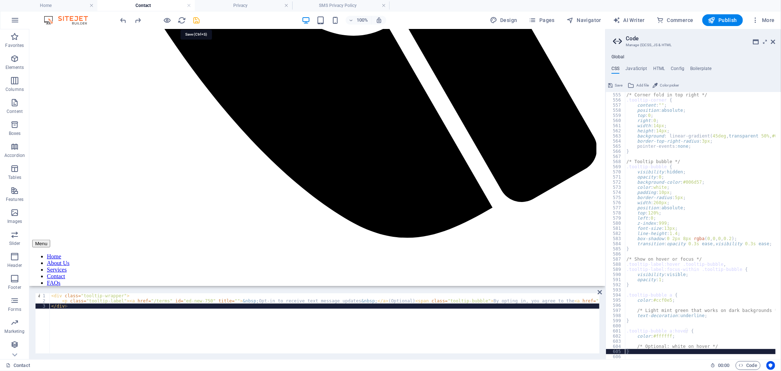
type textarea "}"
click at [200, 20] on icon "save" at bounding box center [197, 20] width 8 height 8
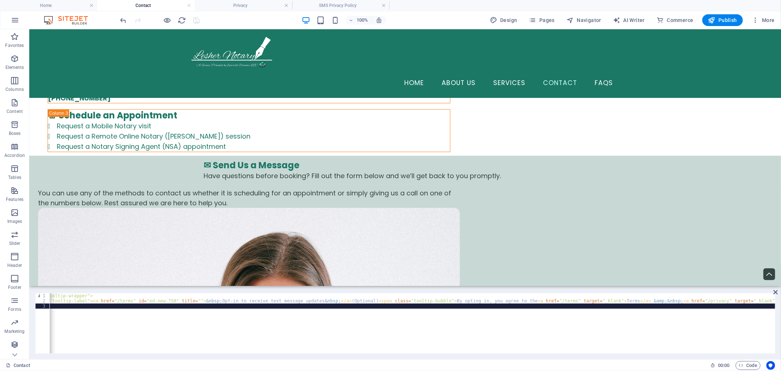
scroll to position [0, 0]
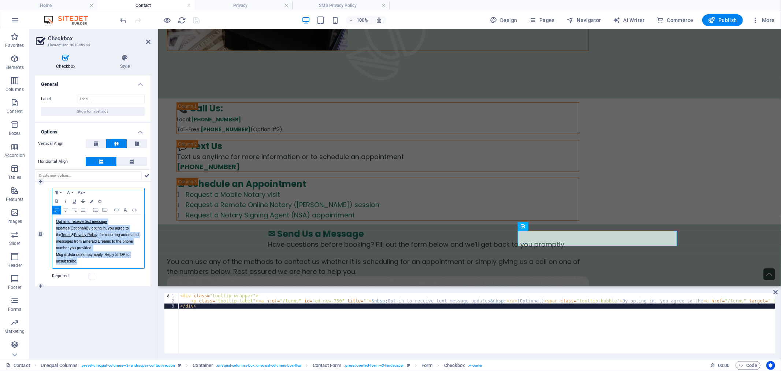
drag, startPoint x: 53, startPoint y: 221, endPoint x: 110, endPoint y: 264, distance: 70.9
click at [110, 264] on div "Opt-in to receive text message updates (Optional) By opting in, you agree to th…" at bounding box center [98, 241] width 92 height 53
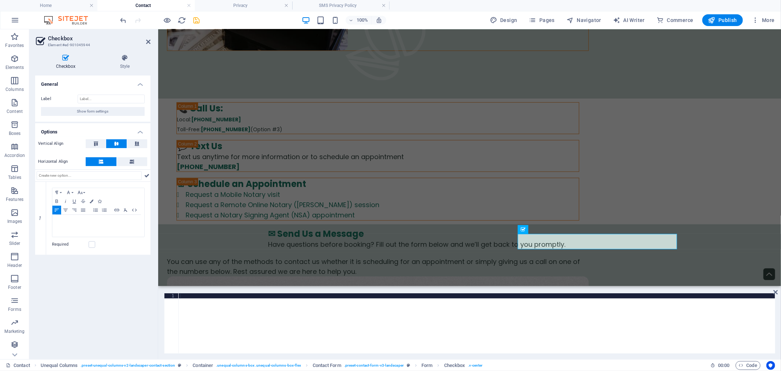
scroll to position [414, 0]
click at [241, 312] on div at bounding box center [477, 327] width 597 height 69
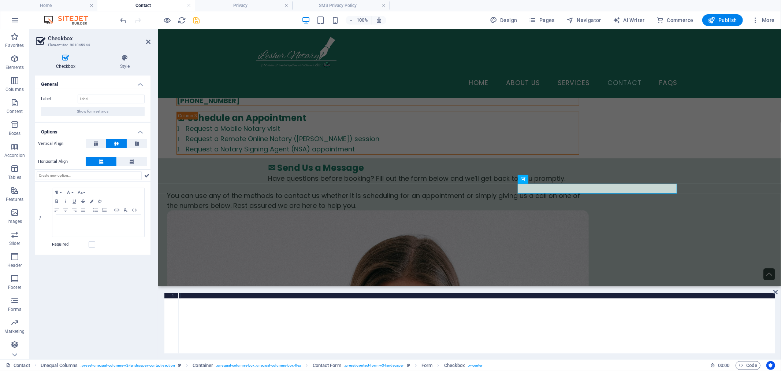
click at [210, 303] on div at bounding box center [477, 327] width 597 height 69
paste textarea "</div>"
type textarea "</div>"
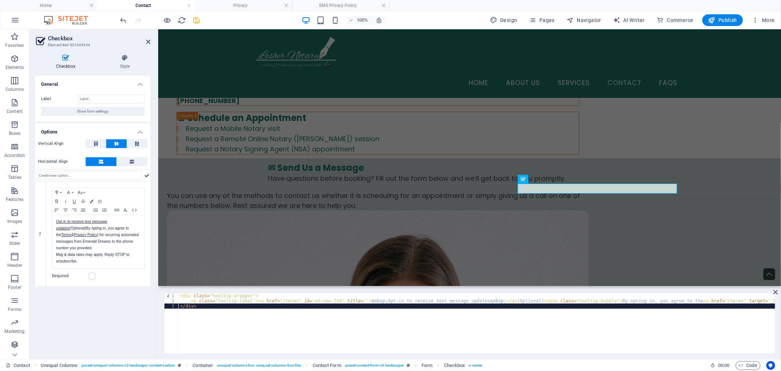
click at [115, 310] on div "General Label Show form settings Options Vertical Align Horizontal Align 1 Para…" at bounding box center [92, 214] width 115 height 278
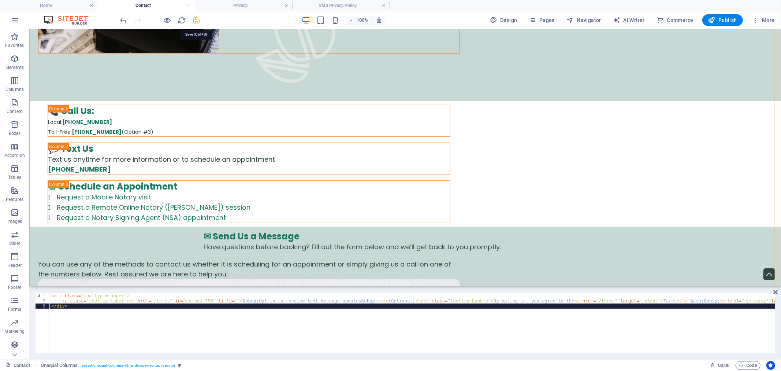
click at [197, 19] on icon "save" at bounding box center [197, 20] width 8 height 8
click at [192, 314] on div "< div class = "tooltip-wrapper" > < p class = "tooltip-label" > < a href = "/te…" at bounding box center [626, 328] width 1152 height 70
click at [475, 233] on div "Checkbox" at bounding box center [469, 229] width 33 height 9
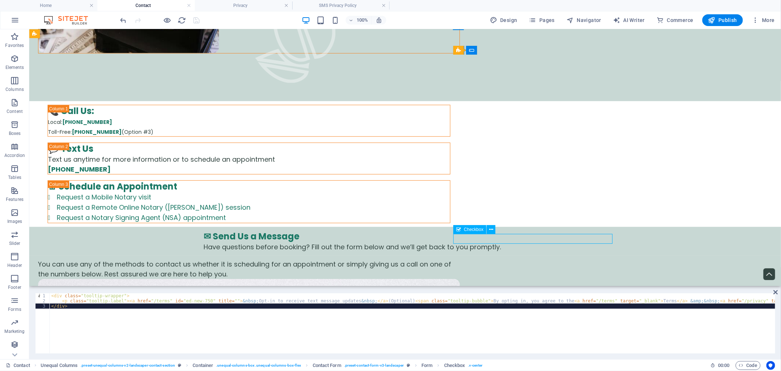
click at [475, 233] on div "Checkbox" at bounding box center [469, 229] width 33 height 9
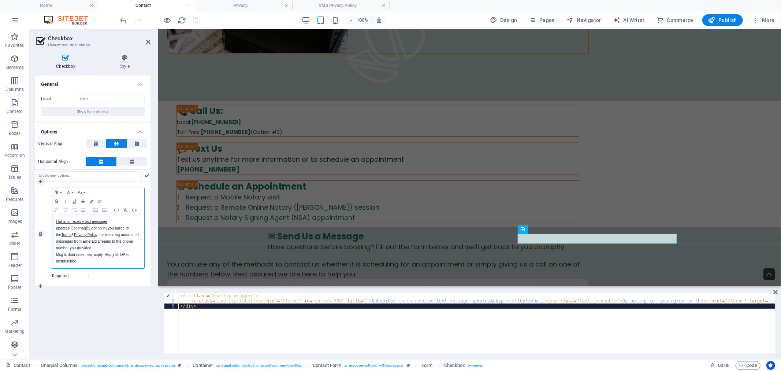
click at [134, 210] on icon "button" at bounding box center [134, 210] width 9 height 6
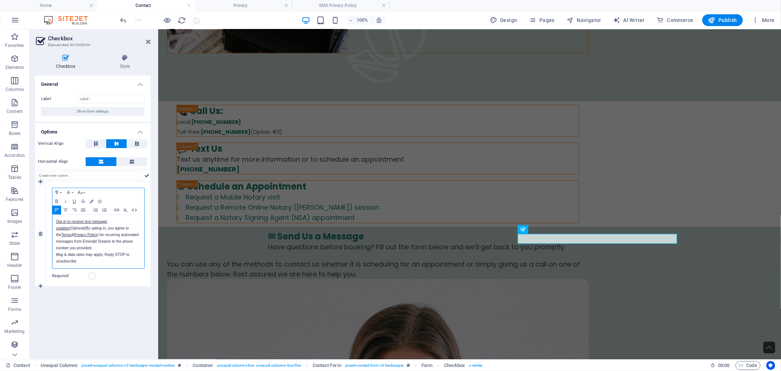
click at [134, 210] on icon "button" at bounding box center [134, 210] width 9 height 6
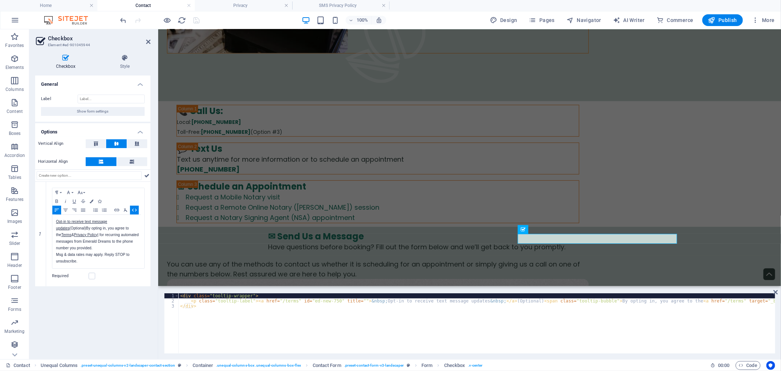
type textarea "<div class="tooltip-wrapper">"
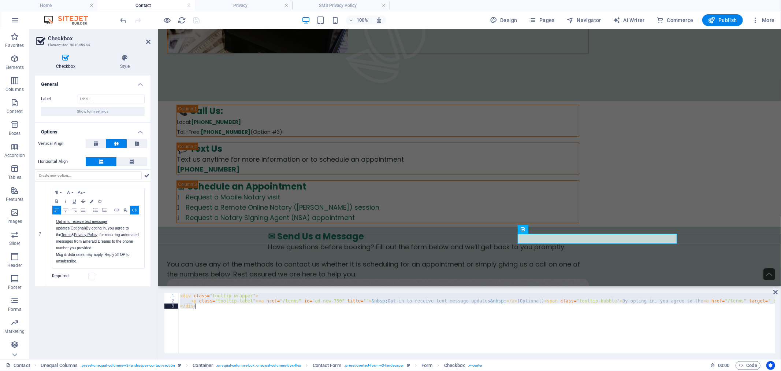
click at [405, 311] on div "< div class = "tooltip-wrapper" > < p class = "tooltip-label" > < a href = "/te…" at bounding box center [755, 327] width 1152 height 69
click at [285, 300] on div "< div class = "tooltip-wrapper" > < p class = "tooltip-label" > < a href = "/te…" at bounding box center [477, 323] width 597 height 60
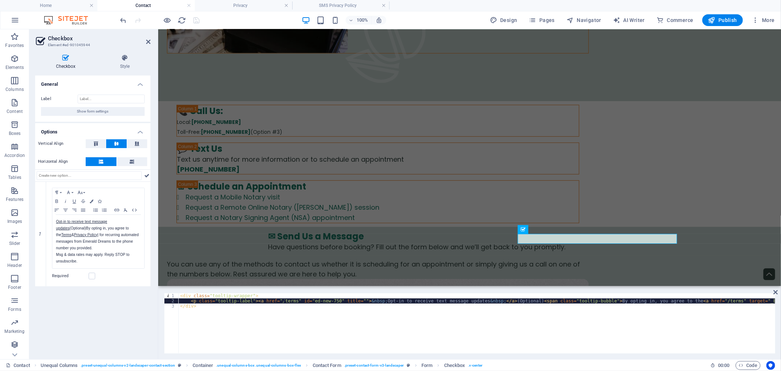
click at [285, 300] on div "< div class = "tooltip-wrapper" > < p class = "tooltip-label" > < a href = "/te…" at bounding box center [755, 327] width 1152 height 69
click at [296, 302] on div "< div class = "tooltip-wrapper" > < p class = "tooltip-label" > < a href = "/te…" at bounding box center [755, 327] width 1152 height 69
click at [283, 302] on div "< div class = "tooltip-wrapper" > < p class = "tooltip-label" > < a href = "/te…" at bounding box center [755, 327] width 1152 height 69
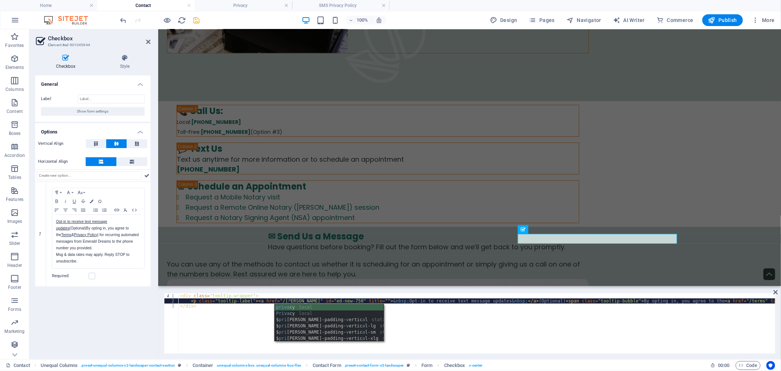
scroll to position [0, 10]
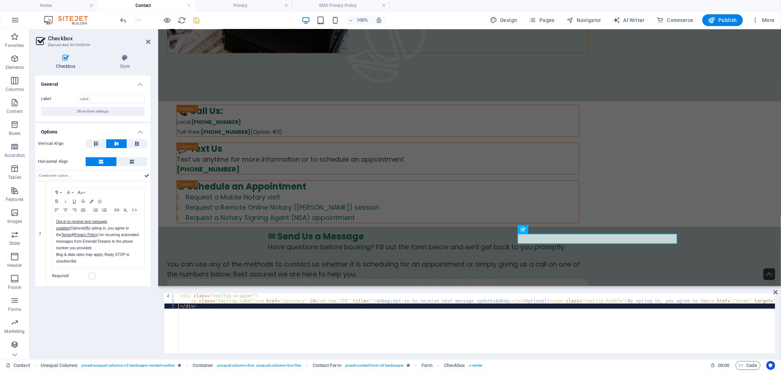
click at [438, 314] on div "< div class = "tooltip-wrapper" > < p class = "tooltip-label" > < a href = "/pr…" at bounding box center [757, 327] width 1157 height 69
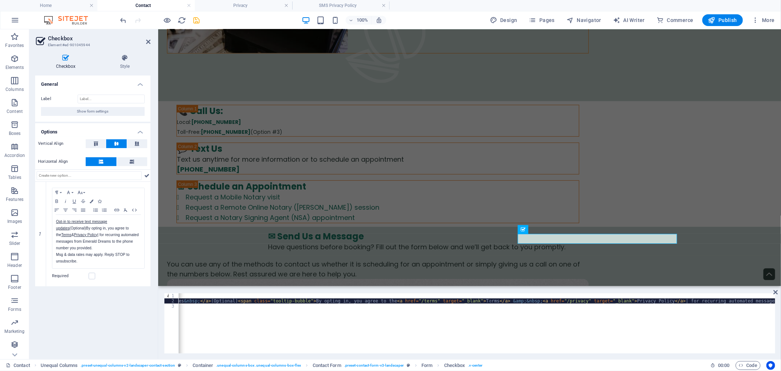
click at [491, 301] on div "< div class = "tooltip-wrapper" > < p class = "tooltip-label" > < a href = "/pr…" at bounding box center [445, 327] width 1157 height 69
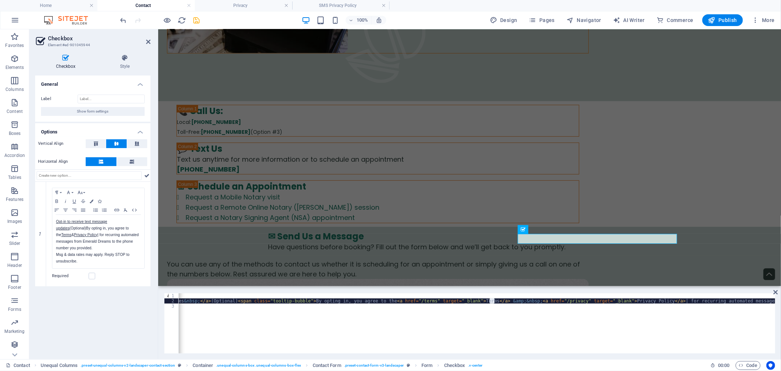
click at [491, 301] on div "< div class = "tooltip-wrapper" > < p class = "tooltip-label" > < a href = "/pr…" at bounding box center [477, 323] width 597 height 60
click at [359, 300] on div "< div class = "tooltip-wrapper" > < p class = "tooltip-label" > < a href = "/pr…" at bounding box center [445, 327] width 1157 height 69
click at [491, 300] on div "< div class = "tooltip-wrapper" > < p class = "tooltip-label" > < a href = "/pr…" at bounding box center [378, 327] width 1023 height 69
paste textarea "<a href="/terms" target="_blank">Terms</a> &amp;&nbsp; | for recurring automate…"
drag, startPoint x: 623, startPoint y: 301, endPoint x: 596, endPoint y: 300, distance: 26.8
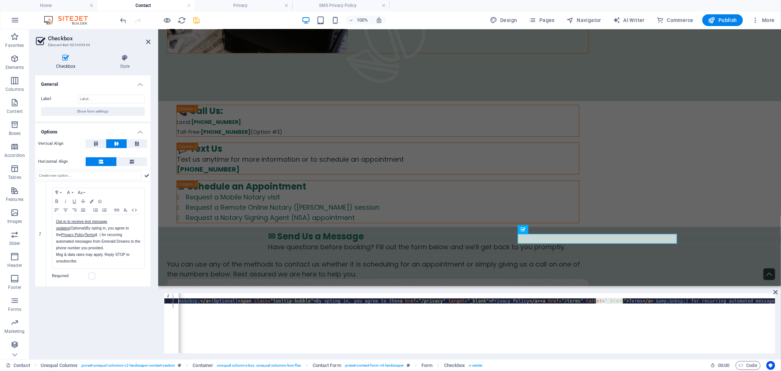
click at [596, 300] on div "< div class = "tooltip-wrapper" > < p class = "tooltip-label" > < a href = "/pr…" at bounding box center [445, 327] width 1157 height 69
click at [489, 300] on div "< div class = "tooltip-wrapper" > < p class = "tooltip-label" > < a href = "/pr…" at bounding box center [432, 327] width 1130 height 69
paste textarea "&amp;&nbsp;<a href="/terms" target="_blank">Terms</a> | for recurring automated…"
click at [598, 301] on div "< div class = "tooltip-wrapper" > < p class = "tooltip-label" > < a href = "/pr…" at bounding box center [445, 327] width 1157 height 69
click at [599, 301] on div "< div class = "tooltip-wrapper" > < p class = "tooltip-label" > < a href = "/pr…" at bounding box center [445, 327] width 1157 height 69
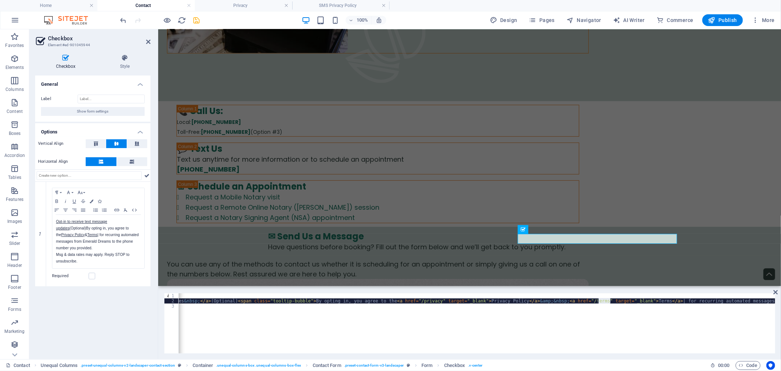
click at [599, 301] on div "< div class = "tooltip-wrapper" > < p class = "tooltip-label" > < a href = "/pr…" at bounding box center [445, 327] width 1157 height 69
click at [550, 302] on div "< div class = "tooltip-wrapper" > < p class = "tooltip-label" > < a href = "/pr…" at bounding box center [461, 327] width 1189 height 69
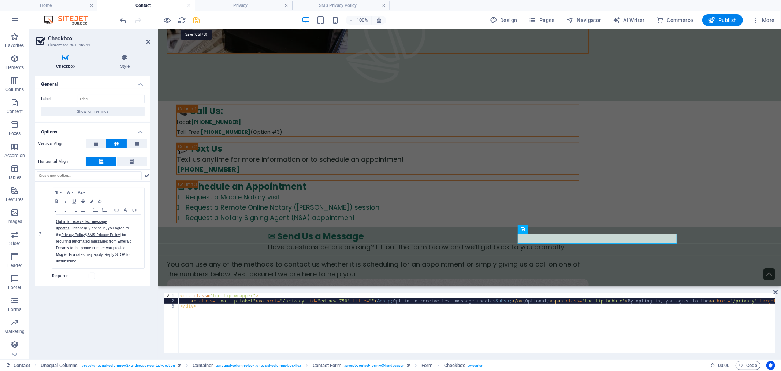
click at [198, 23] on icon "save" at bounding box center [197, 20] width 8 height 8
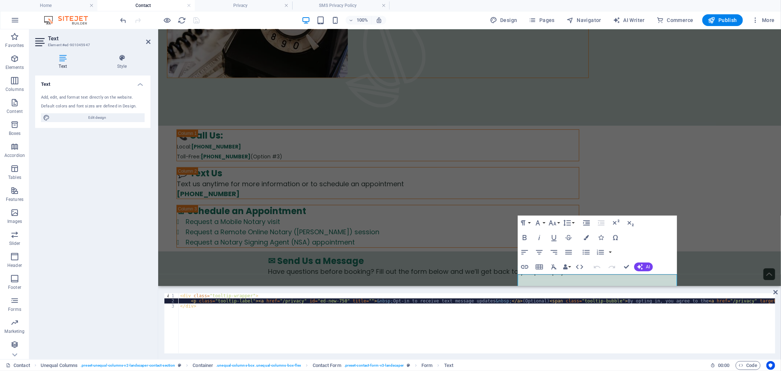
type textarea "</div>"
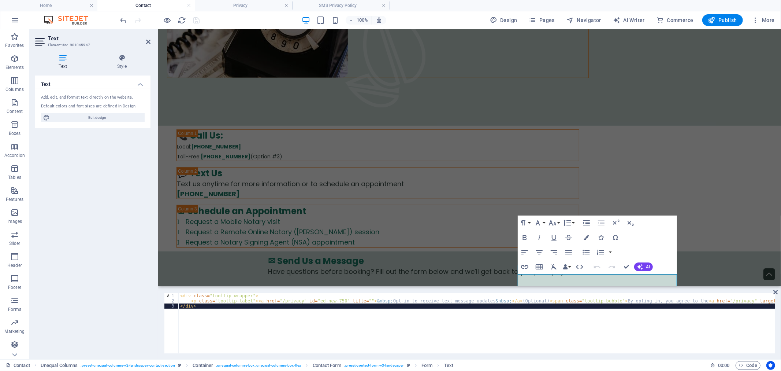
click at [396, 327] on div "< div class = "tooltip-wrapper" > < p class = "tooltip-label" > < a href = "/pr…" at bounding box center [789, 327] width 1221 height 69
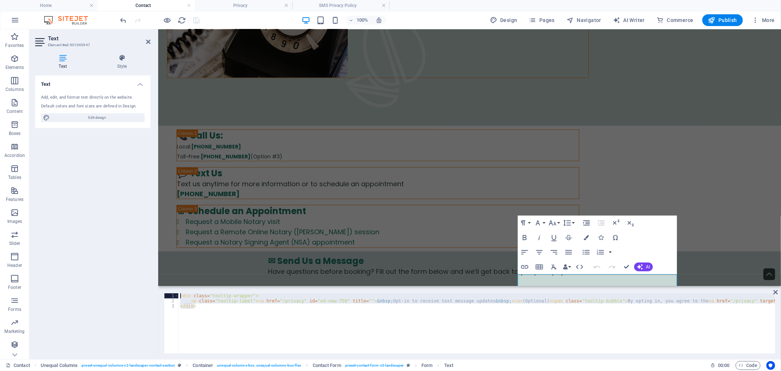
drag, startPoint x: 304, startPoint y: 335, endPoint x: 178, endPoint y: 296, distance: 131.7
click at [179, 296] on div "< div class = "tooltip-wrapper" > < p class = "tooltip-label" > < a href = "/pr…" at bounding box center [789, 327] width 1221 height 69
type textarea "</div>"
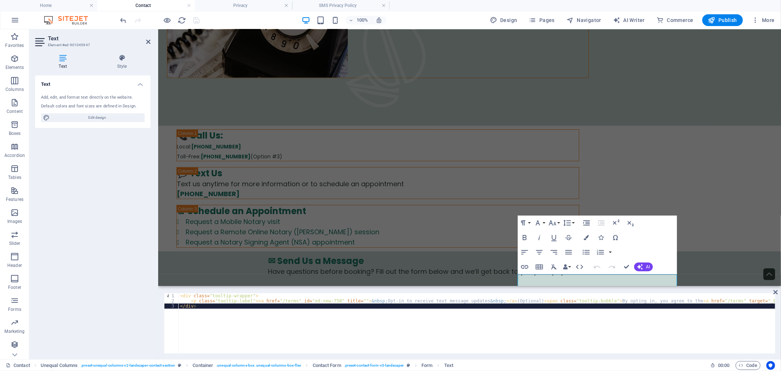
click at [441, 341] on div "< div class = "tooltip-wrapper" > < p class = "tooltip-label" > < a href = "/te…" at bounding box center [755, 327] width 1152 height 69
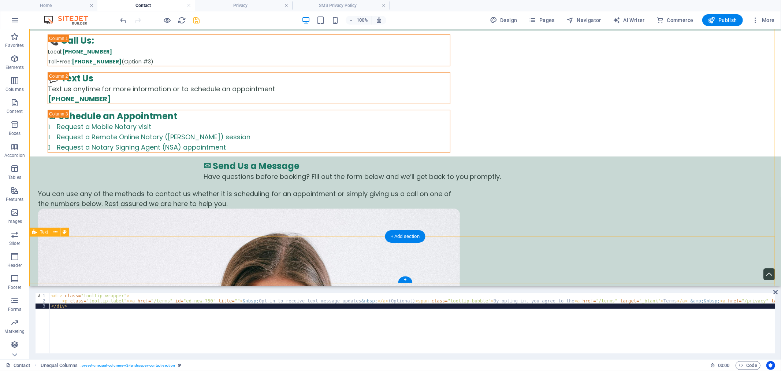
scroll to position [471, 0]
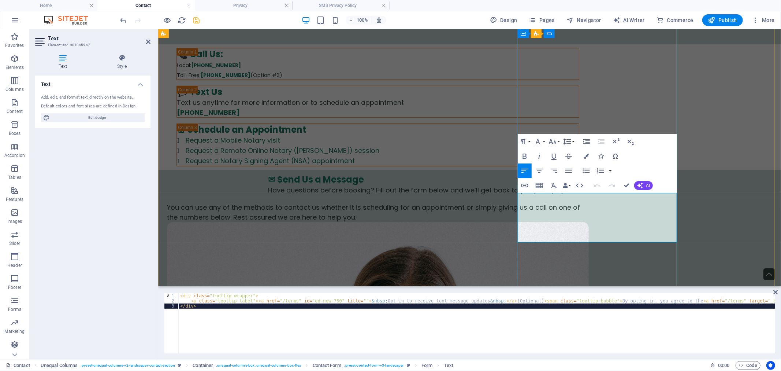
drag, startPoint x: 617, startPoint y: 236, endPoint x: 518, endPoint y: 199, distance: 105.8
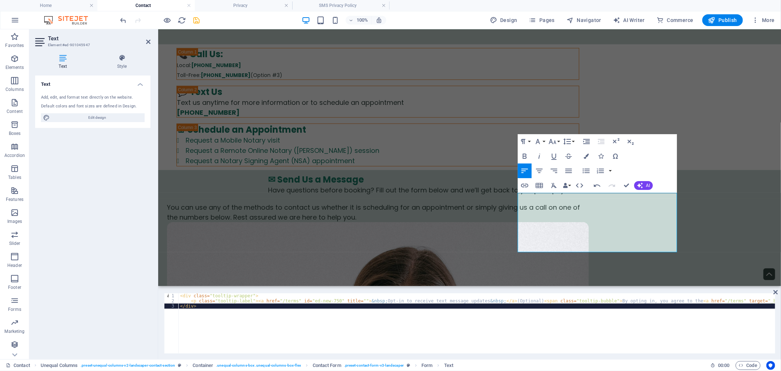
scroll to position [1765, 0]
drag, startPoint x: 671, startPoint y: 247, endPoint x: 513, endPoint y: 193, distance: 166.8
click at [552, 138] on icon "button" at bounding box center [552, 141] width 9 height 9
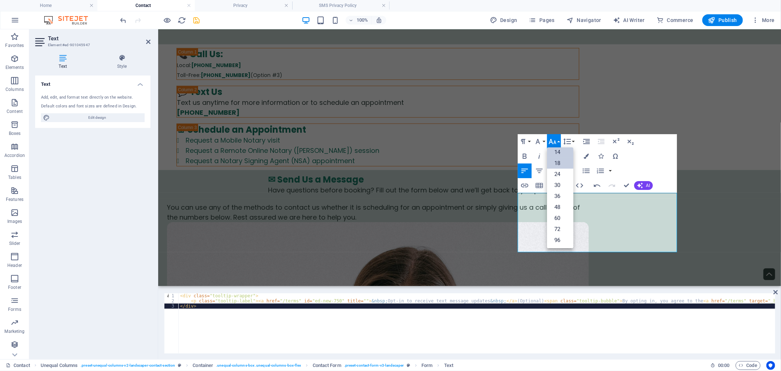
click at [557, 149] on link "14" at bounding box center [560, 152] width 26 height 11
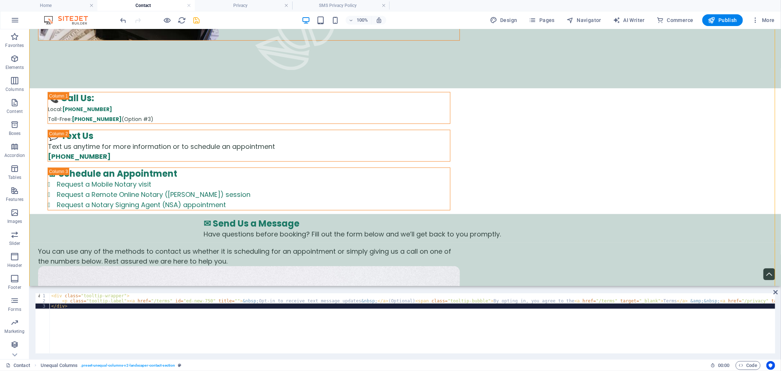
scroll to position [430, 0]
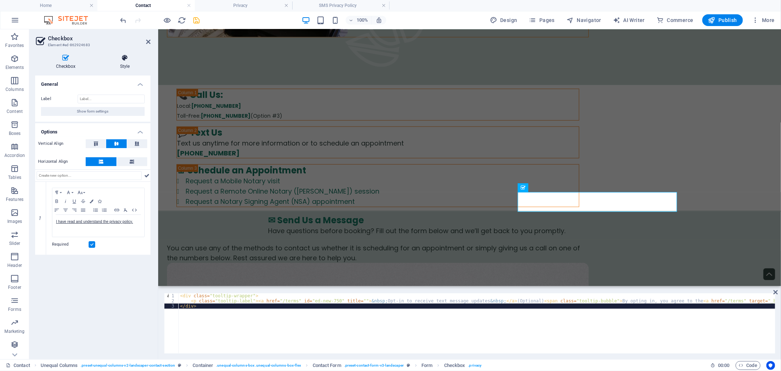
click at [128, 62] on h4 "Style" at bounding box center [124, 61] width 51 height 15
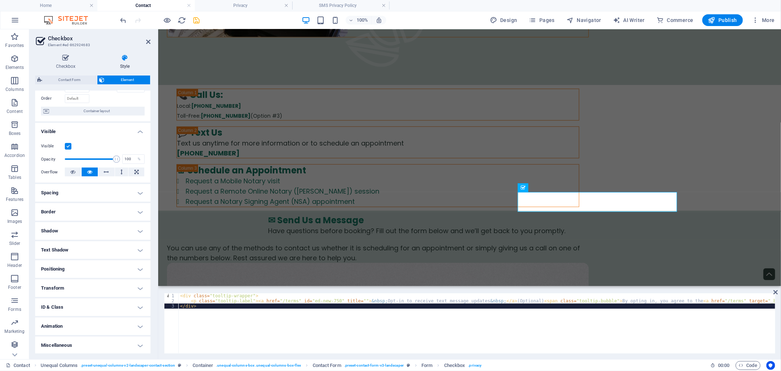
scroll to position [47, 0]
click at [135, 195] on h4 "Spacing" at bounding box center [92, 192] width 115 height 18
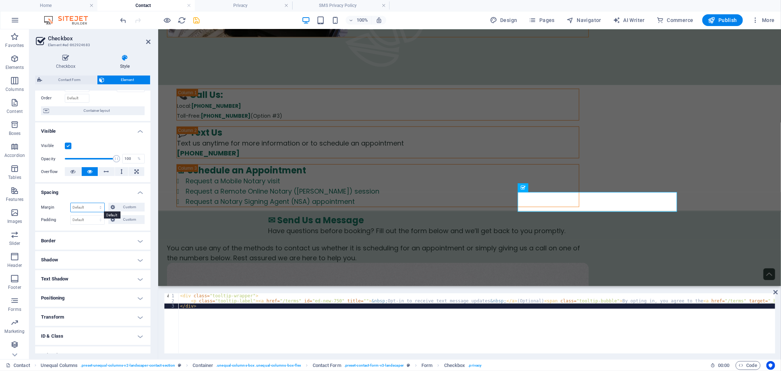
click at [101, 205] on select "Default auto px % rem vw vh Custom" at bounding box center [88, 207] width 34 height 9
select select "px"
click at [93, 203] on select "Default auto px % rem vw vh Custom" at bounding box center [88, 207] width 34 height 9
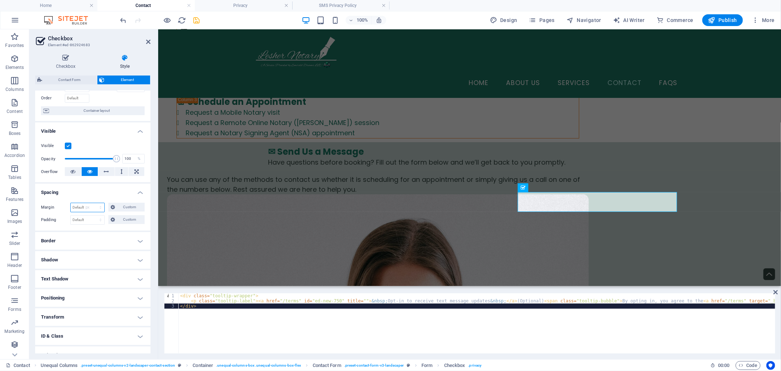
scroll to position [422, 0]
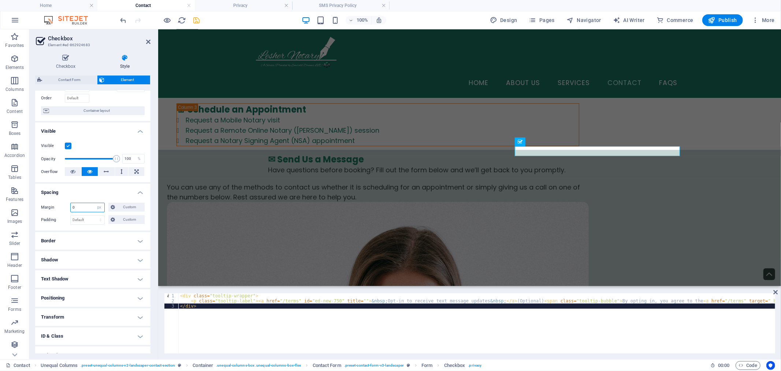
click at [90, 208] on input "number" at bounding box center [88, 207] width 34 height 9
click at [75, 207] on input "number" at bounding box center [88, 207] width 34 height 9
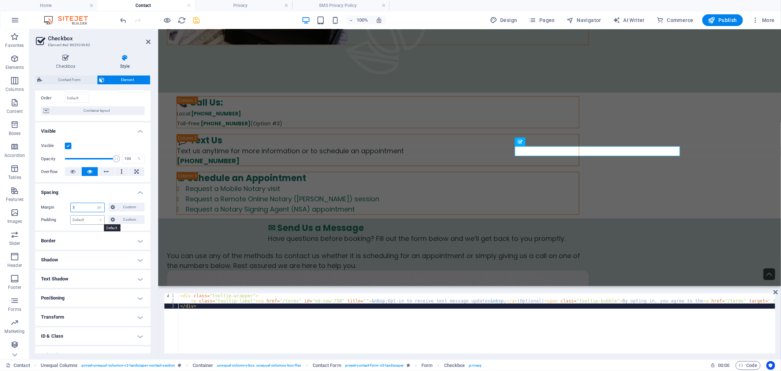
scroll to position [423, 0]
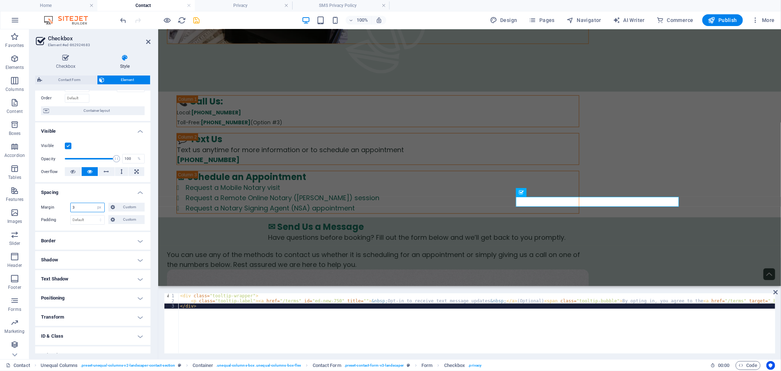
drag, startPoint x: 77, startPoint y: 206, endPoint x: 71, endPoint y: 205, distance: 6.2
click at [71, 205] on input "3" at bounding box center [88, 207] width 34 height 9
drag, startPoint x: 77, startPoint y: 204, endPoint x: 71, endPoint y: 204, distance: 5.9
click at [71, 204] on input "5" at bounding box center [88, 207] width 34 height 9
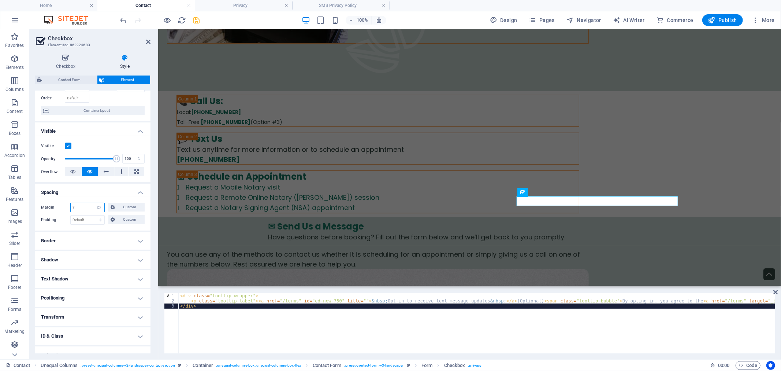
scroll to position [425, 0]
type input "7"
click at [99, 206] on select "Default auto px % rem vw vh Custom" at bounding box center [99, 207] width 10 height 9
click at [94, 203] on select "Default auto px % rem vw vh Custom" at bounding box center [99, 207] width 10 height 9
select select "DISABLED_OPTION_VALUE"
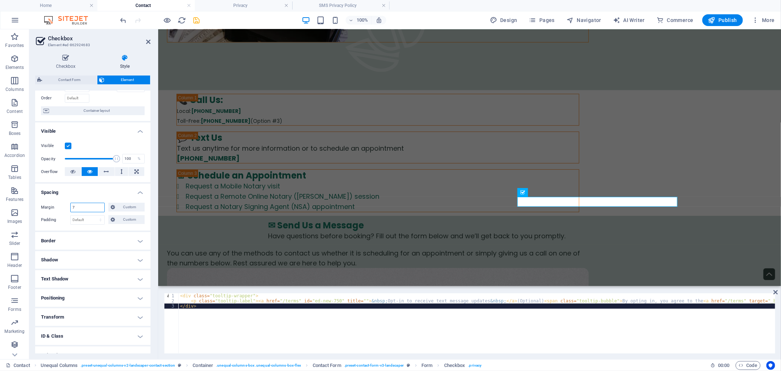
scroll to position [430, 0]
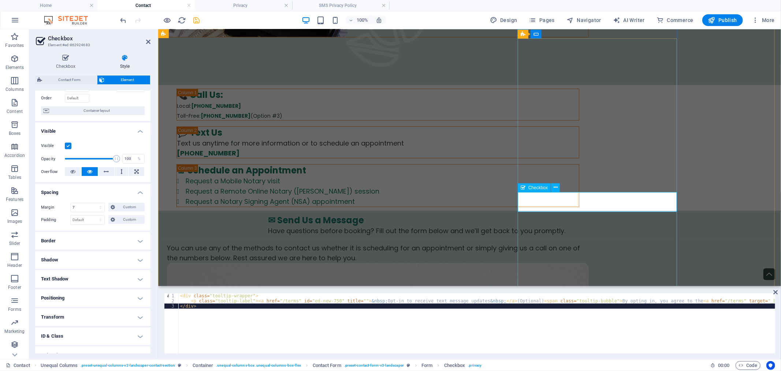
click at [71, 60] on icon at bounding box center [65, 57] width 61 height 7
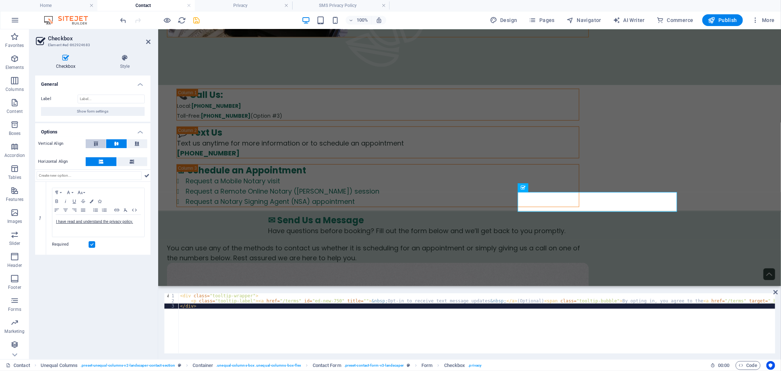
click at [98, 144] on icon at bounding box center [96, 143] width 9 height 4
click at [115, 147] on button at bounding box center [116, 143] width 20 height 9
drag, startPoint x: 138, startPoint y: 224, endPoint x: 53, endPoint y: 217, distance: 84.5
click at [53, 217] on div "I have read and understand the privacy policy." at bounding box center [98, 226] width 92 height 22
click at [81, 193] on icon "button" at bounding box center [80, 192] width 9 height 6
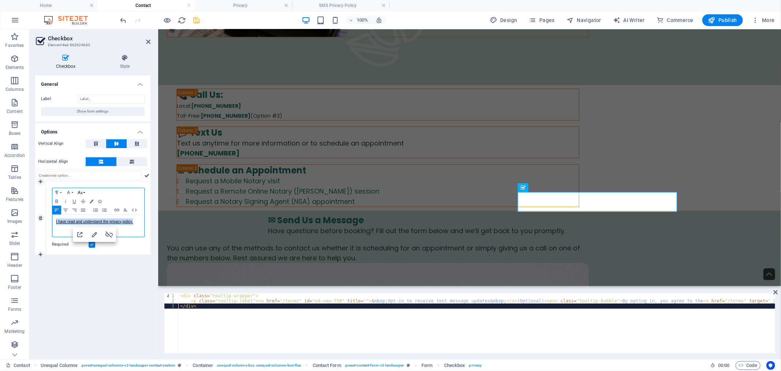
scroll to position [30, 0]
click at [89, 229] on link "14" at bounding box center [89, 228] width 26 height 11
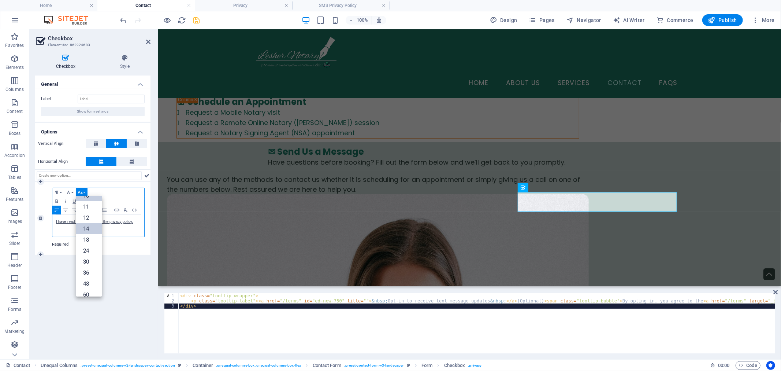
scroll to position [425, 0]
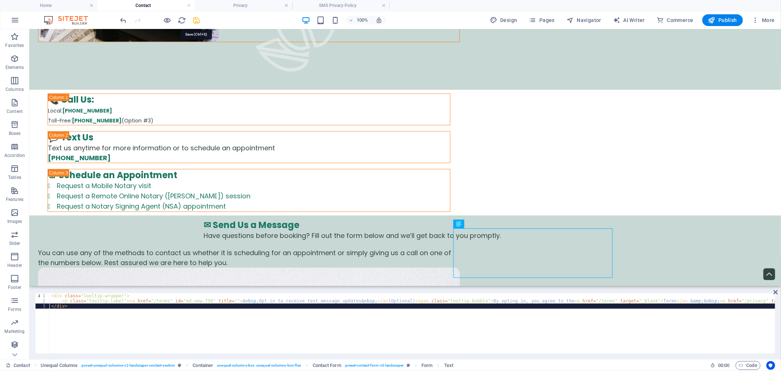
click at [195, 21] on icon "save" at bounding box center [197, 20] width 8 height 8
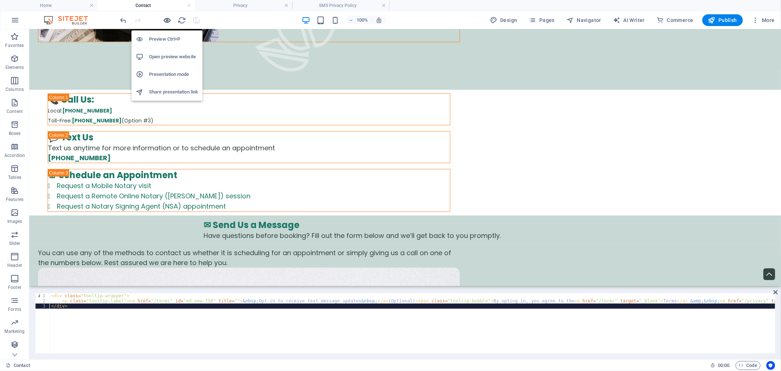
click at [166, 19] on icon "button" at bounding box center [167, 20] width 8 height 8
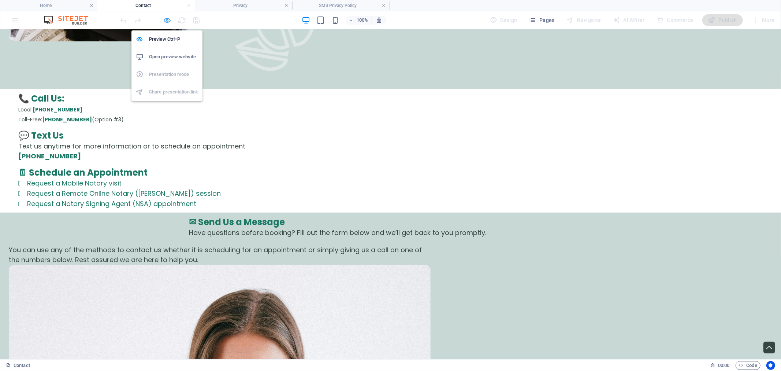
scroll to position [423, 0]
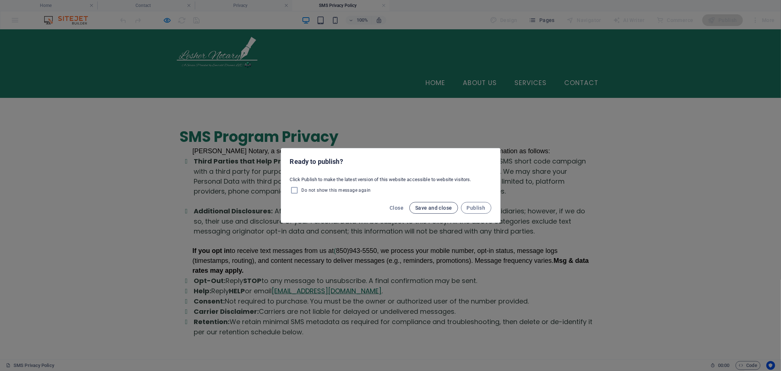
click at [450, 207] on span "Save and close" at bounding box center [433, 208] width 37 height 6
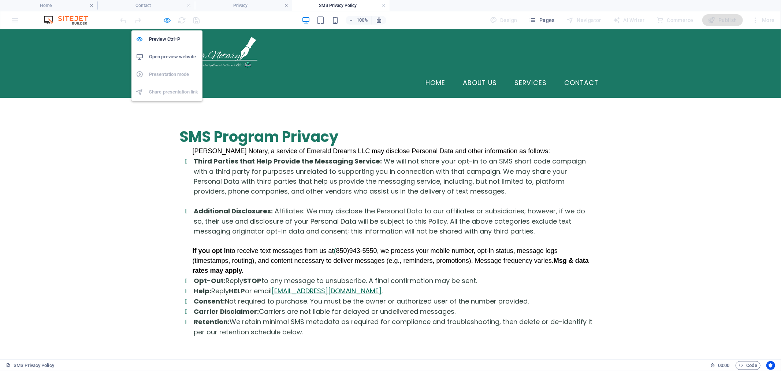
click at [167, 23] on icon "button" at bounding box center [167, 20] width 8 height 8
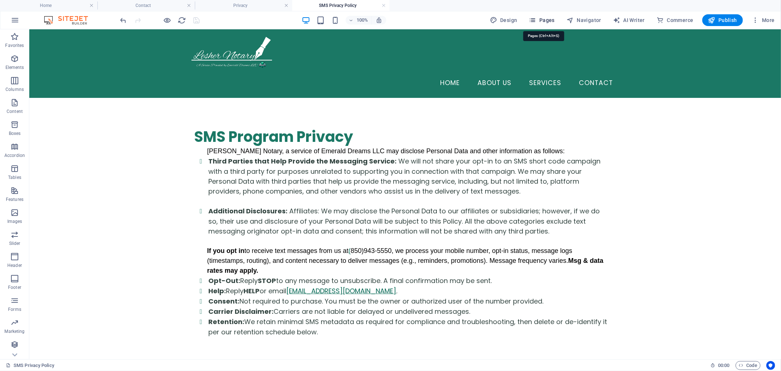
click at [545, 21] on span "Pages" at bounding box center [542, 19] width 26 height 7
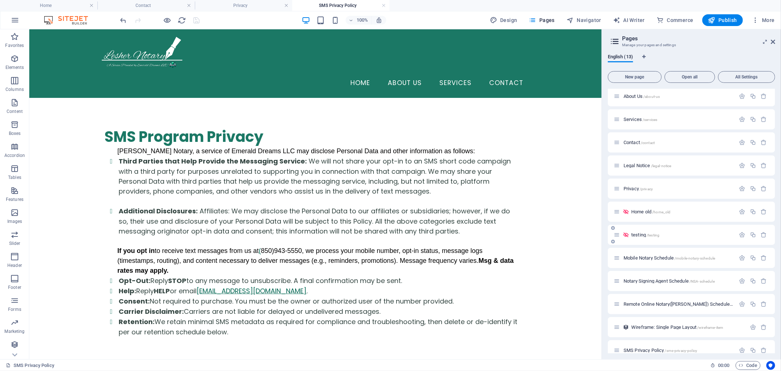
scroll to position [35, 0]
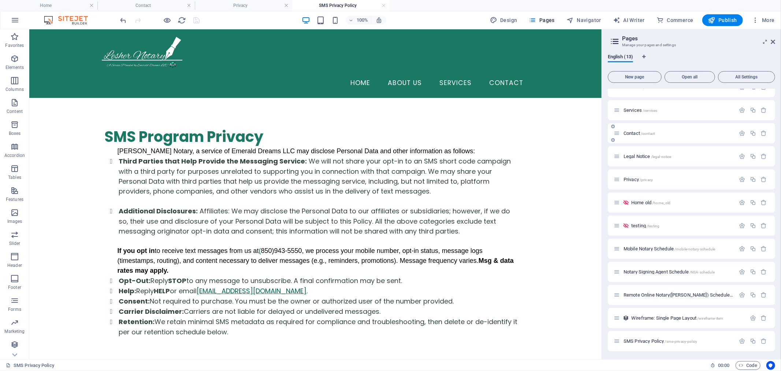
click at [663, 137] on div "Contact /contact" at bounding box center [691, 133] width 167 height 20
click at [643, 133] on span "/contact" at bounding box center [648, 133] width 14 height 4
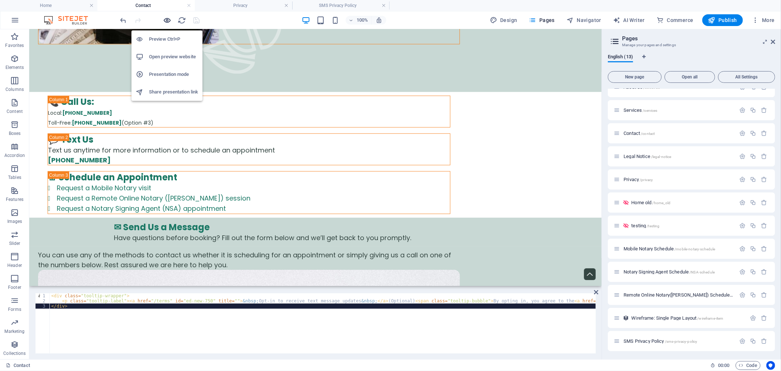
click at [167, 22] on icon "button" at bounding box center [167, 20] width 8 height 8
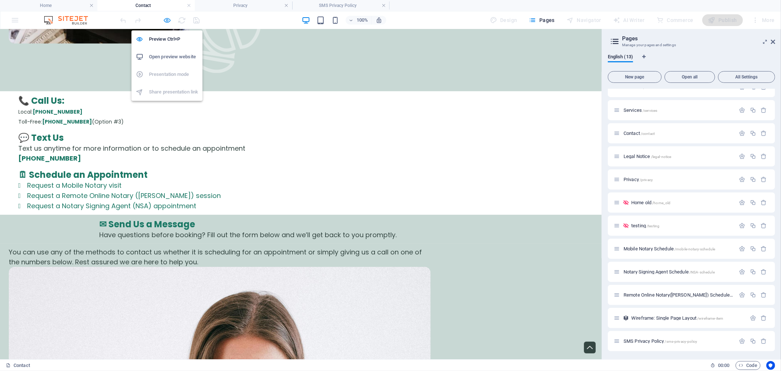
scroll to position [421, 0]
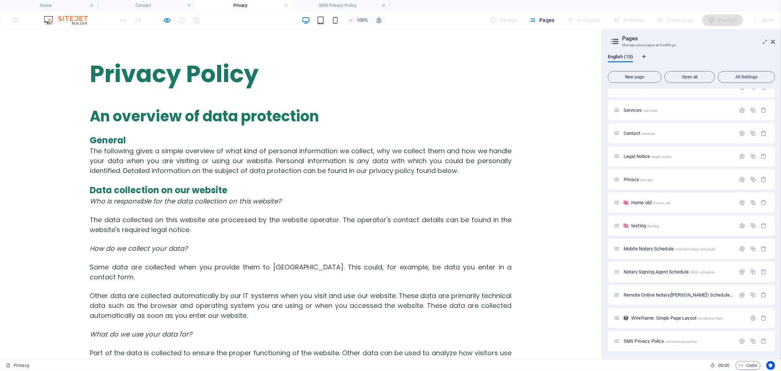
scroll to position [0, 0]
click at [163, 25] on div at bounding box center [160, 20] width 82 height 12
click at [166, 23] on icon "button" at bounding box center [167, 20] width 8 height 8
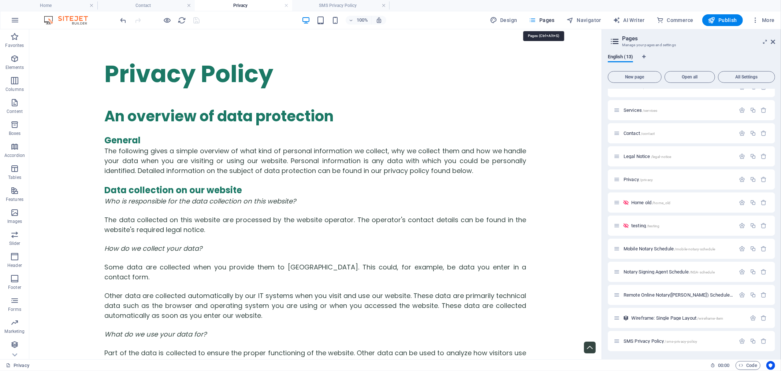
click at [552, 22] on span "Pages" at bounding box center [542, 19] width 26 height 7
click at [633, 133] on span "Contact /contact" at bounding box center [639, 132] width 31 height 5
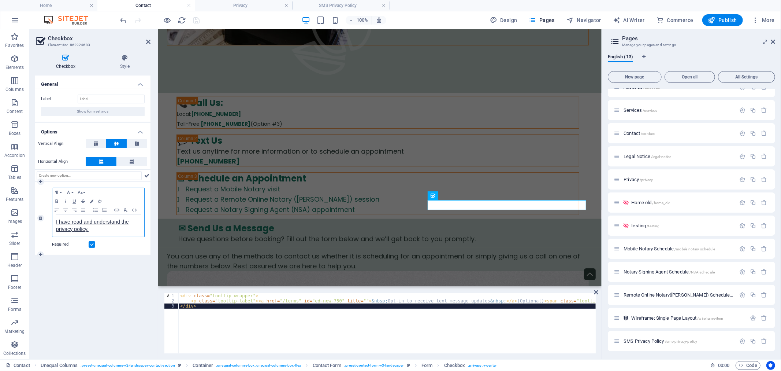
click at [95, 230] on p "I have read and understand the privacy policy." at bounding box center [98, 225] width 85 height 15
type input "/privacy"
type input "I have read and understand the privacy policy."
click at [92, 237] on icon "button" at bounding box center [92, 241] width 9 height 9
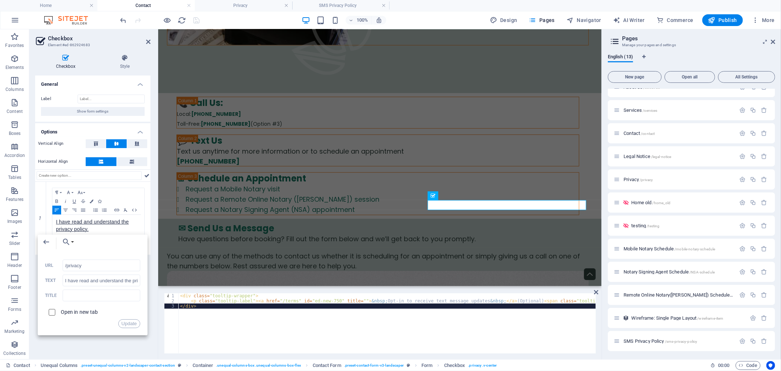
click at [53, 311] on input "checkbox" at bounding box center [51, 311] width 7 height 7
checkbox input "true"
click at [132, 322] on button "Update" at bounding box center [129, 323] width 22 height 9
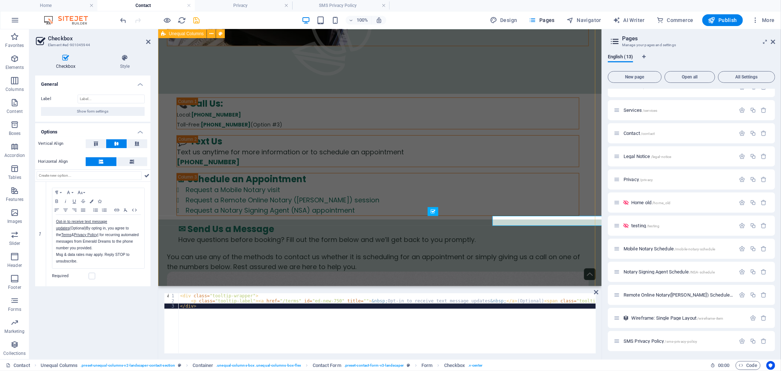
scroll to position [422, 0]
click at [251, 321] on div "< div class = "tooltip-wrapper" > < p class = "tooltip-label" > < a href = "/te…" at bounding box center [755, 327] width 1152 height 69
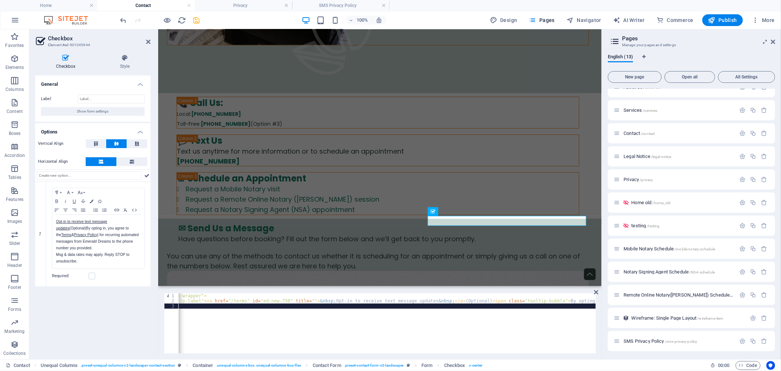
scroll to position [0, 0]
click at [198, 19] on icon "save" at bounding box center [197, 20] width 8 height 8
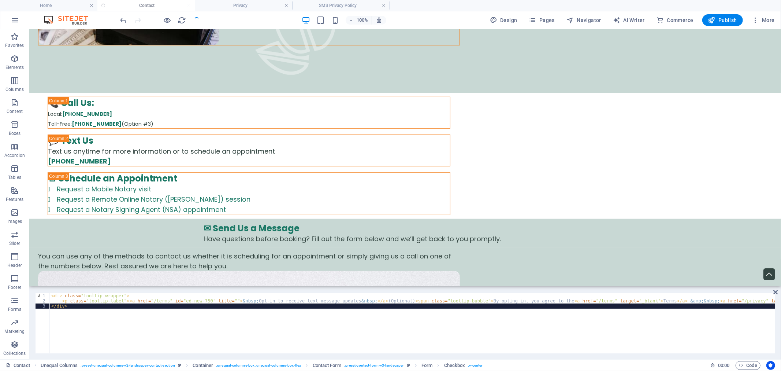
scroll to position [421, 0]
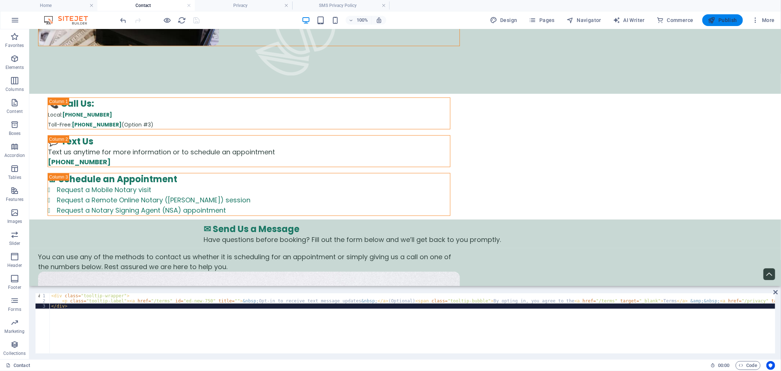
click at [727, 19] on span "Publish" at bounding box center [722, 19] width 29 height 7
